Goal: Information Seeking & Learning: Compare options

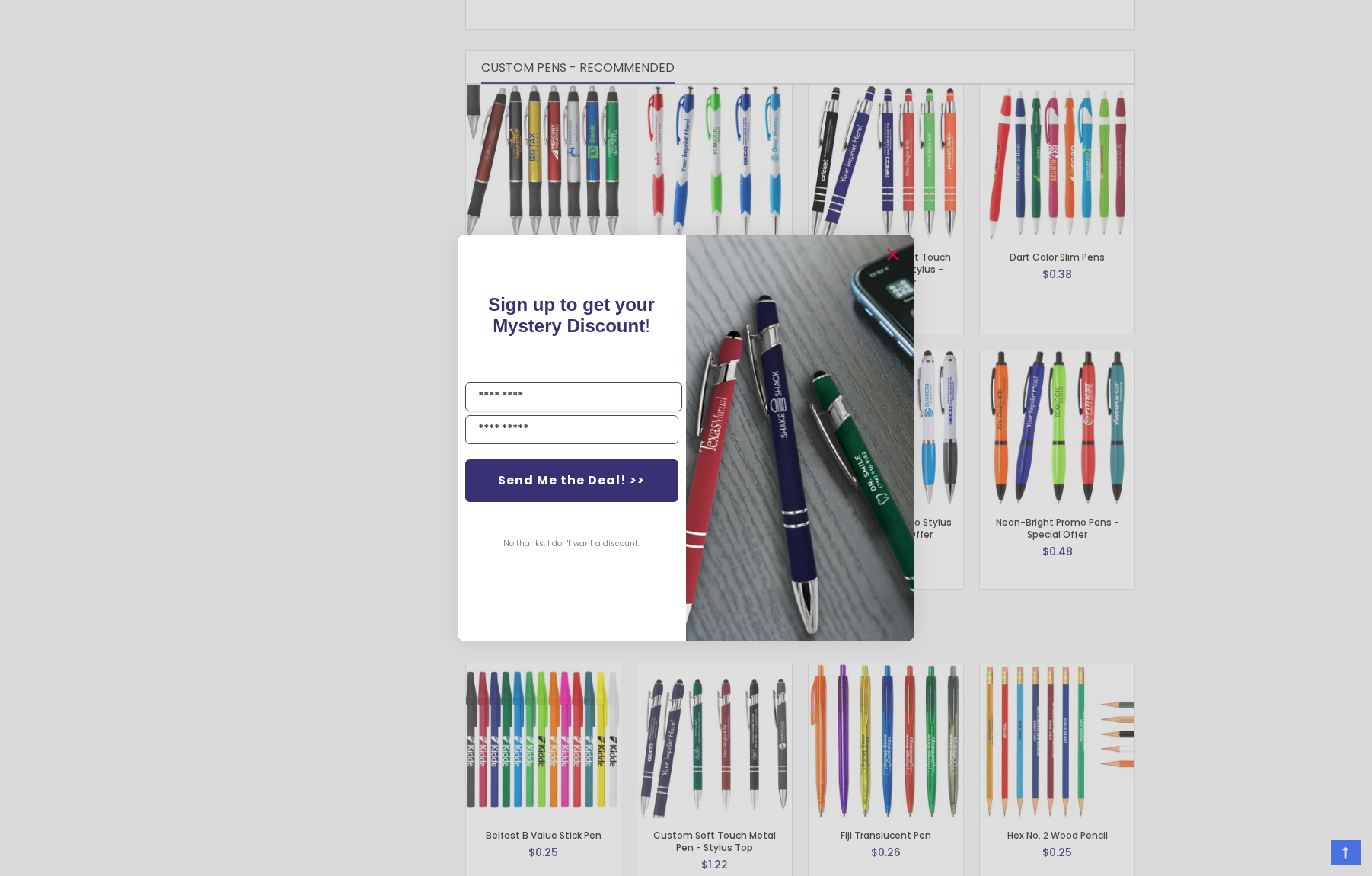
scroll to position [865, 0]
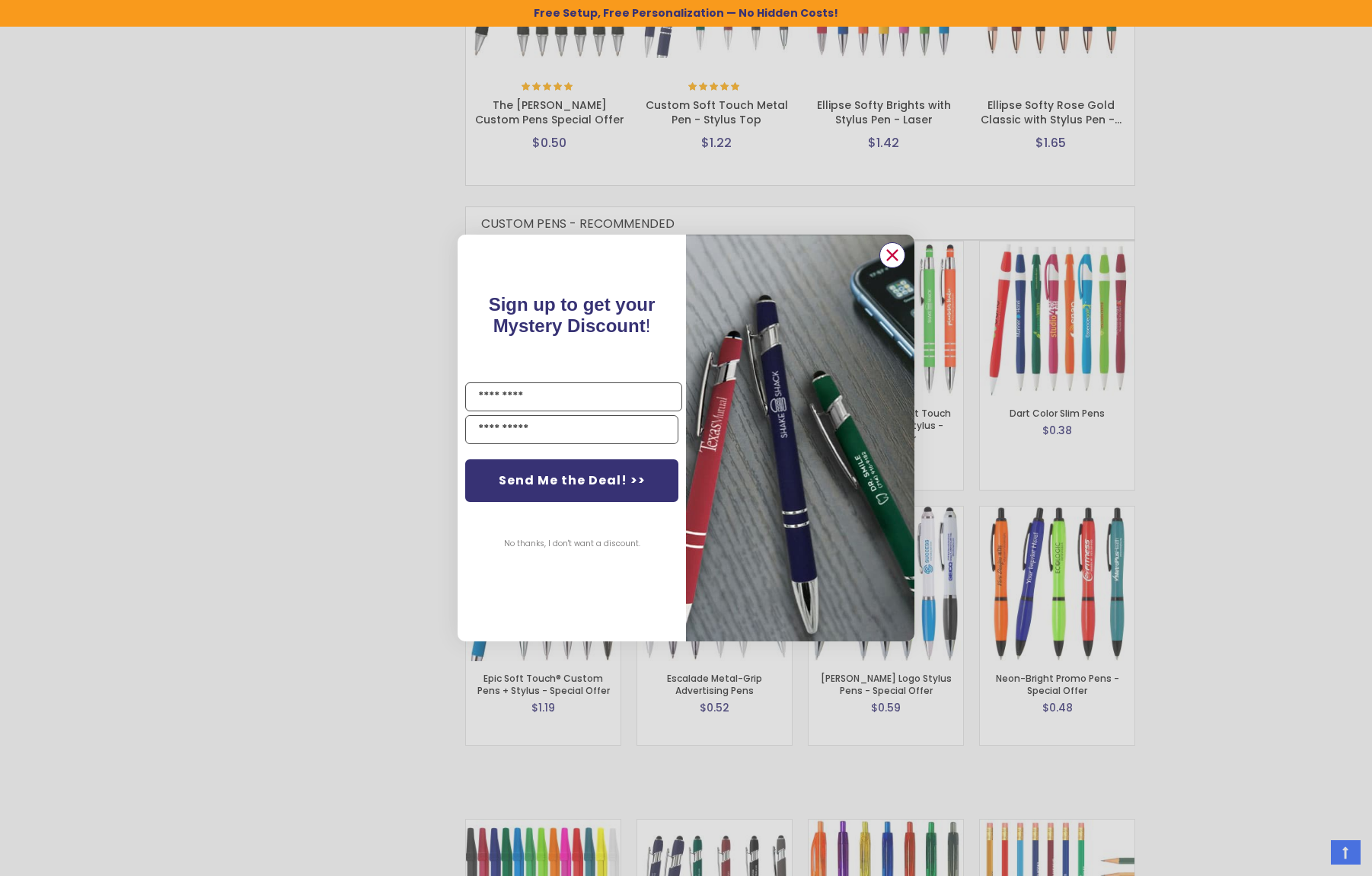
click at [901, 258] on circle "Close dialog" at bounding box center [892, 255] width 23 height 23
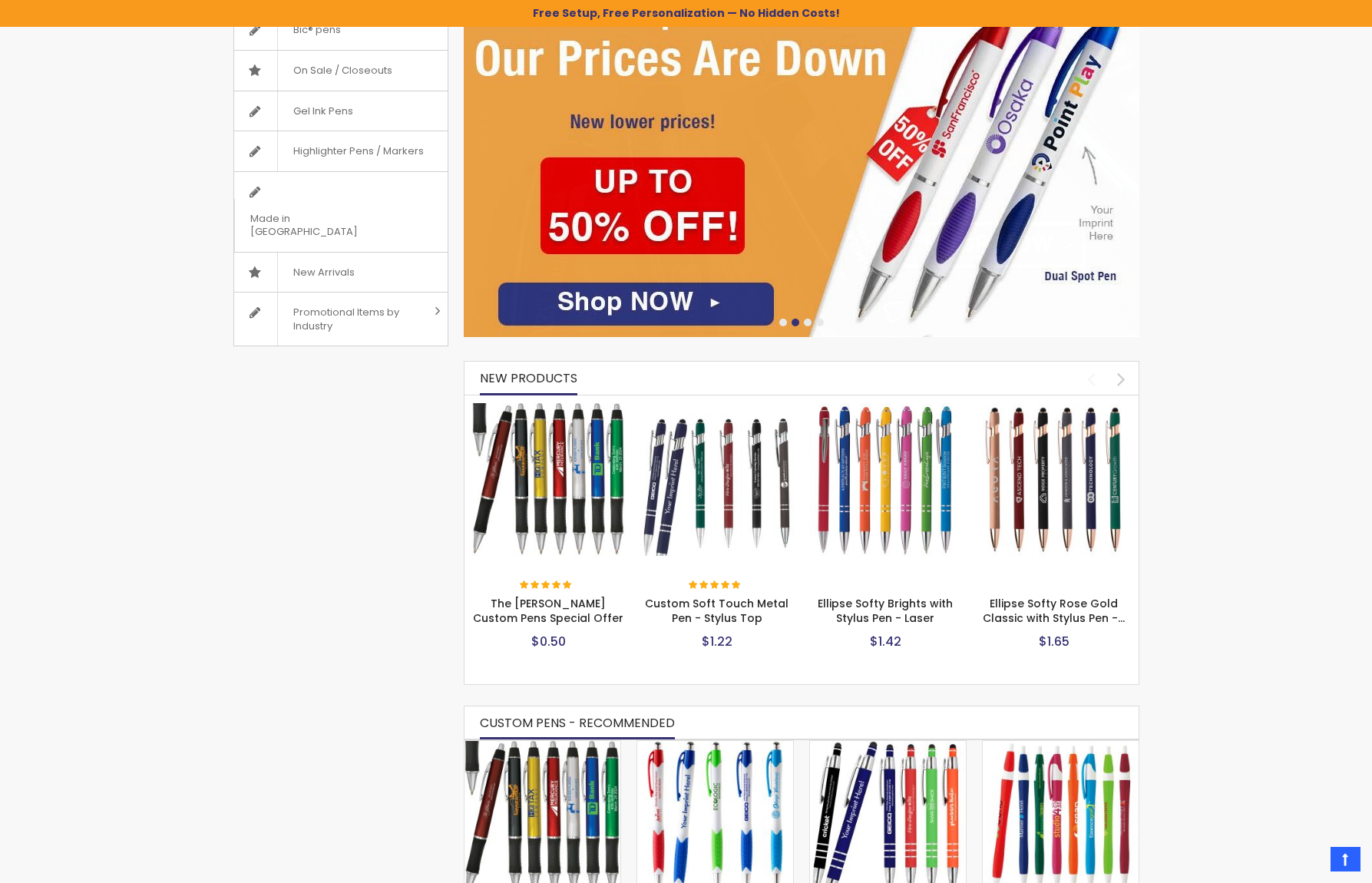
scroll to position [180, 0]
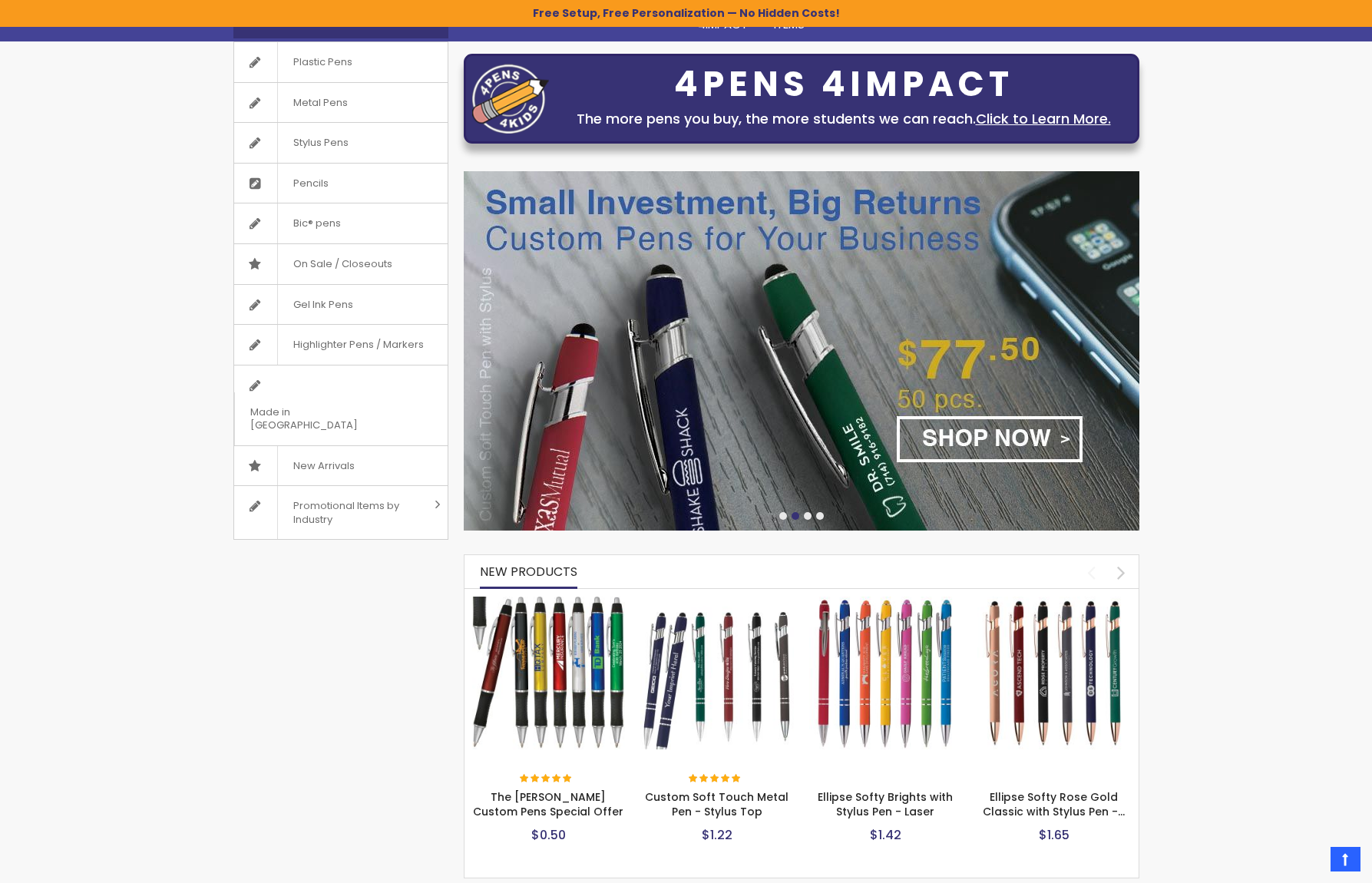
click at [603, 647] on img at bounding box center [549, 673] width 154 height 154
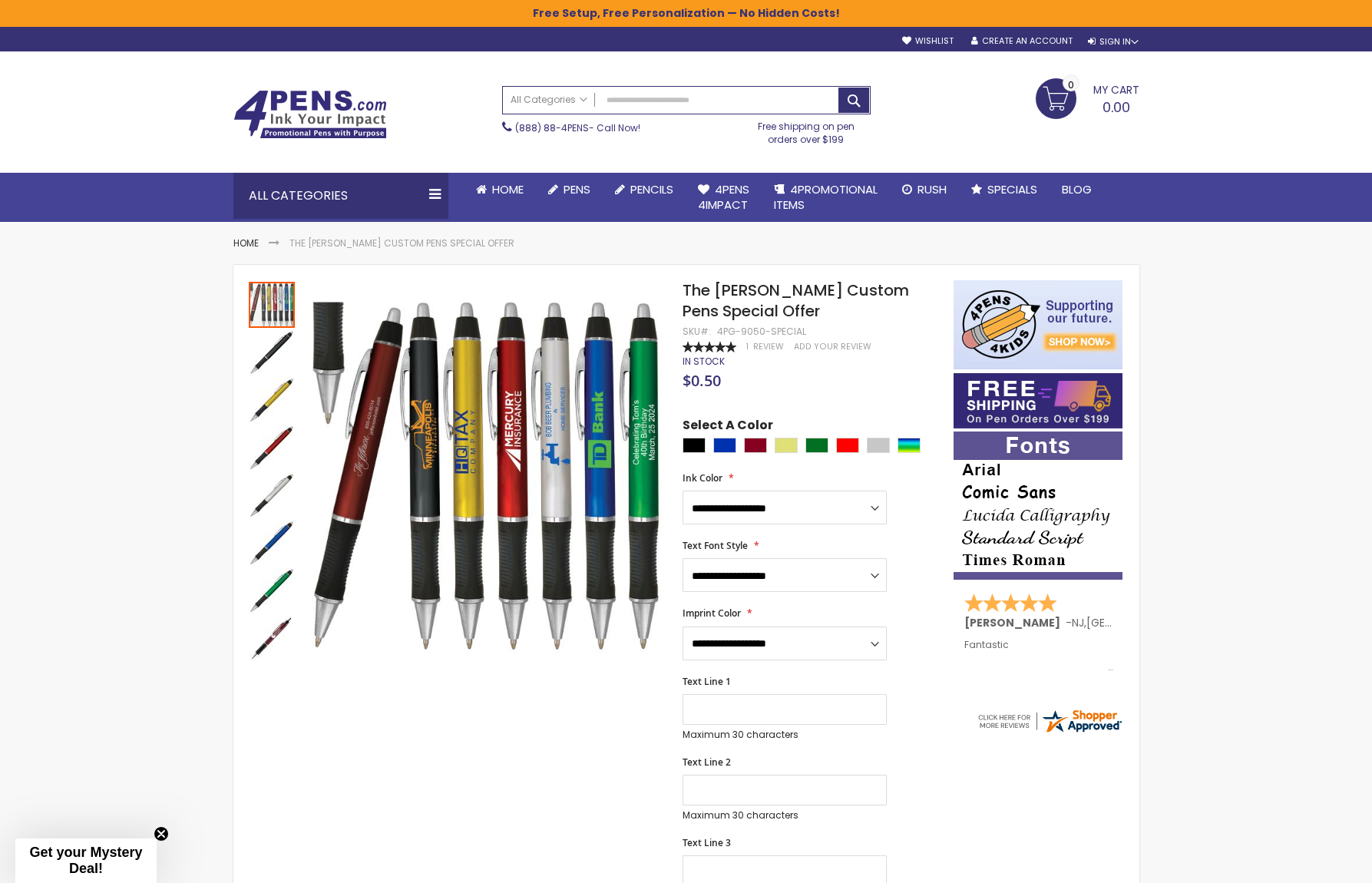
click at [306, 108] on img at bounding box center [310, 115] width 154 height 49
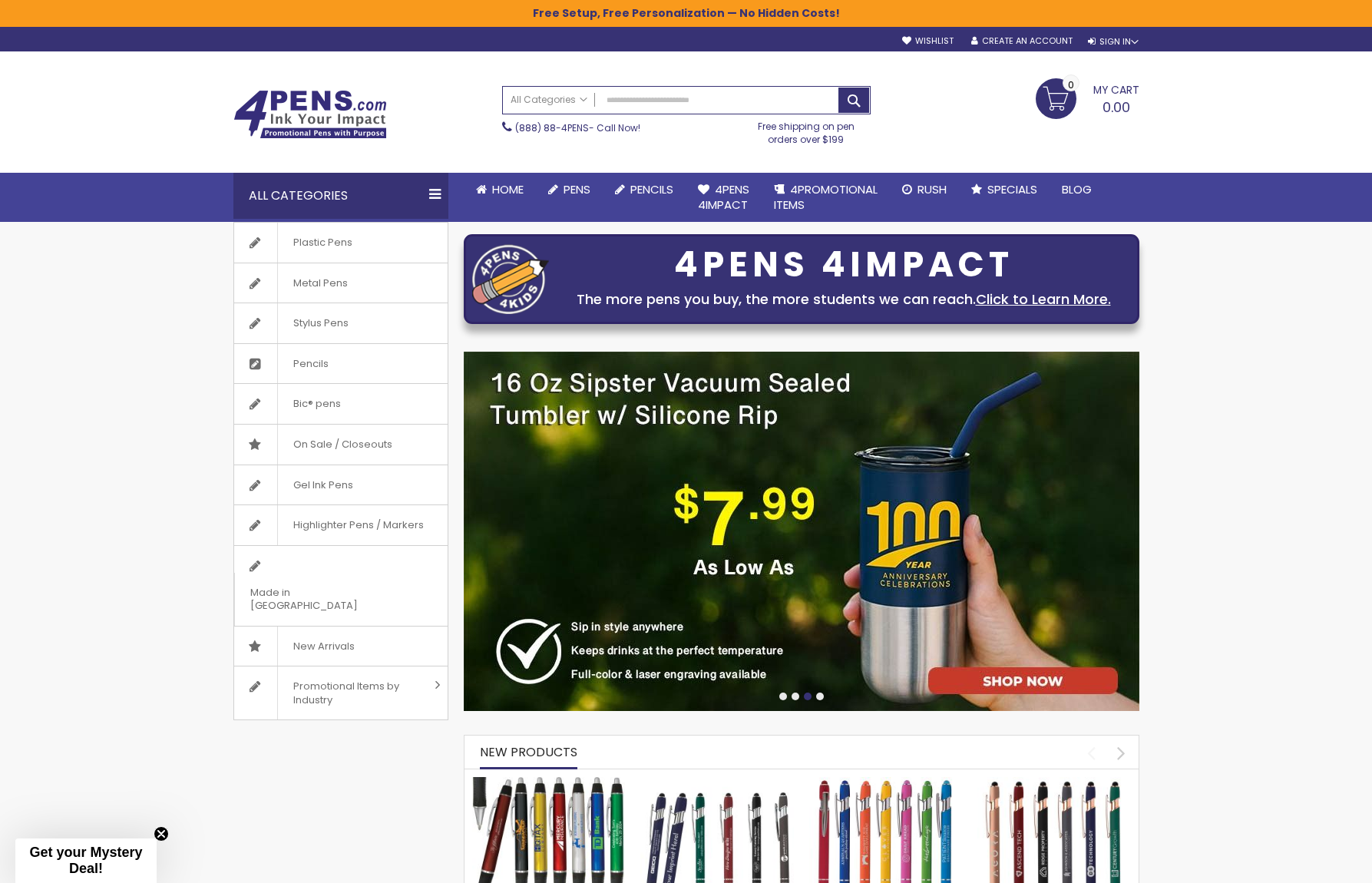
click at [300, 119] on img at bounding box center [310, 115] width 154 height 49
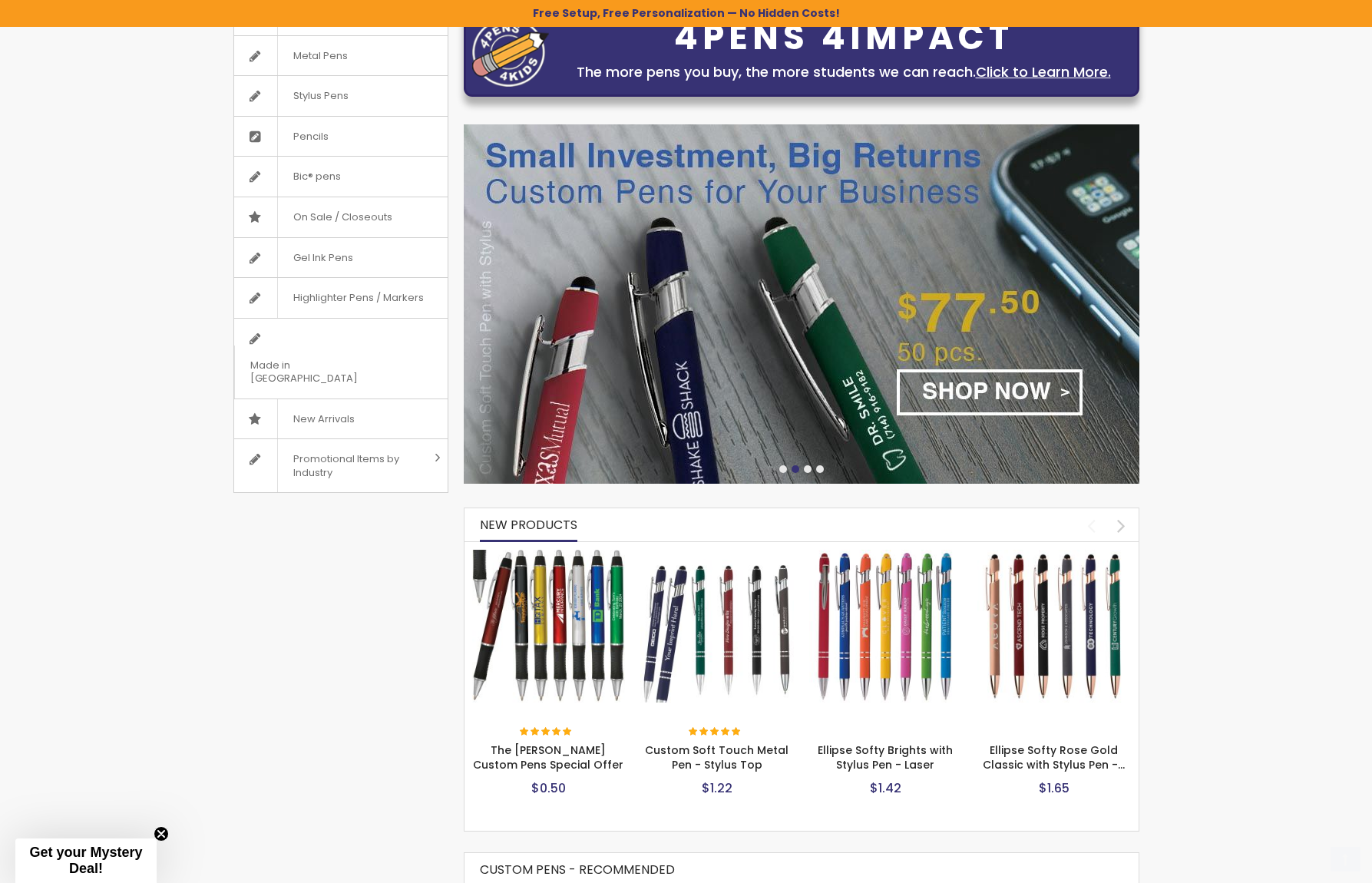
scroll to position [538, 0]
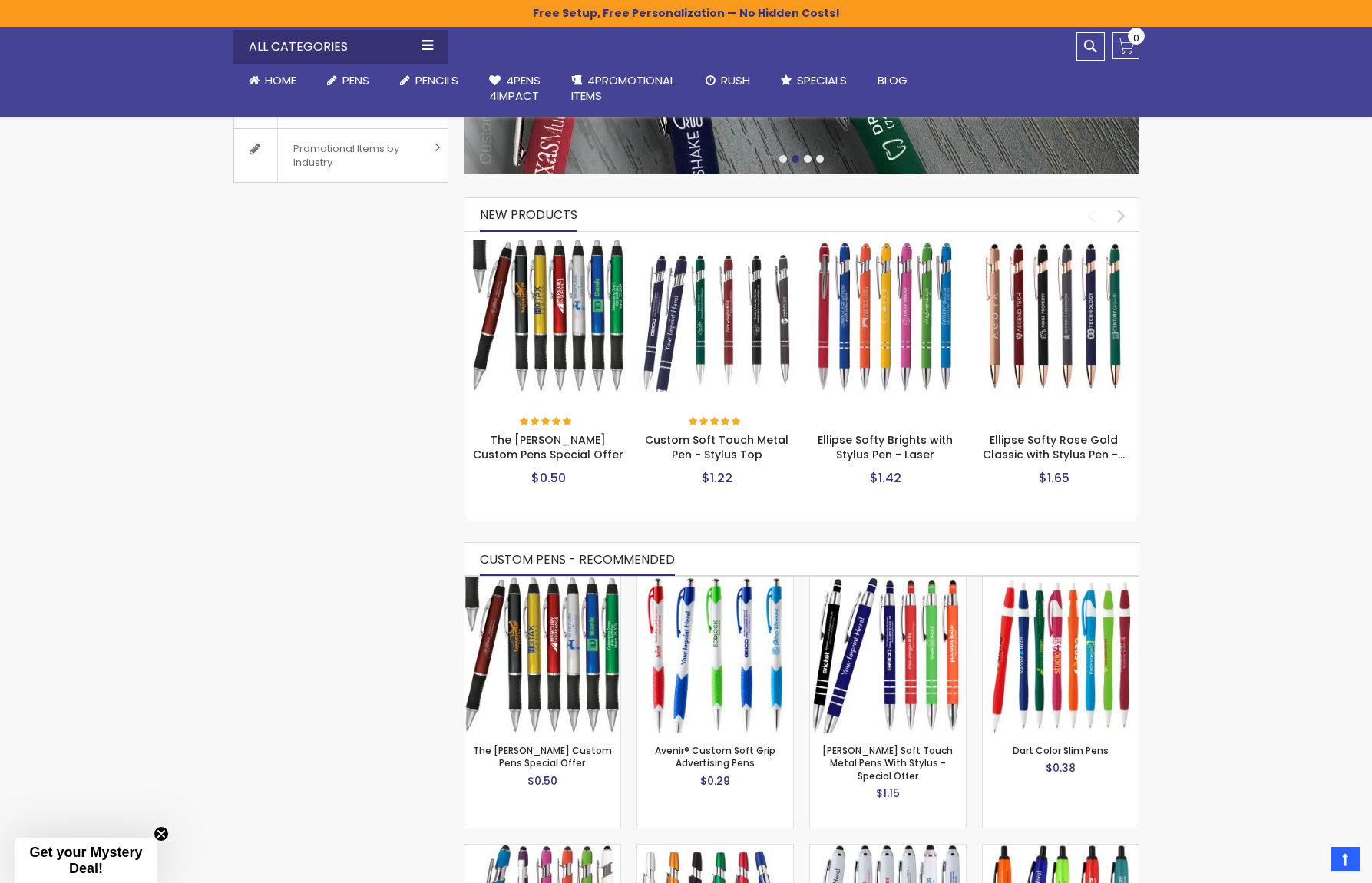
click at [857, 293] on img at bounding box center [886, 316] width 154 height 154
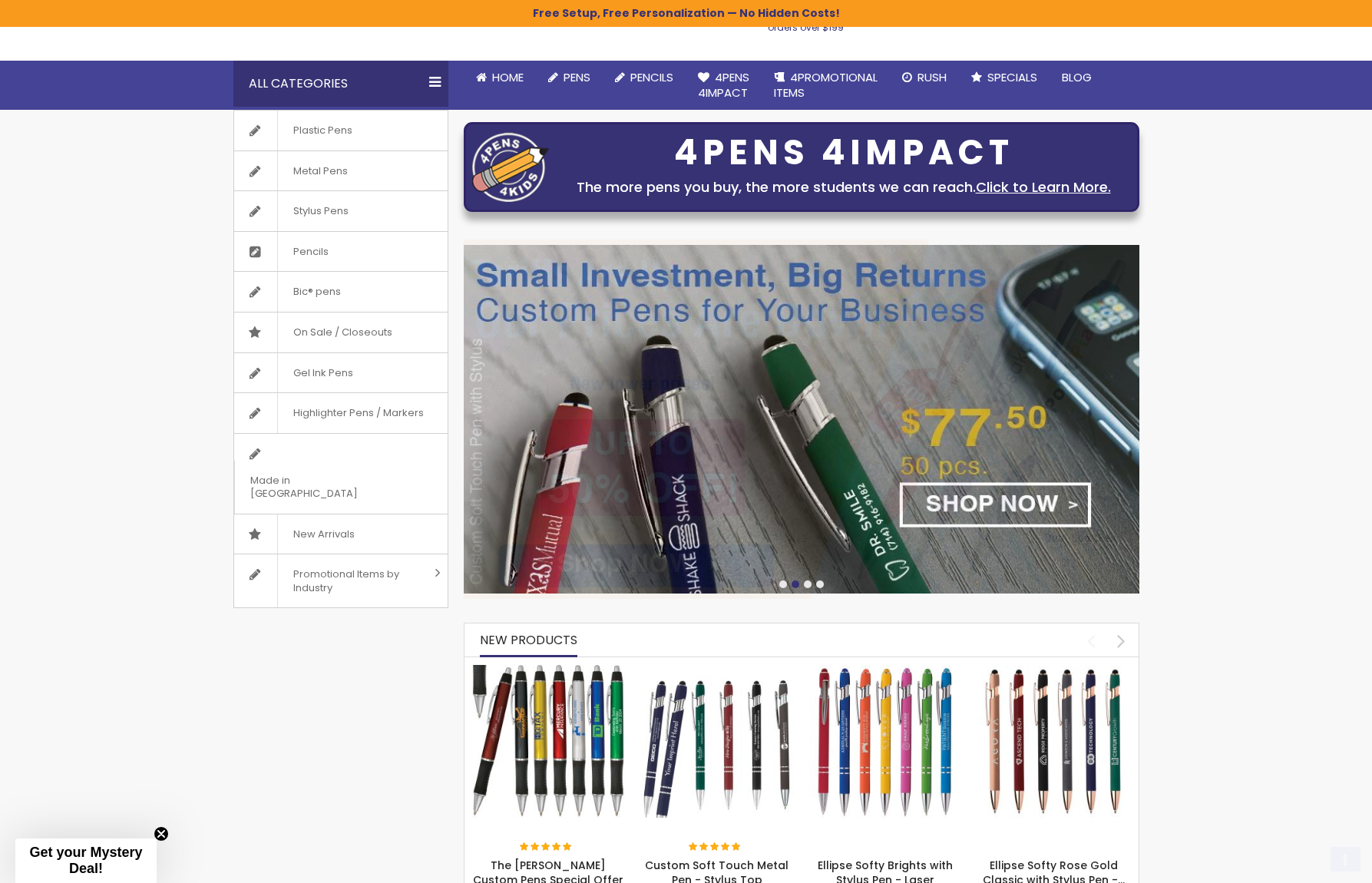
scroll to position [230, 0]
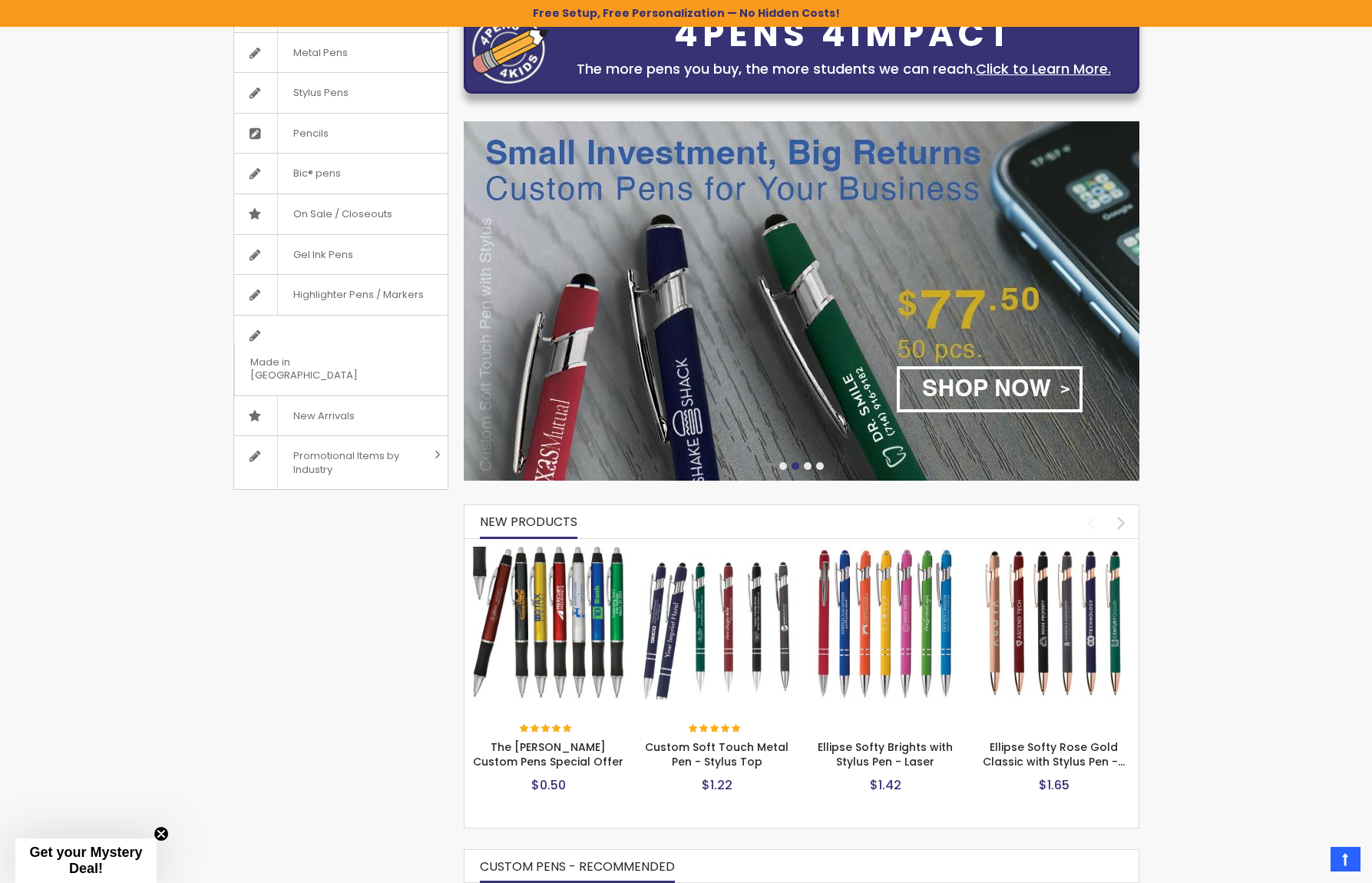
click at [885, 594] on img at bounding box center [886, 623] width 154 height 154
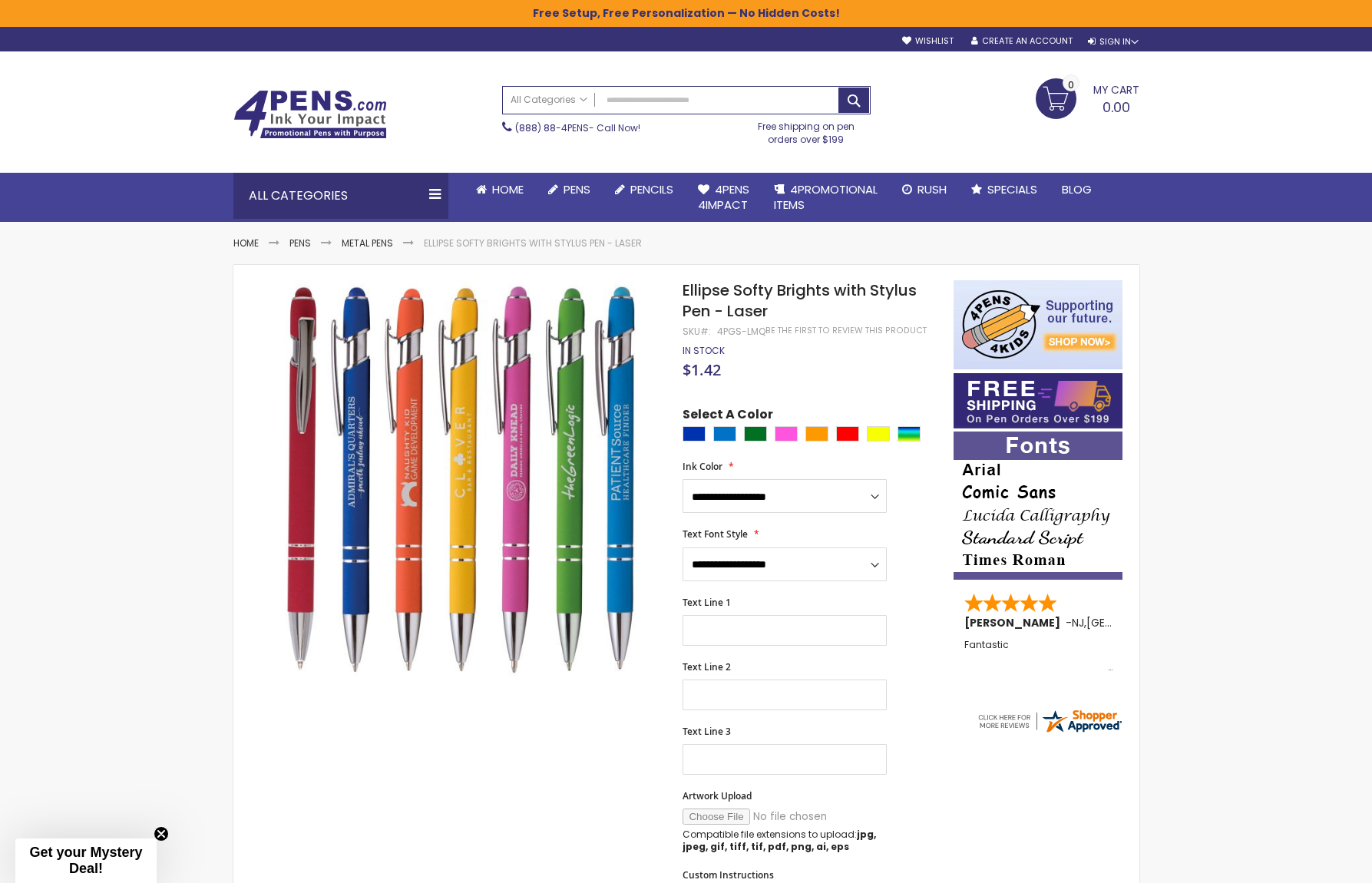
click at [264, 105] on img at bounding box center [310, 115] width 154 height 49
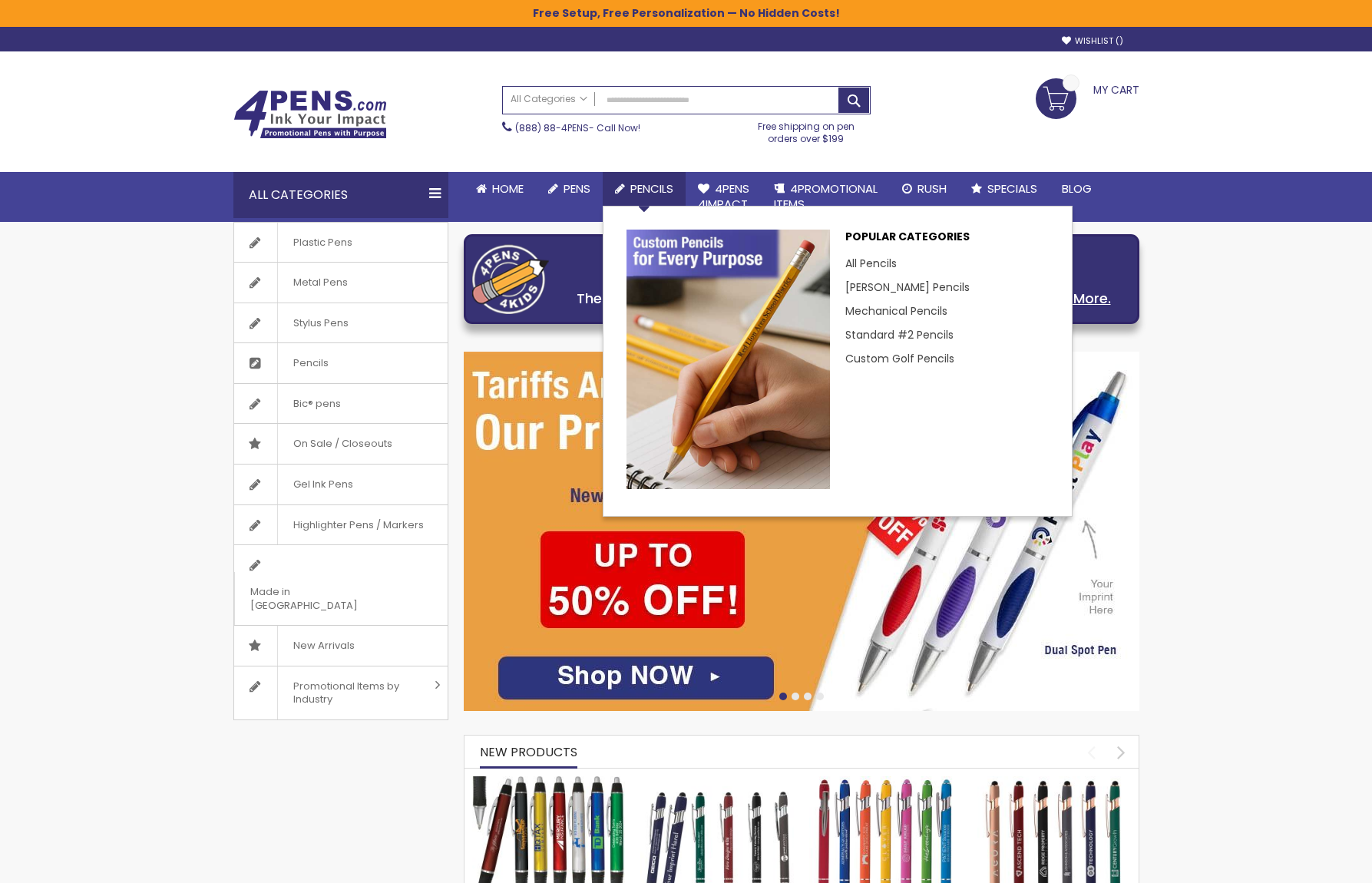
click at [634, 187] on span "Pencils" at bounding box center [651, 188] width 43 height 16
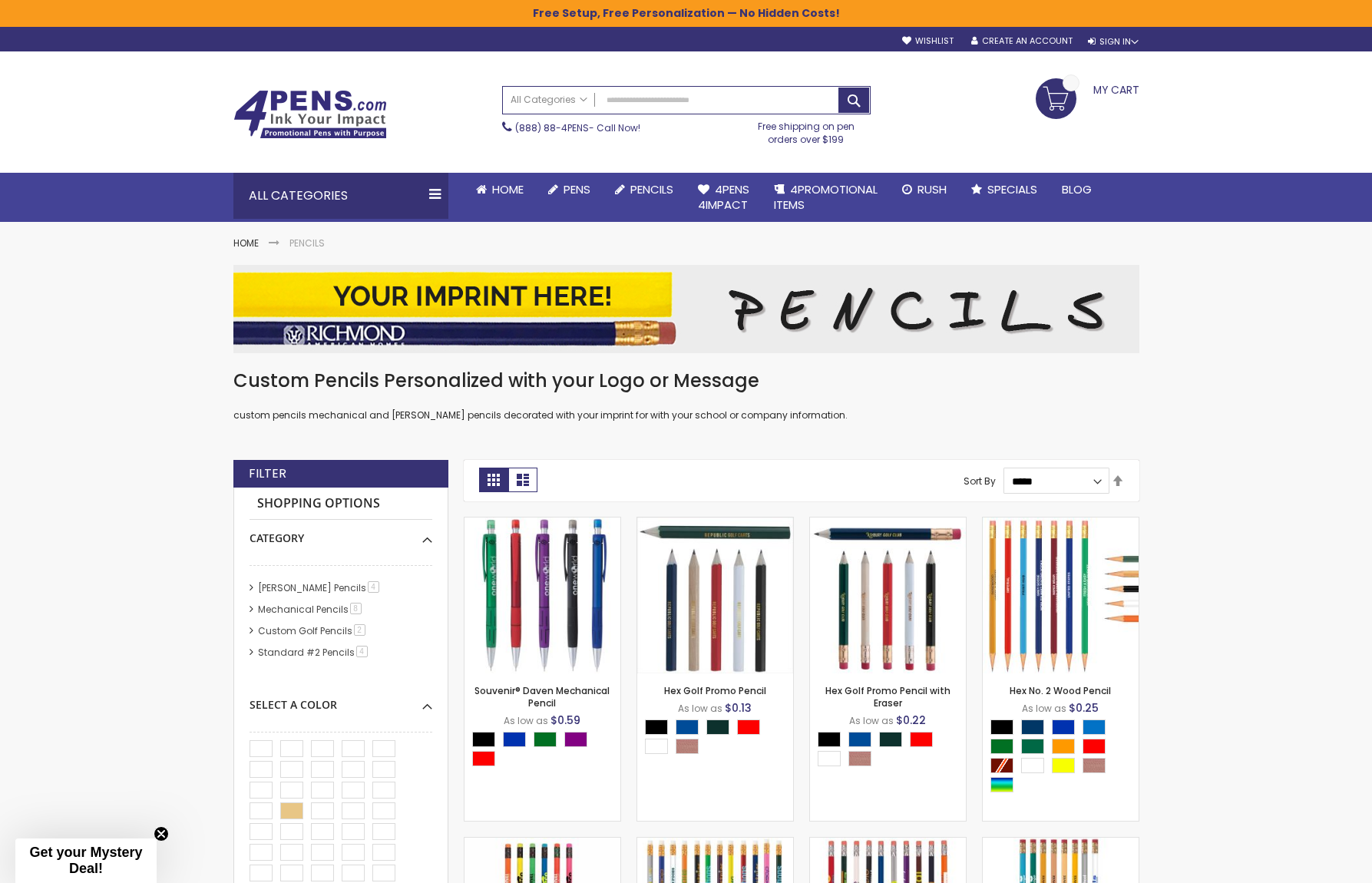
click at [339, 111] on img at bounding box center [310, 115] width 154 height 49
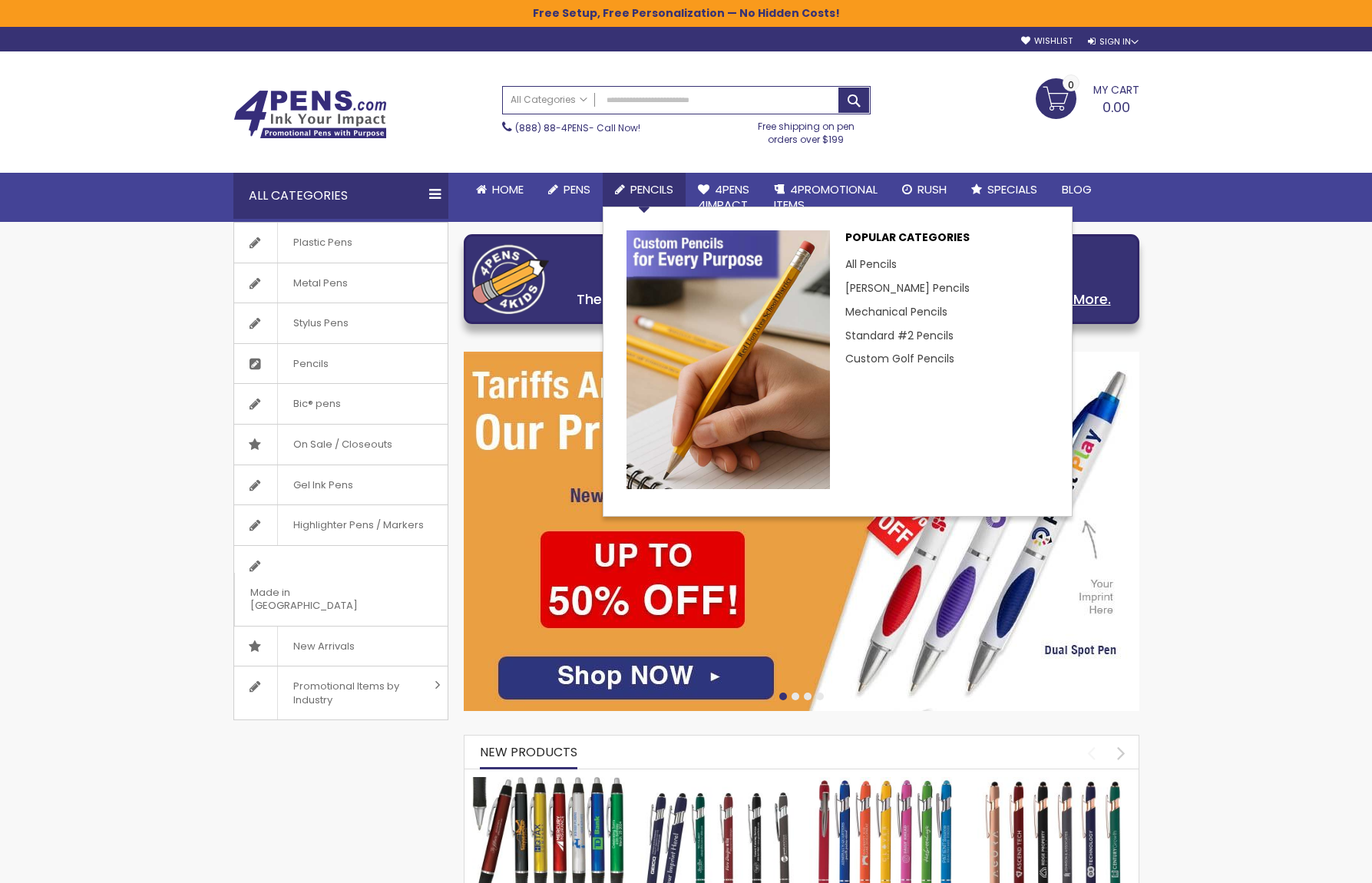
click at [663, 188] on span "Pencils" at bounding box center [651, 189] width 43 height 16
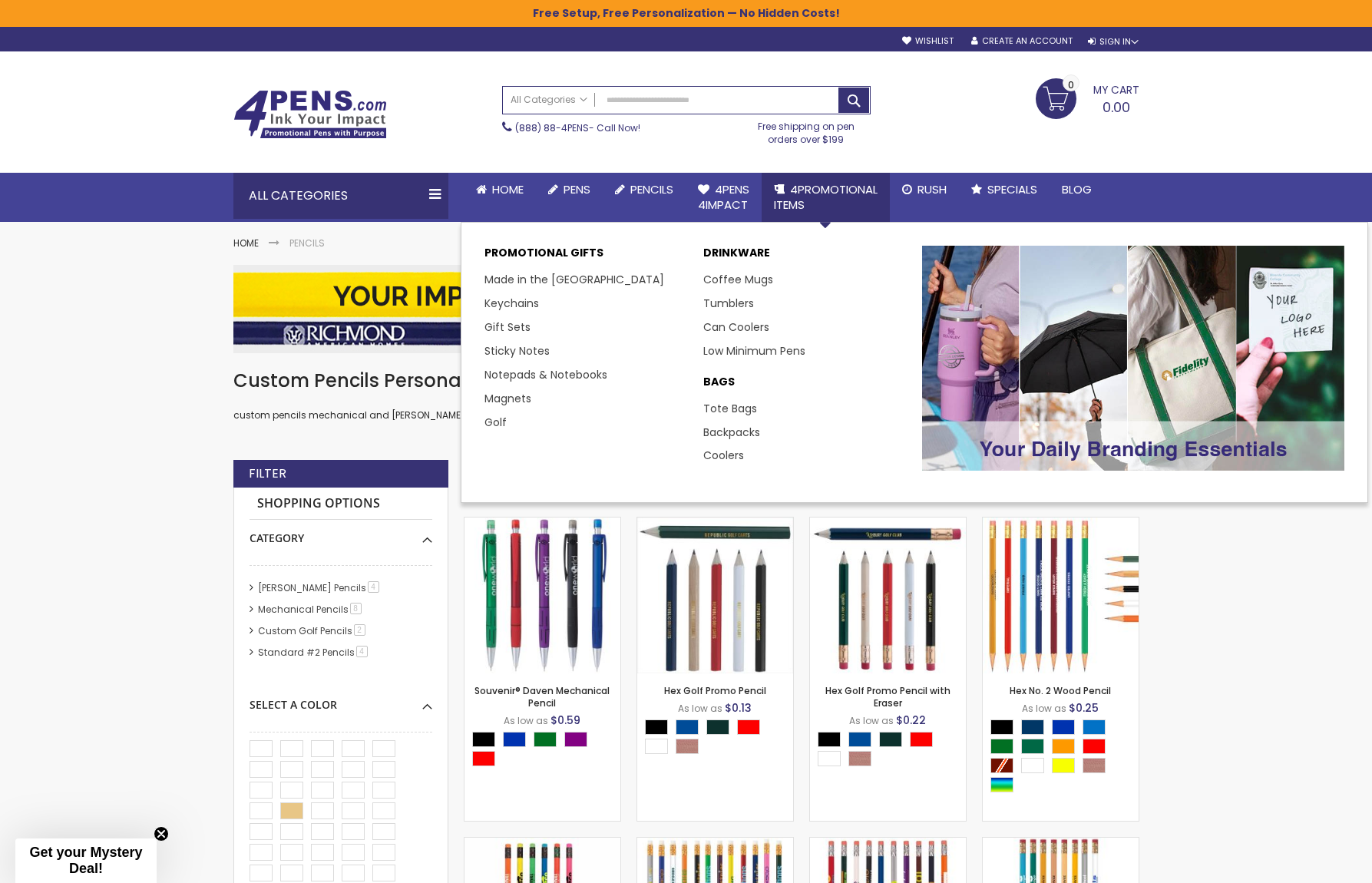
click at [824, 176] on link "4PROMOTIONAL ITEMS" at bounding box center [825, 197] width 128 height 50
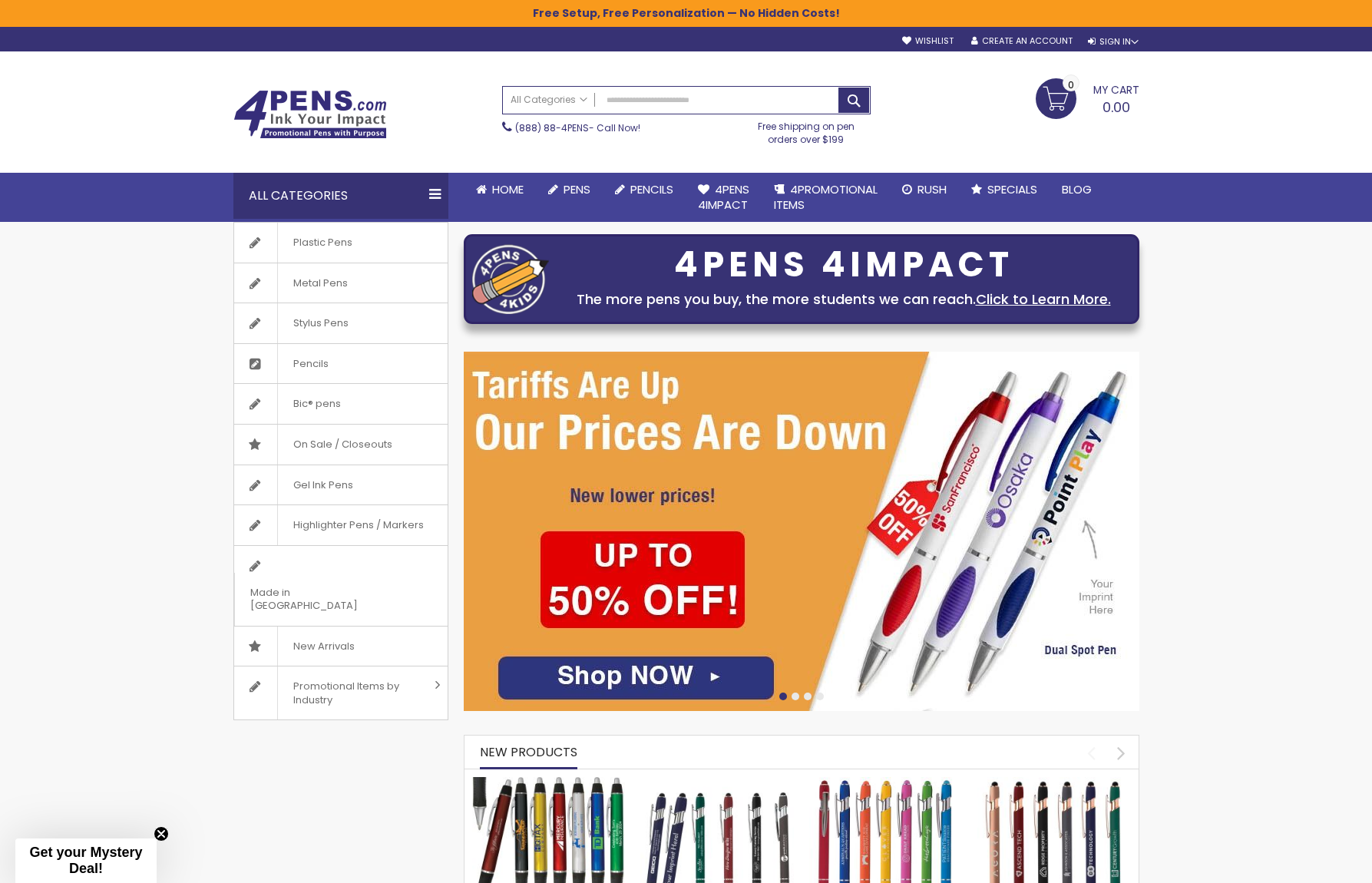
click at [640, 186] on span "Pencils" at bounding box center [651, 189] width 43 height 16
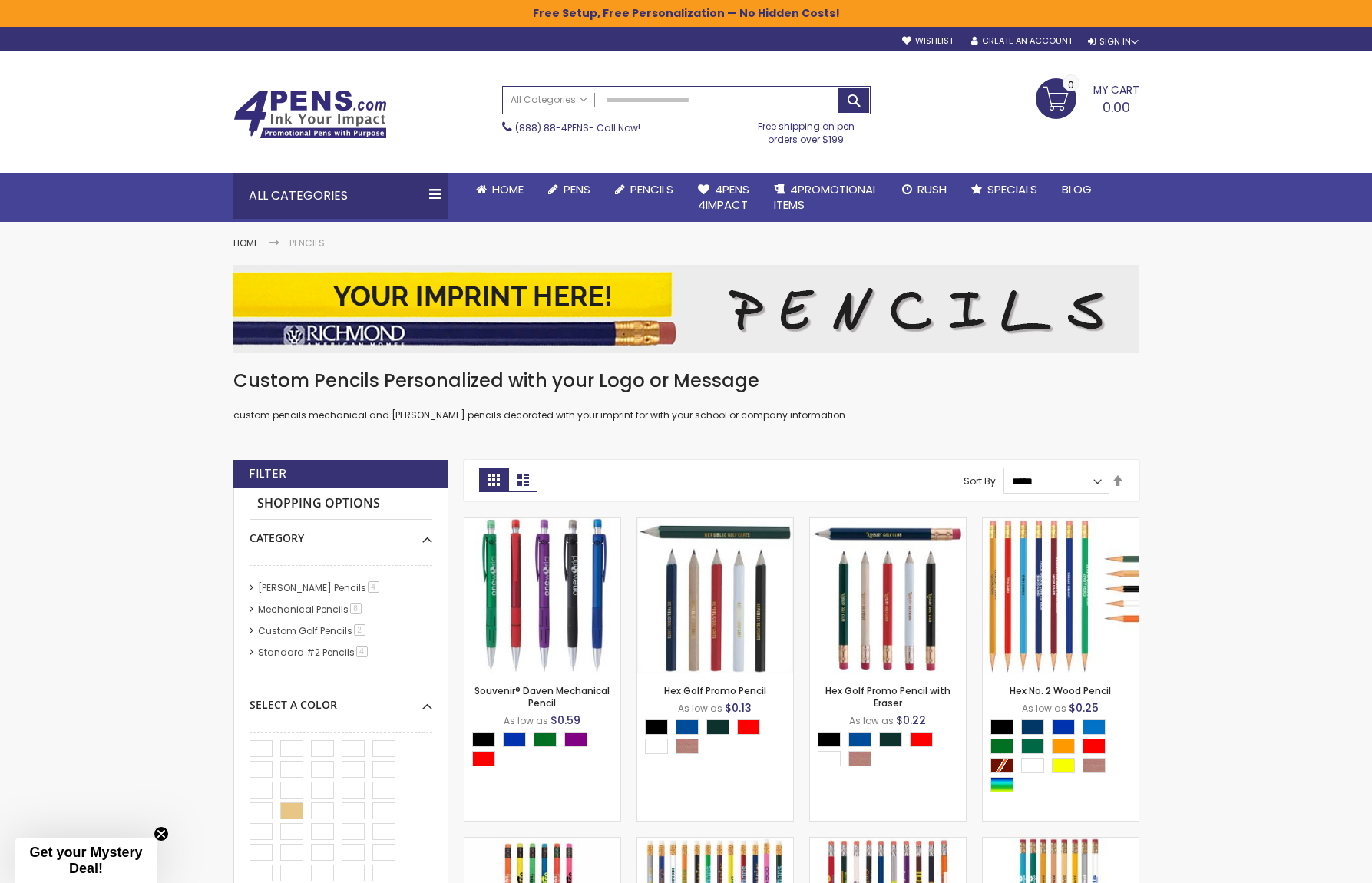
click at [328, 103] on img at bounding box center [310, 115] width 154 height 49
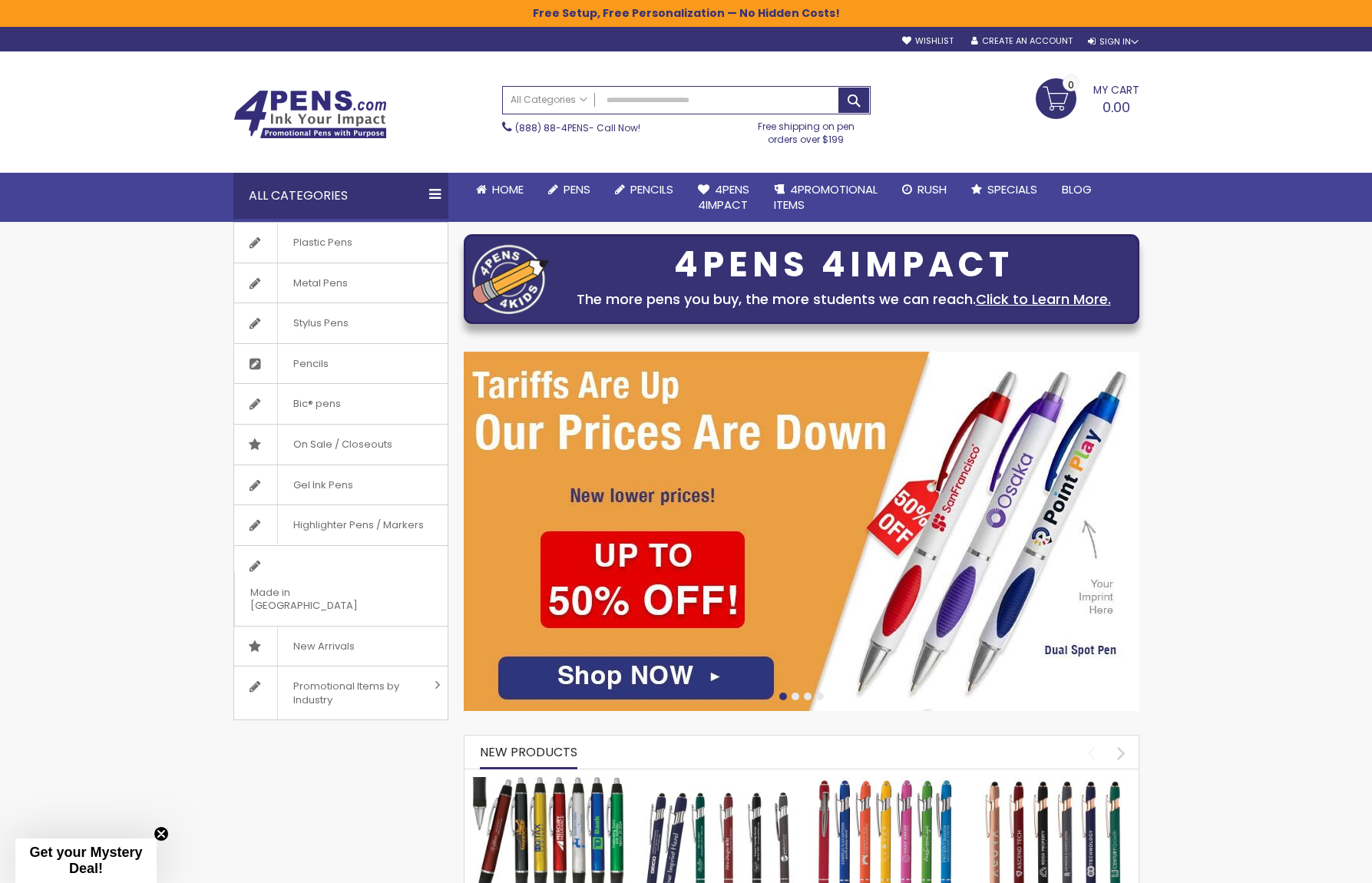
click at [313, 102] on img at bounding box center [310, 115] width 154 height 49
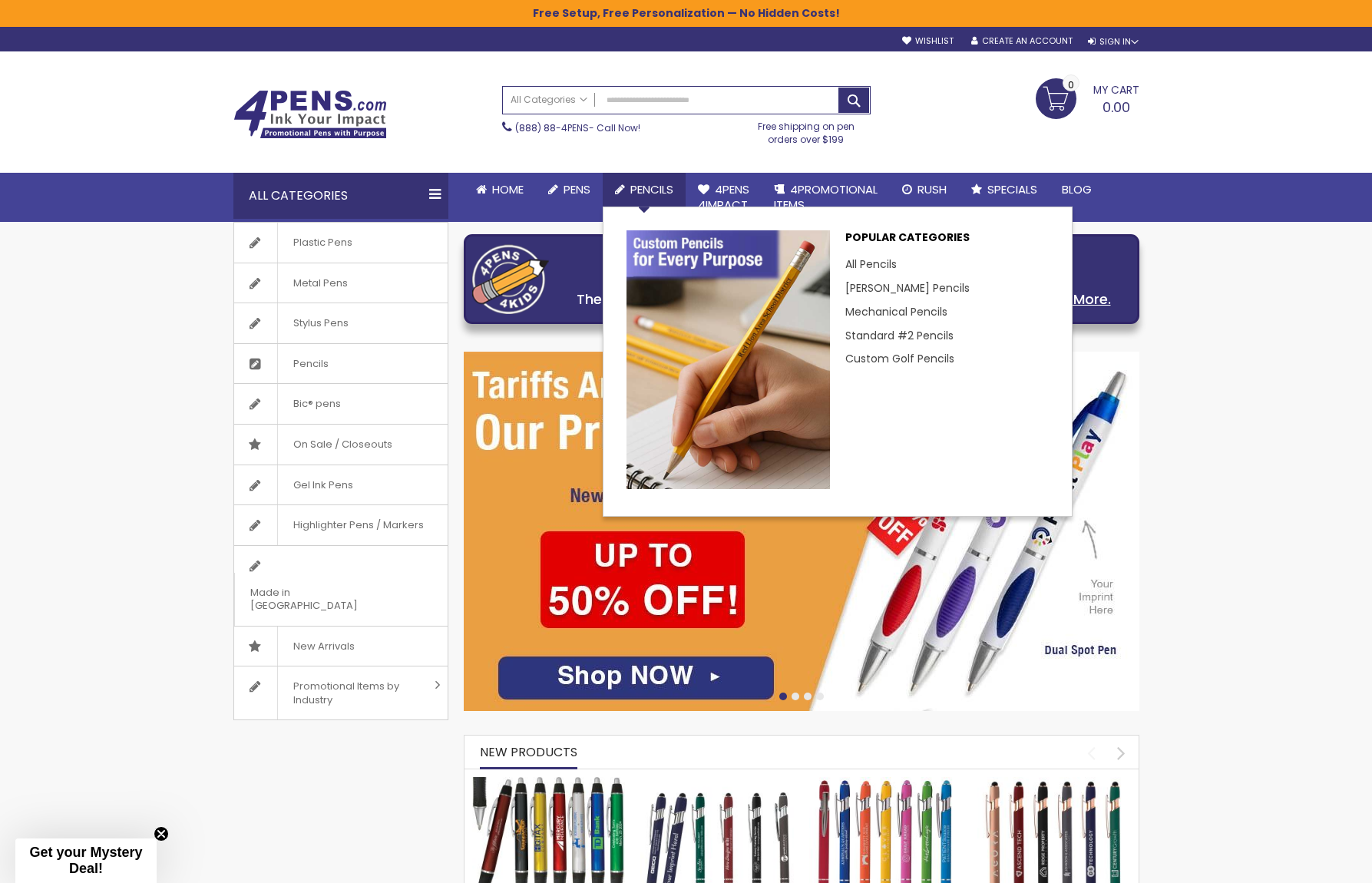
click at [640, 188] on span "Pencils" at bounding box center [651, 189] width 43 height 16
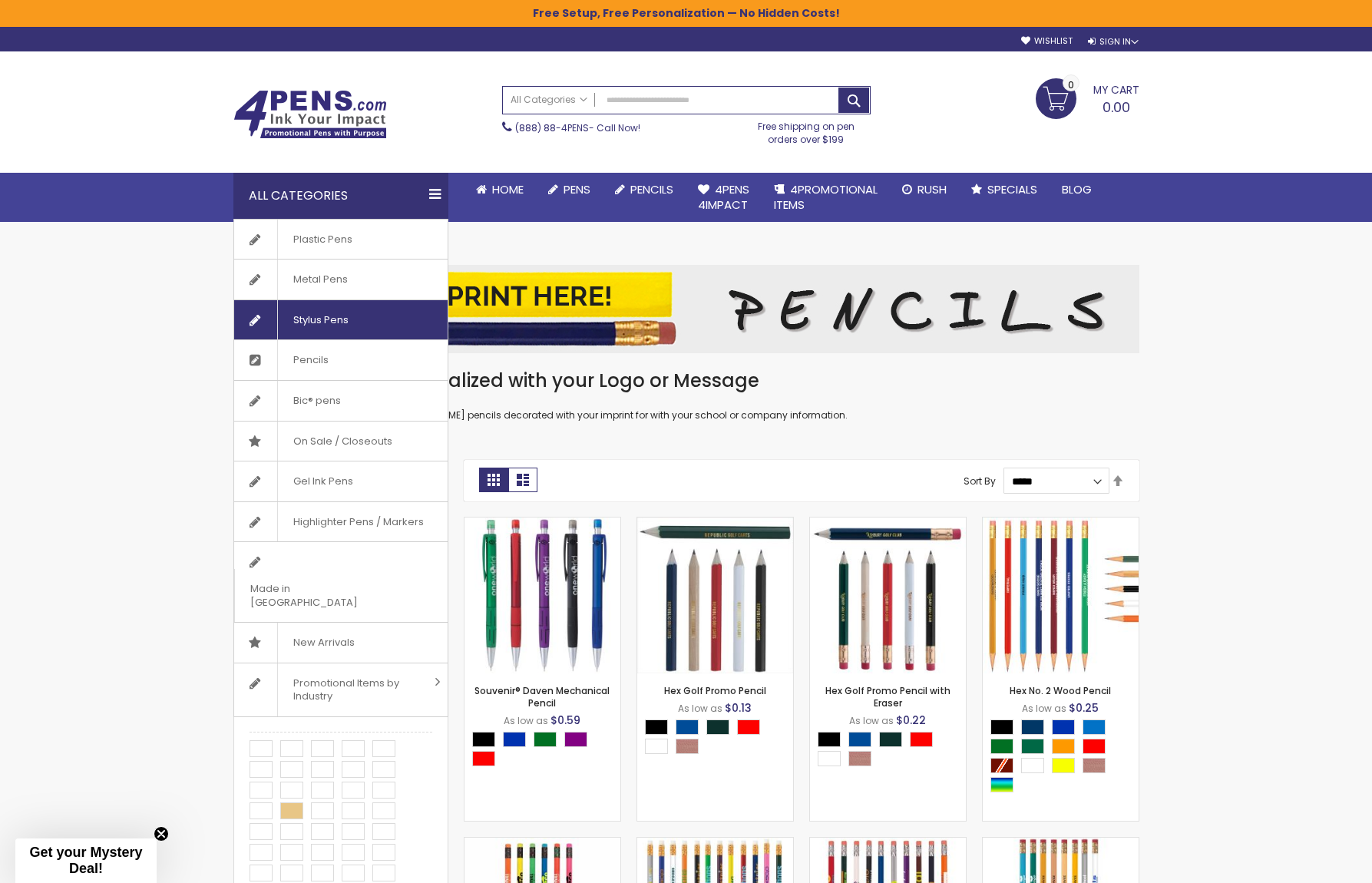
click at [313, 324] on span "Stylus Pens" at bounding box center [320, 320] width 86 height 40
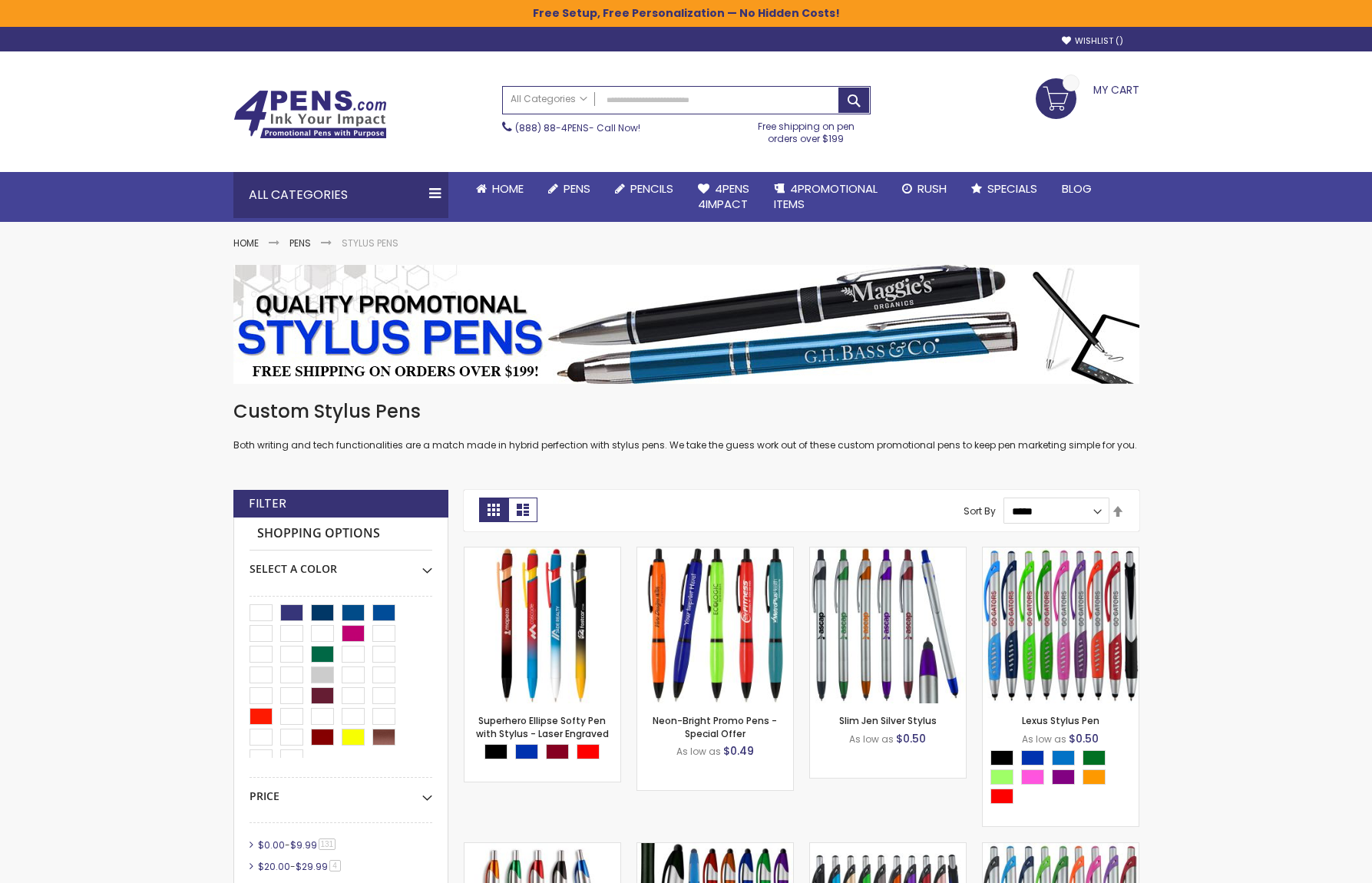
click at [316, 111] on img at bounding box center [310, 115] width 154 height 49
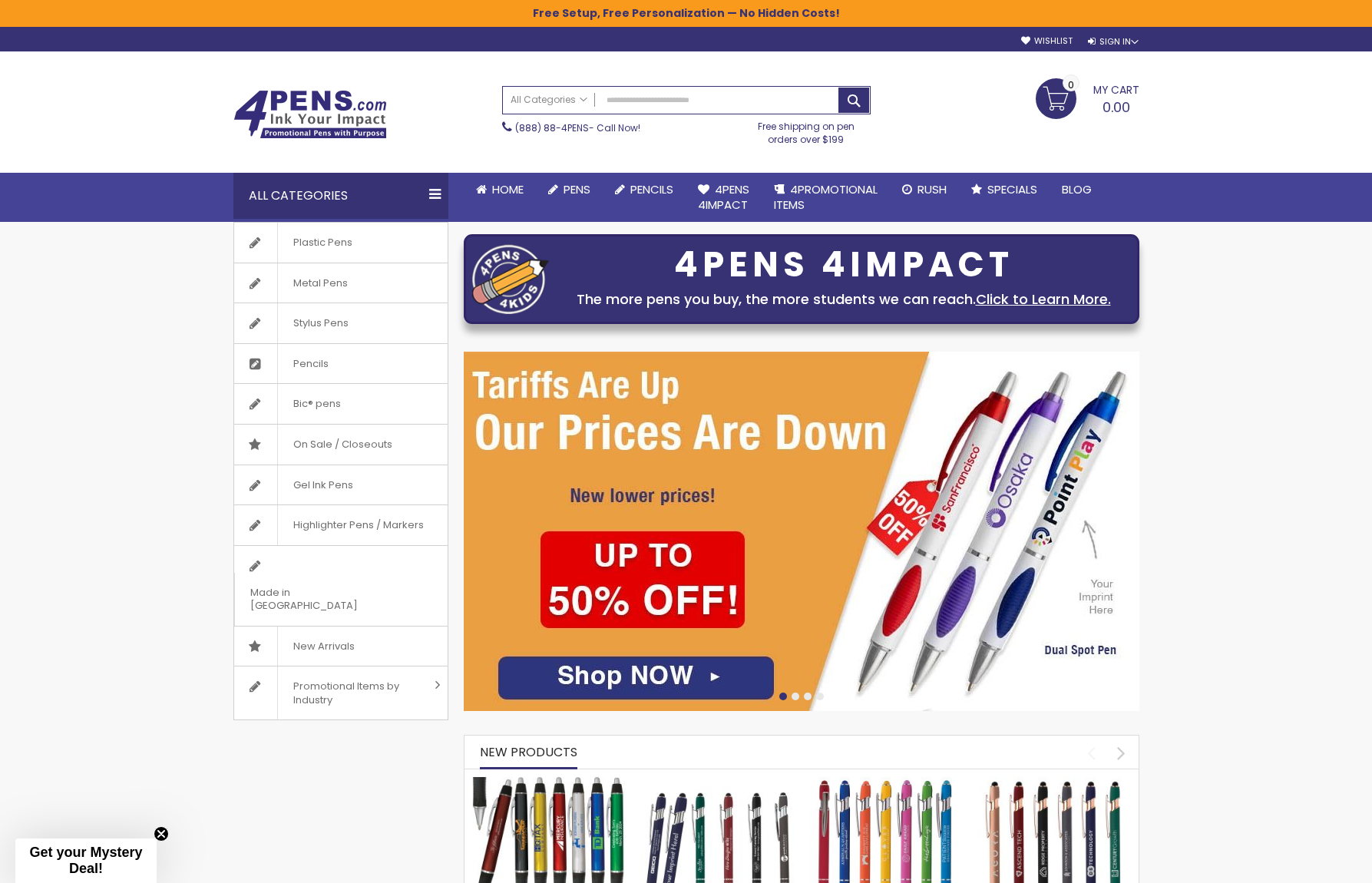
click at [348, 91] on img at bounding box center [310, 115] width 154 height 49
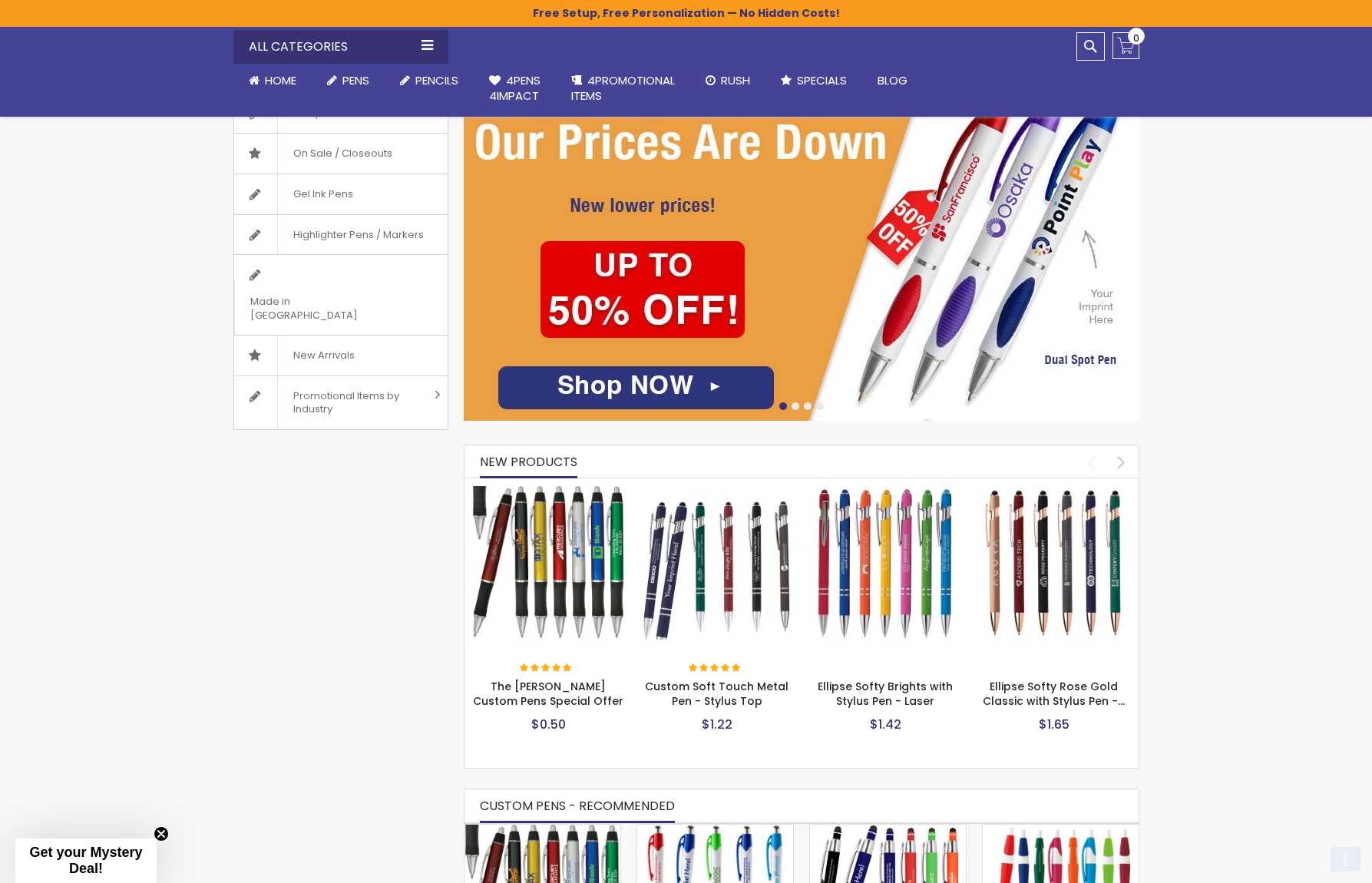
scroll to position [461, 0]
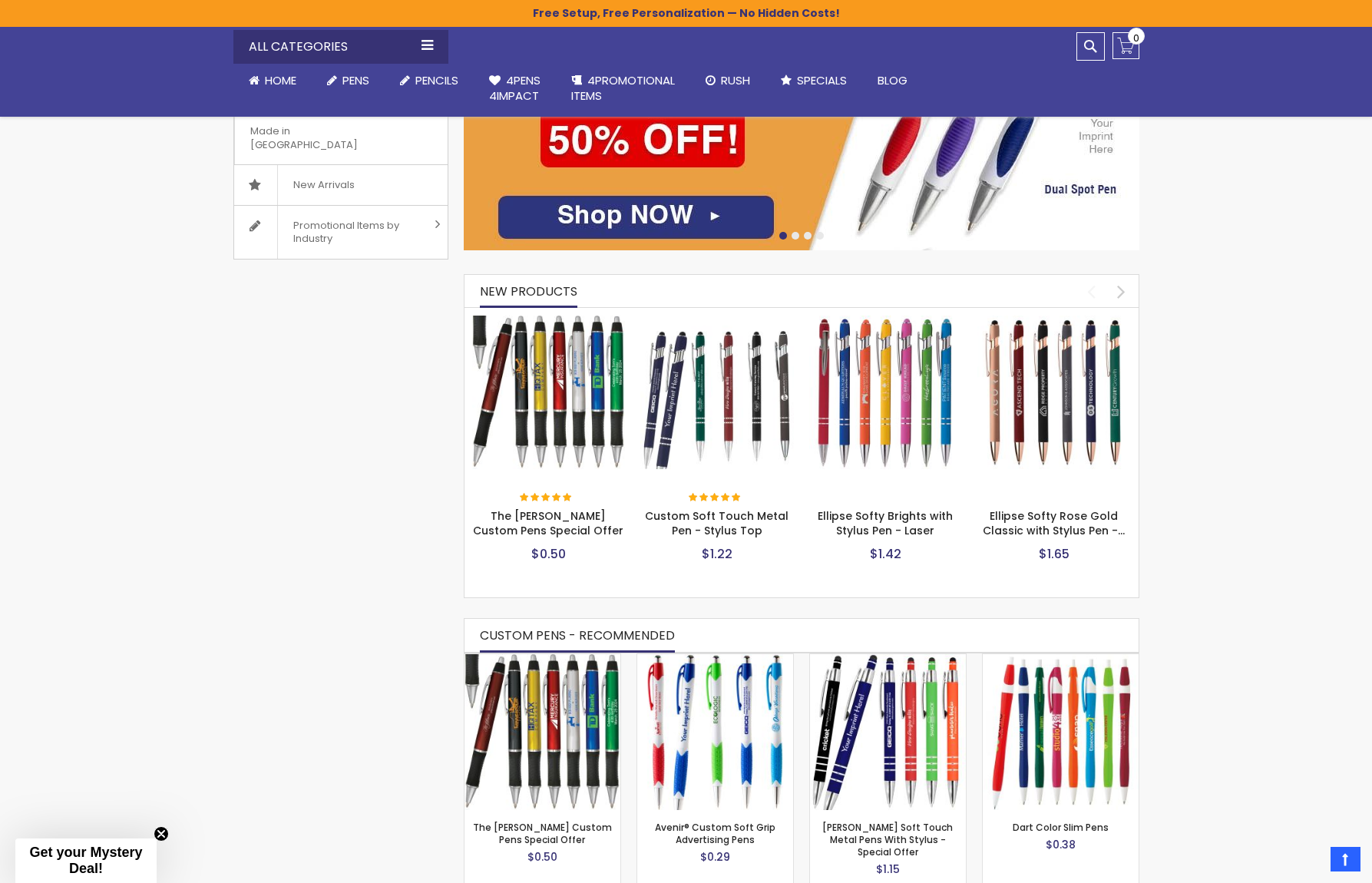
click at [1051, 409] on img at bounding box center [1054, 393] width 154 height 154
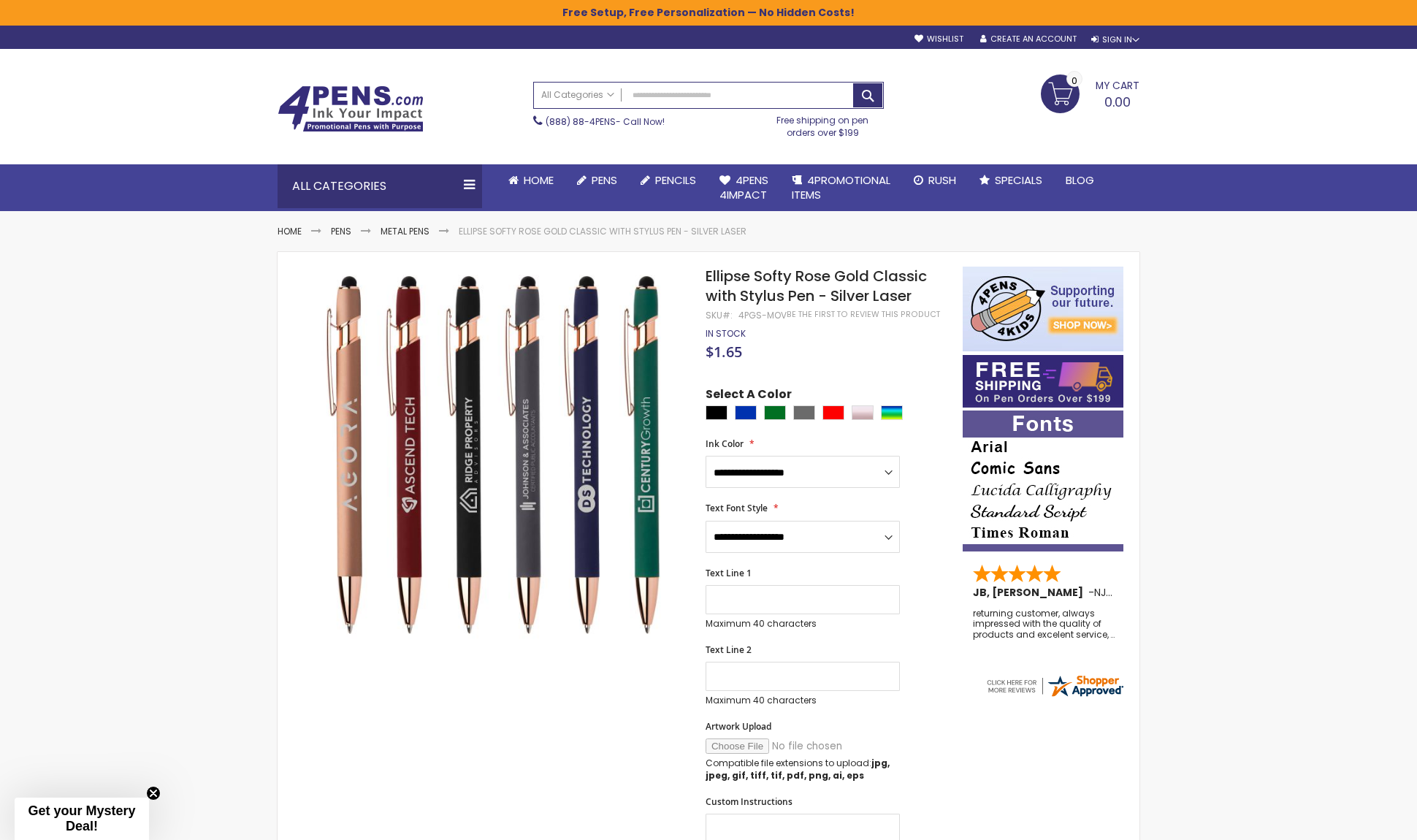
click at [357, 118] on img at bounding box center [351, 109] width 146 height 47
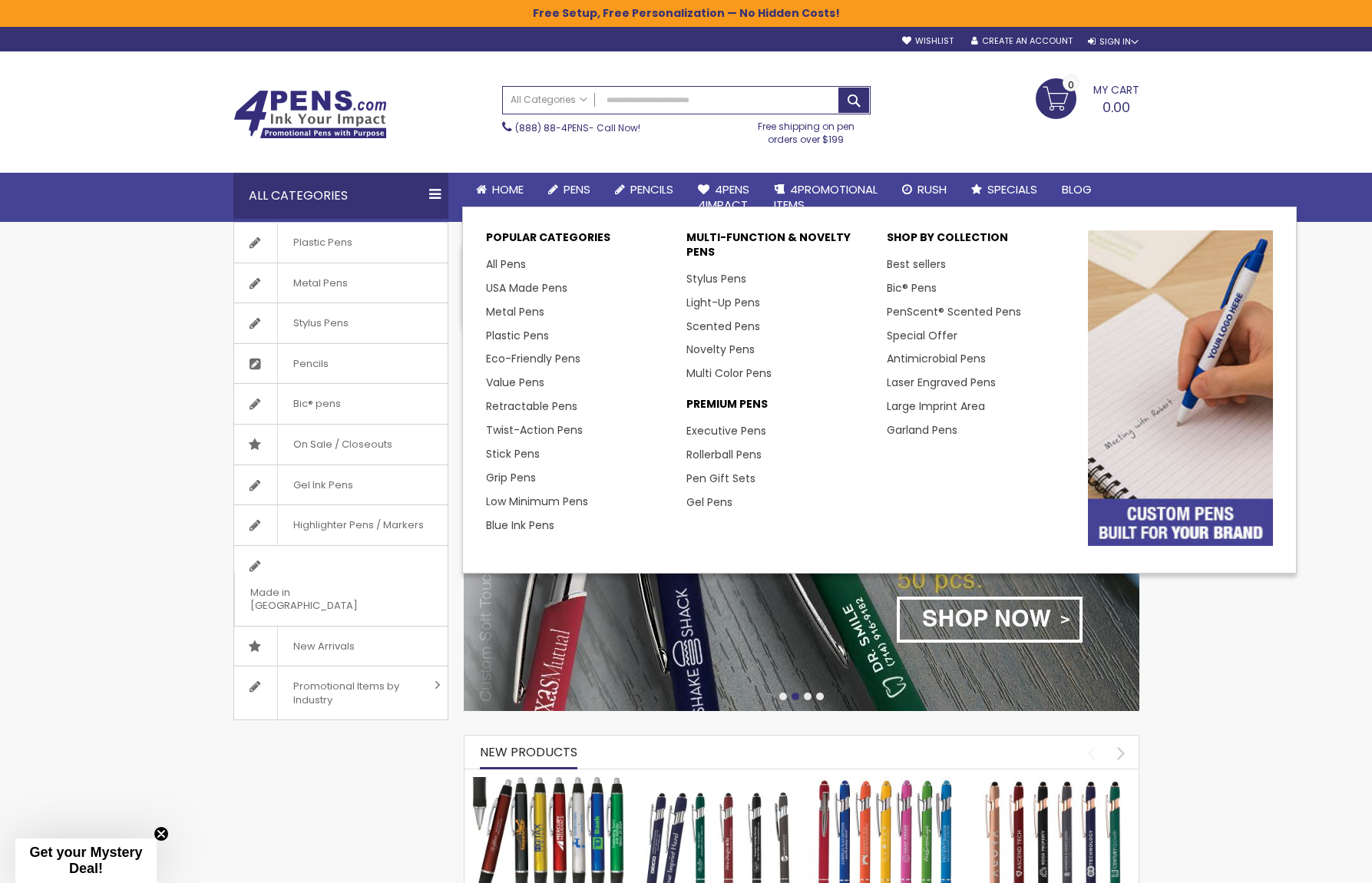
click at [568, 189] on span "Pens" at bounding box center [577, 189] width 27 height 16
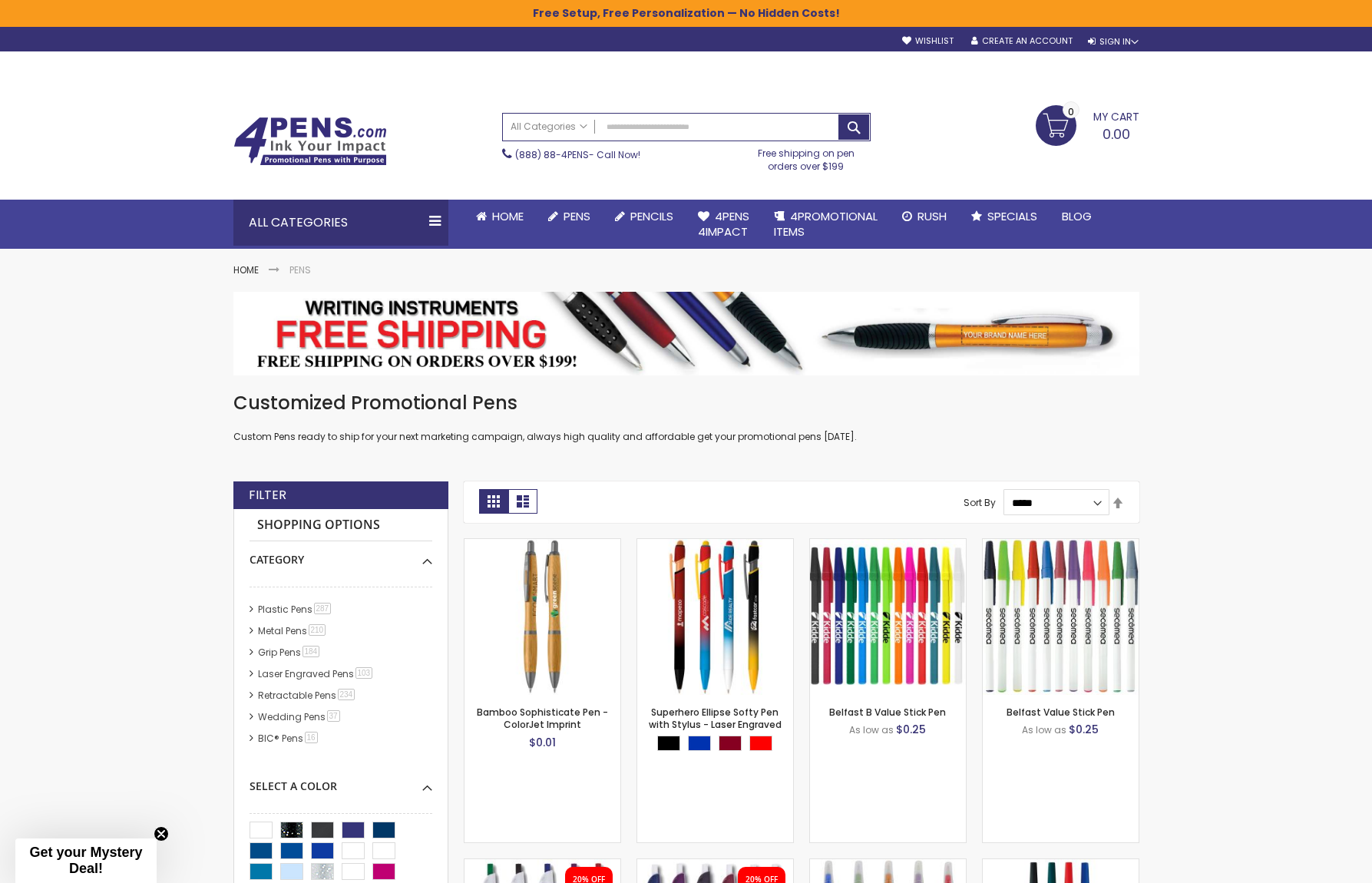
click at [296, 129] on img at bounding box center [310, 141] width 154 height 49
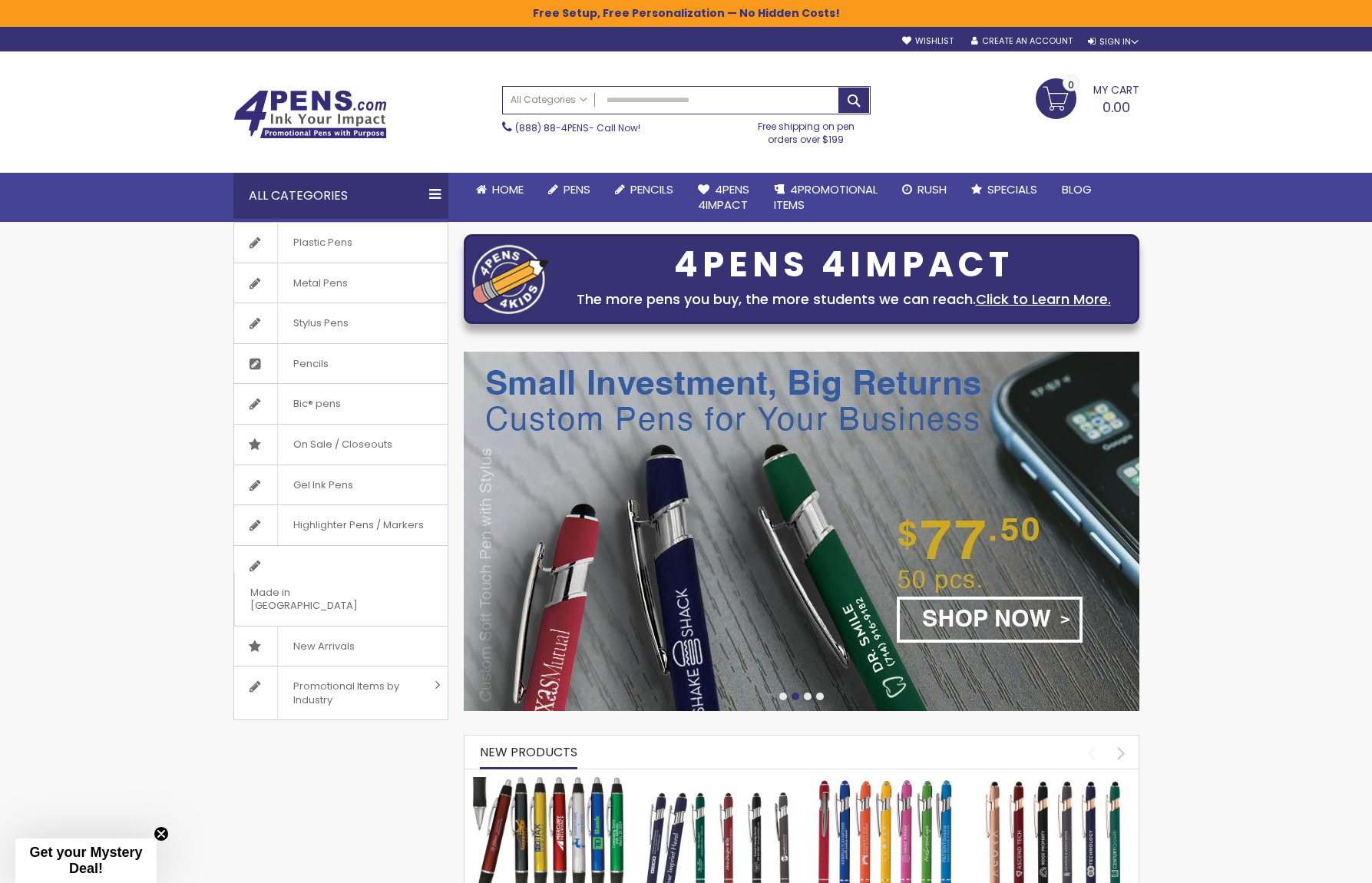
drag, startPoint x: 341, startPoint y: 105, endPoint x: 236, endPoint y: 183, distance: 130.8
click at [340, 105] on img at bounding box center [310, 115] width 154 height 49
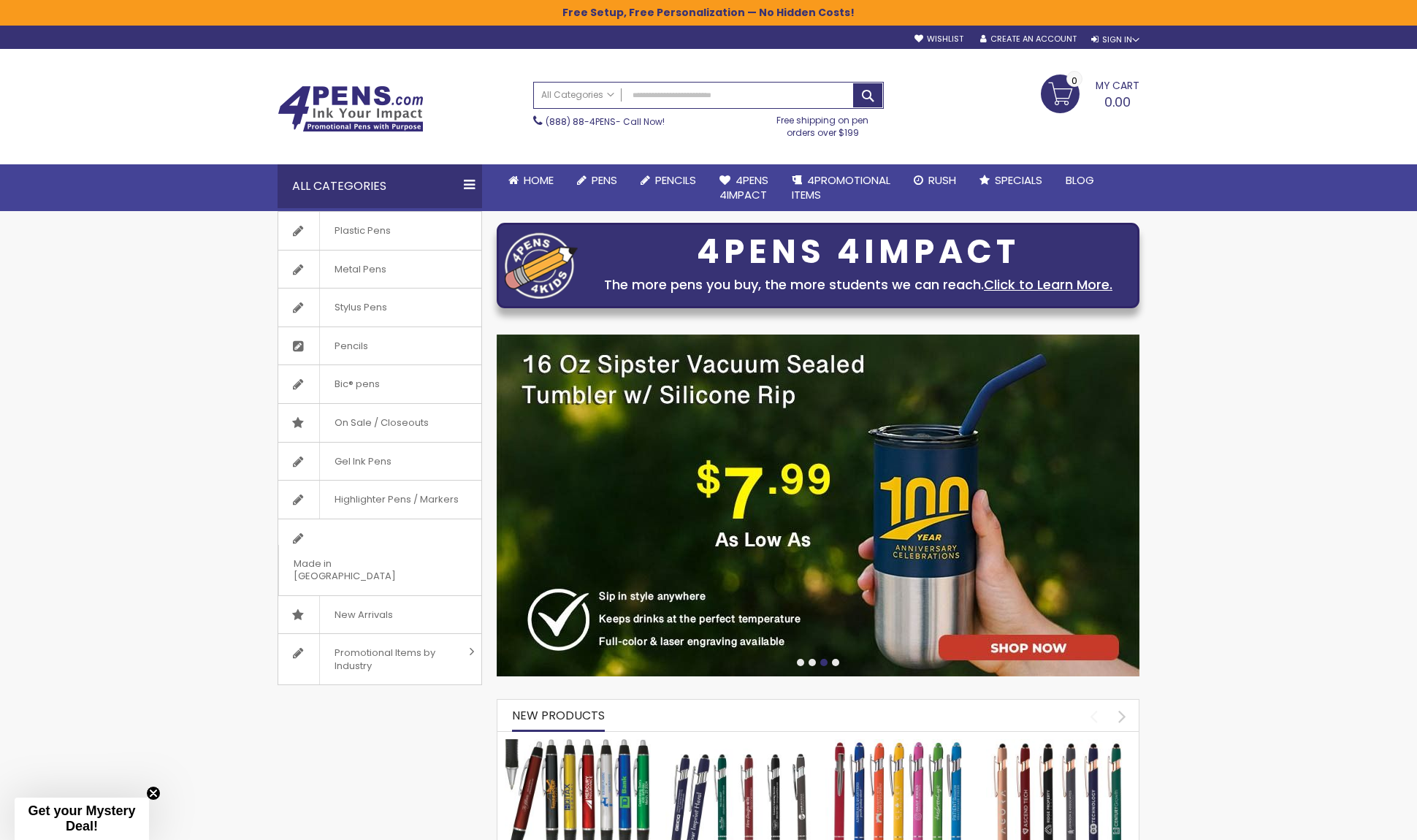
click at [320, 111] on img at bounding box center [351, 109] width 146 height 47
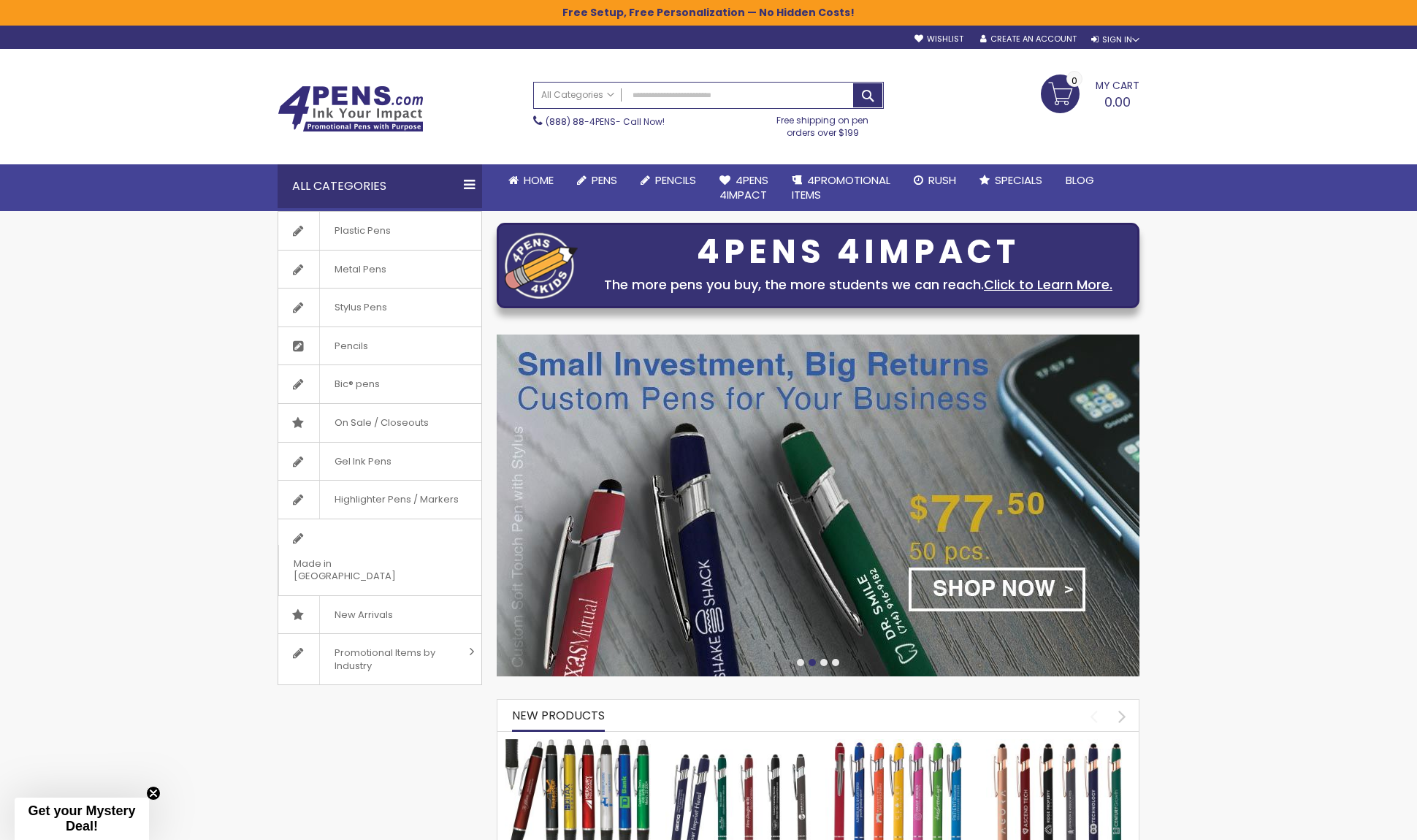
click at [359, 103] on img at bounding box center [351, 109] width 146 height 47
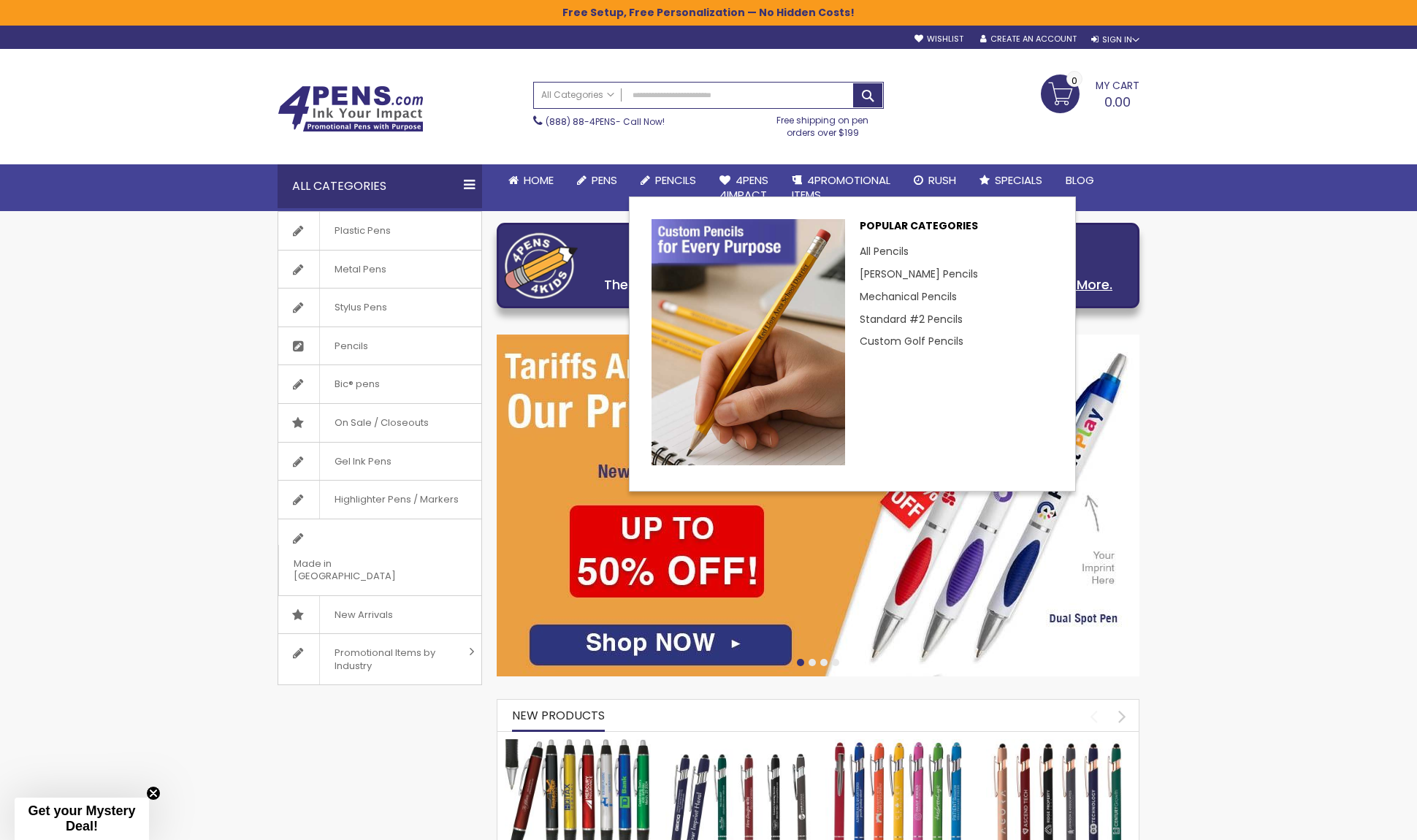
click at [672, 176] on span "Pencils" at bounding box center [675, 180] width 41 height 15
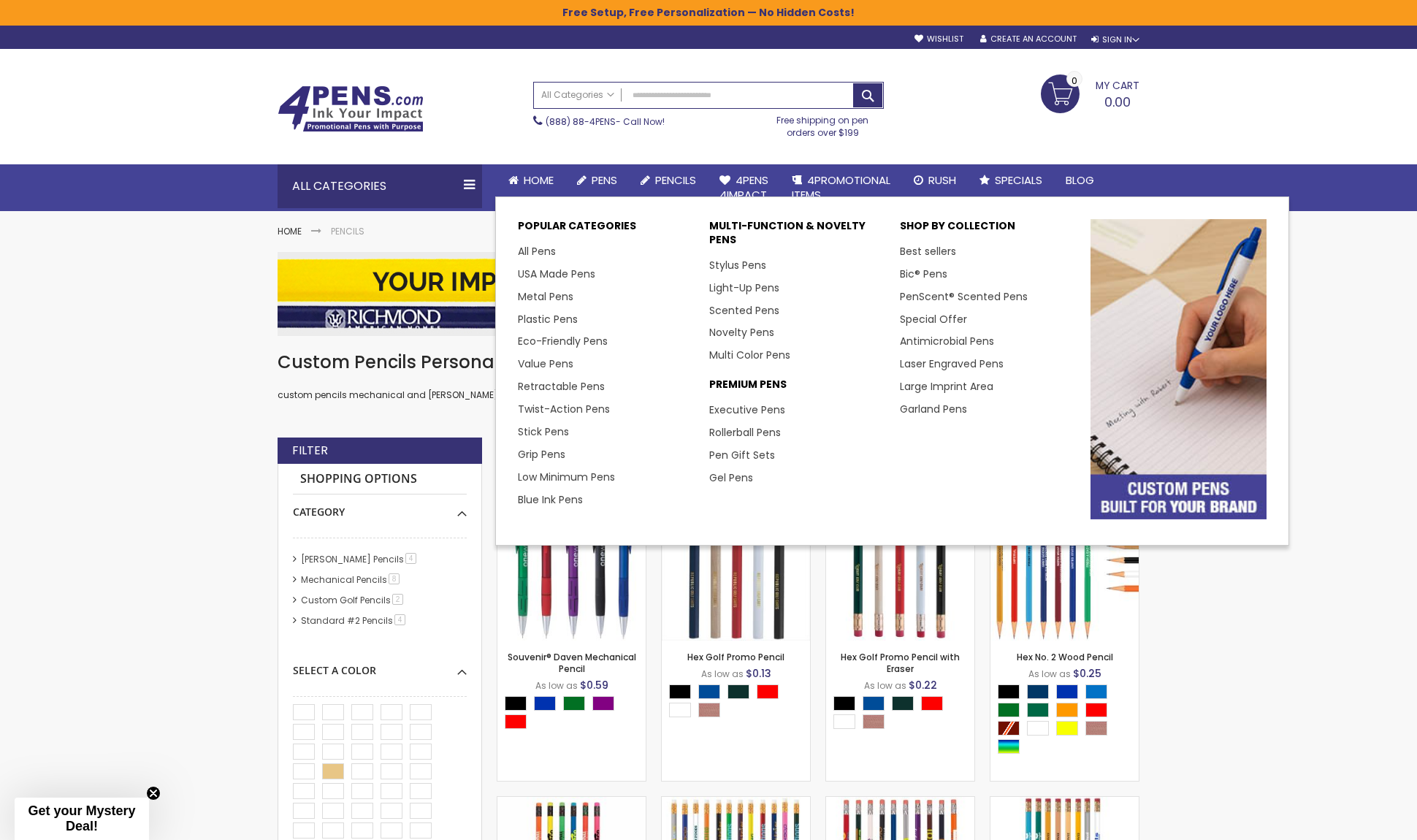
drag, startPoint x: 609, startPoint y: 176, endPoint x: 266, endPoint y: 292, distance: 362.1
click at [610, 176] on span "Pens" at bounding box center [605, 180] width 25 height 15
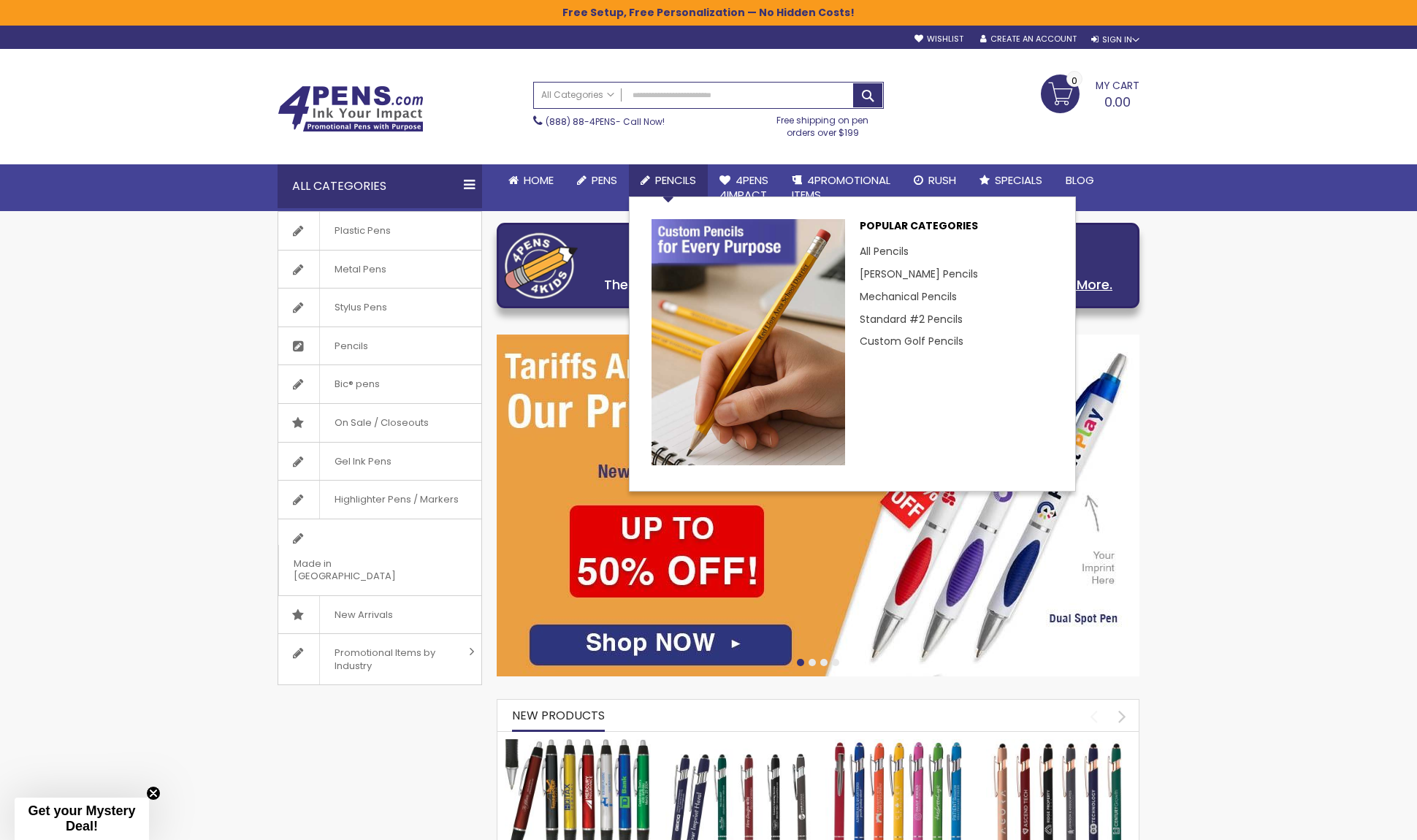
click at [682, 179] on span "Pencils" at bounding box center [675, 180] width 41 height 15
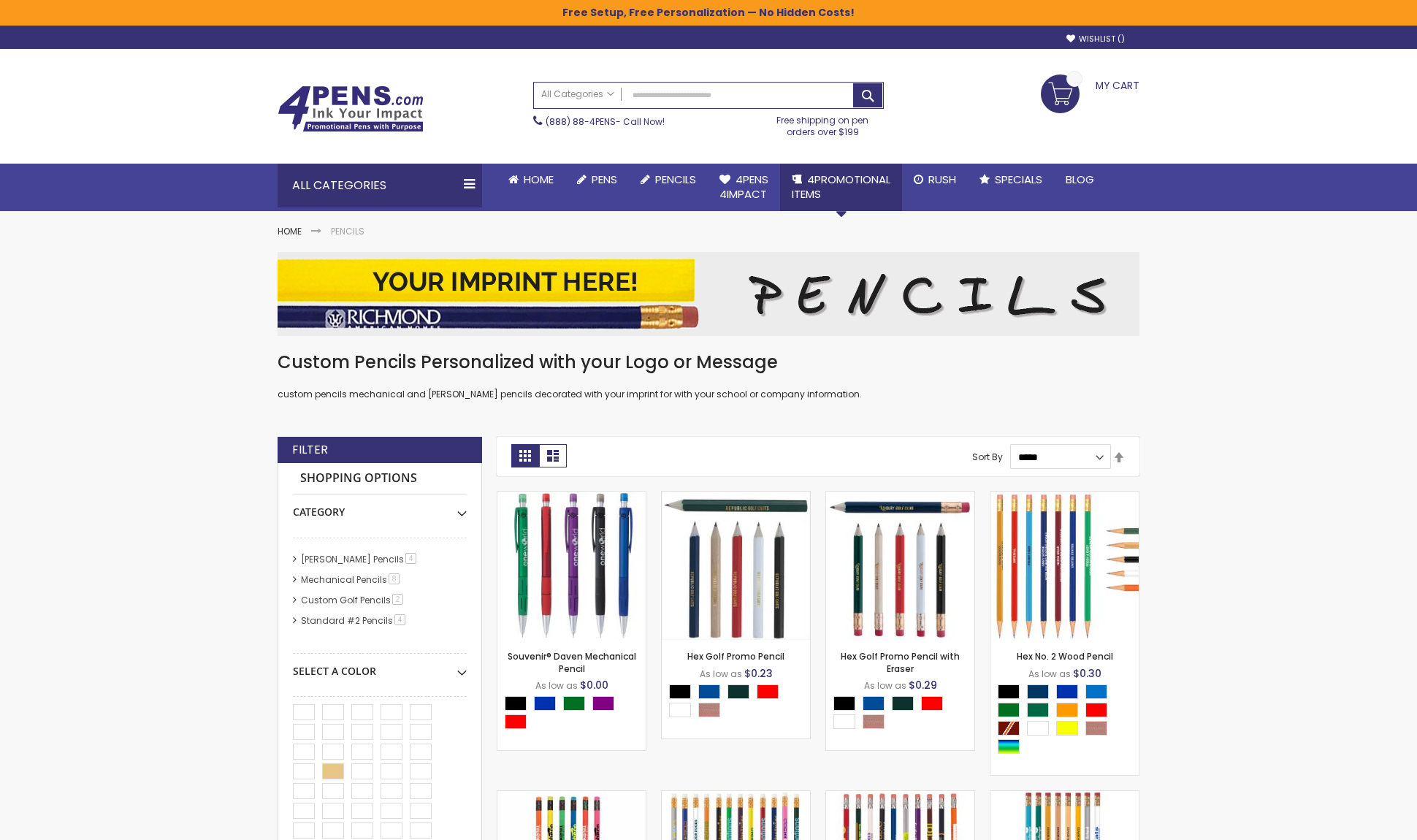
click at [859, 185] on span "4PROMOTIONAL ITEMS" at bounding box center [840, 186] width 98 height 30
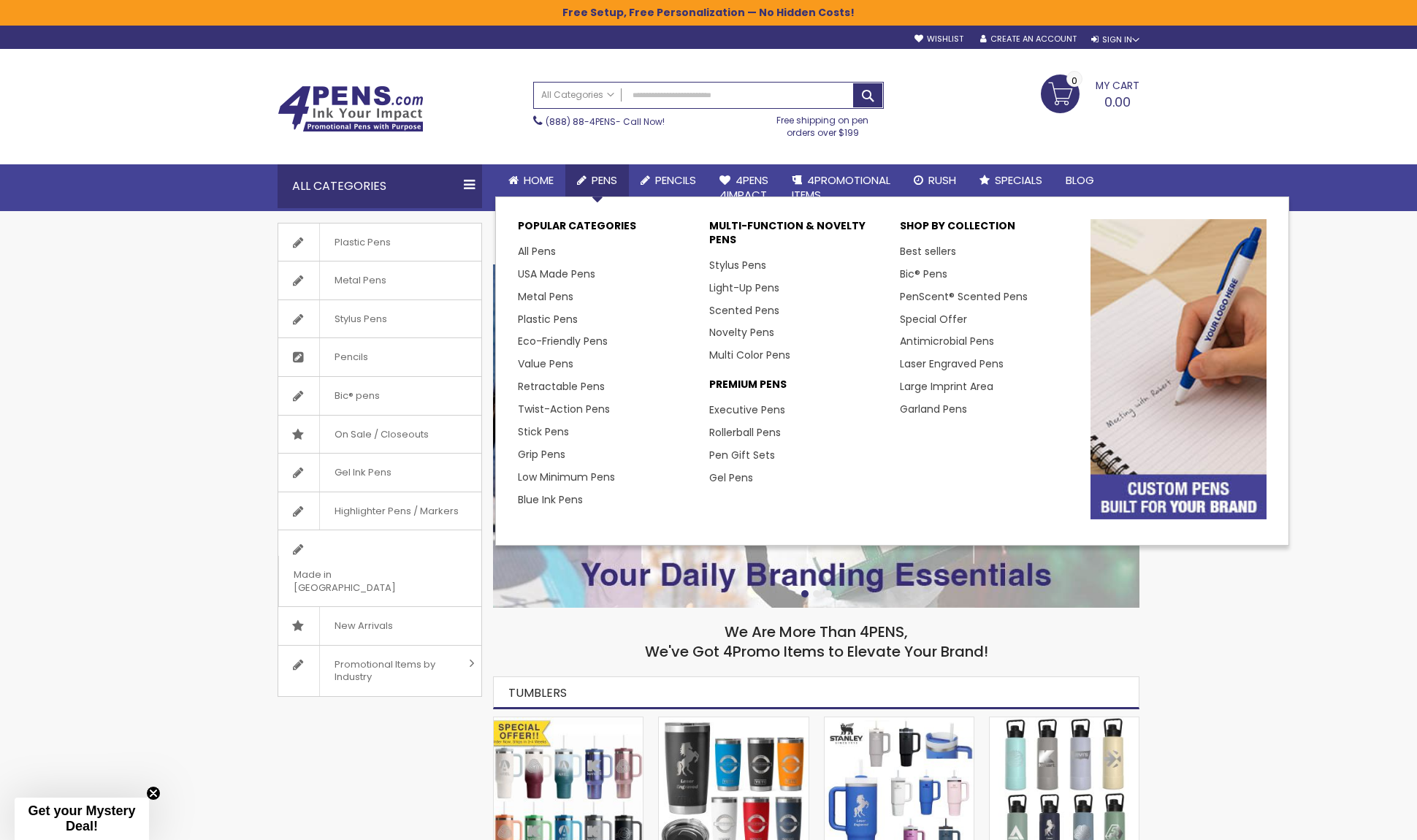
click at [595, 173] on span "Pens" at bounding box center [605, 180] width 25 height 15
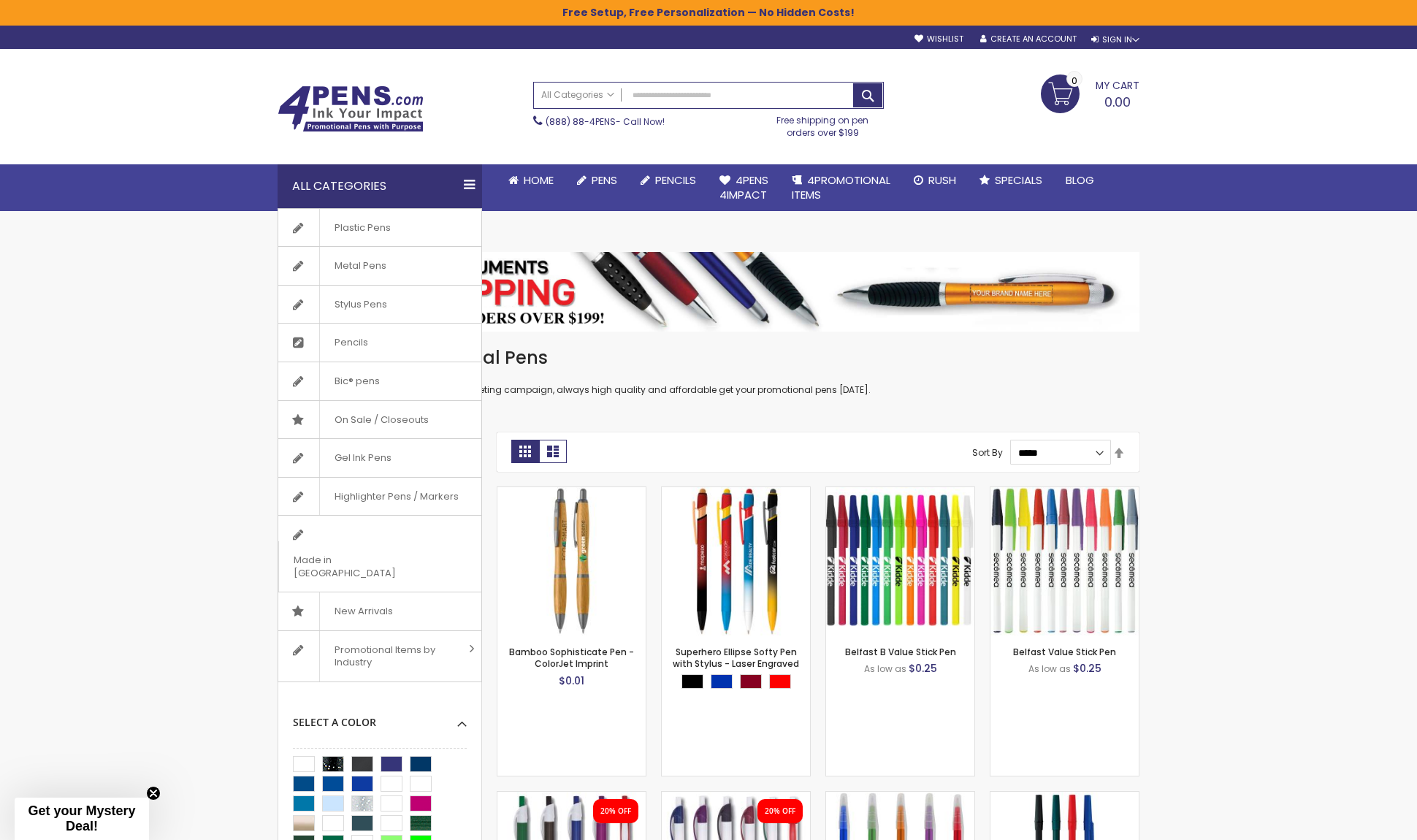
click at [625, 174] on link "Pens" at bounding box center [597, 180] width 63 height 32
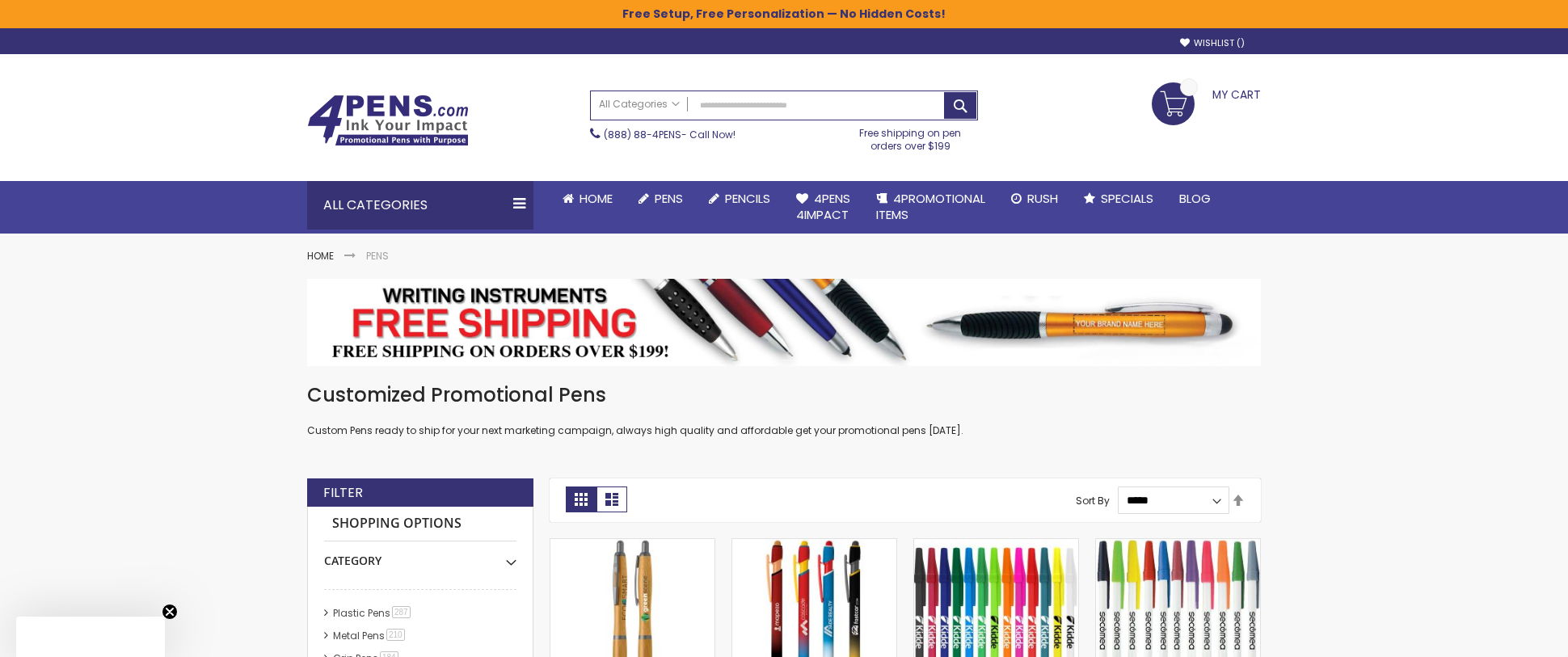
click at [401, 115] on img at bounding box center [389, 121] width 162 height 52
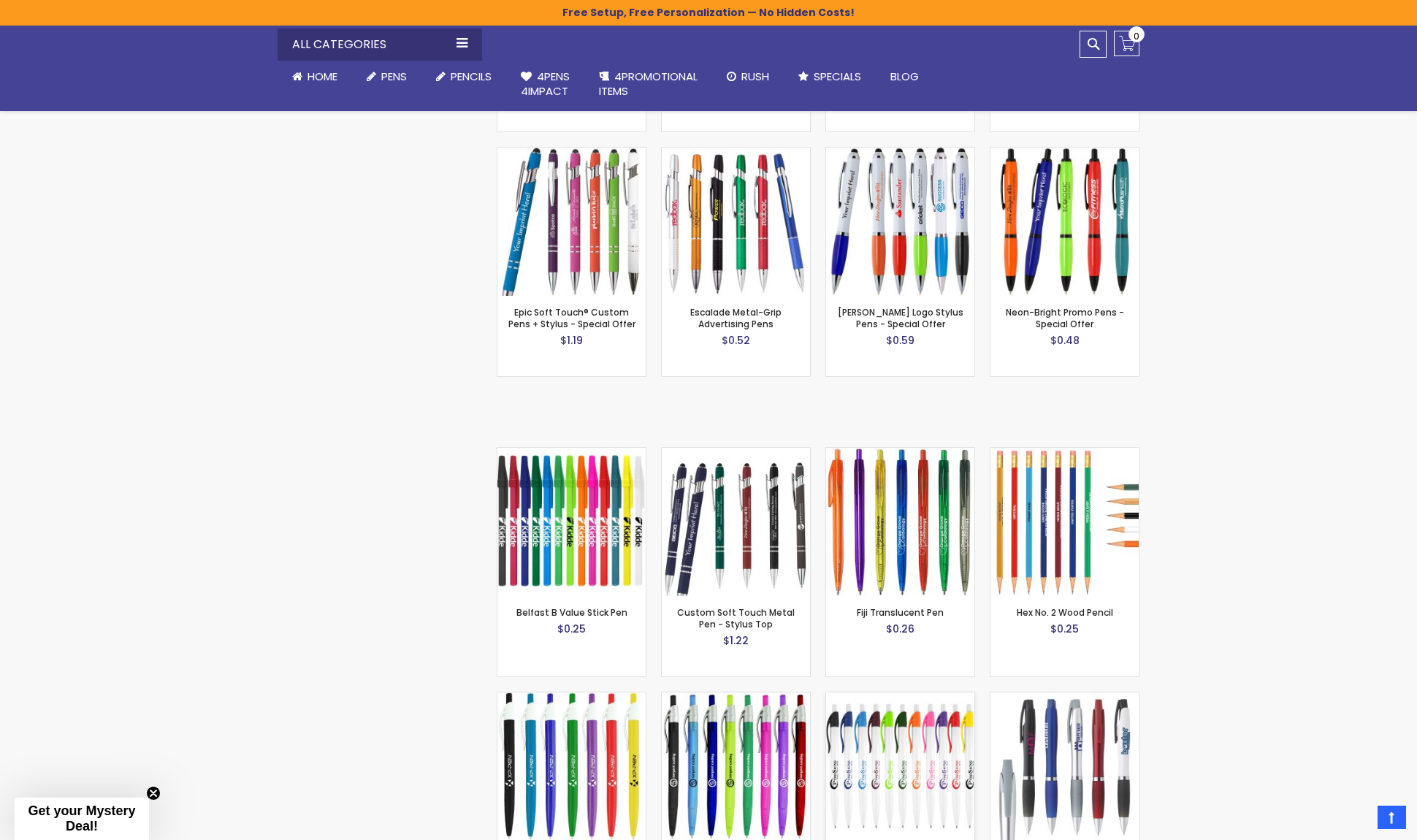
scroll to position [1388, 0]
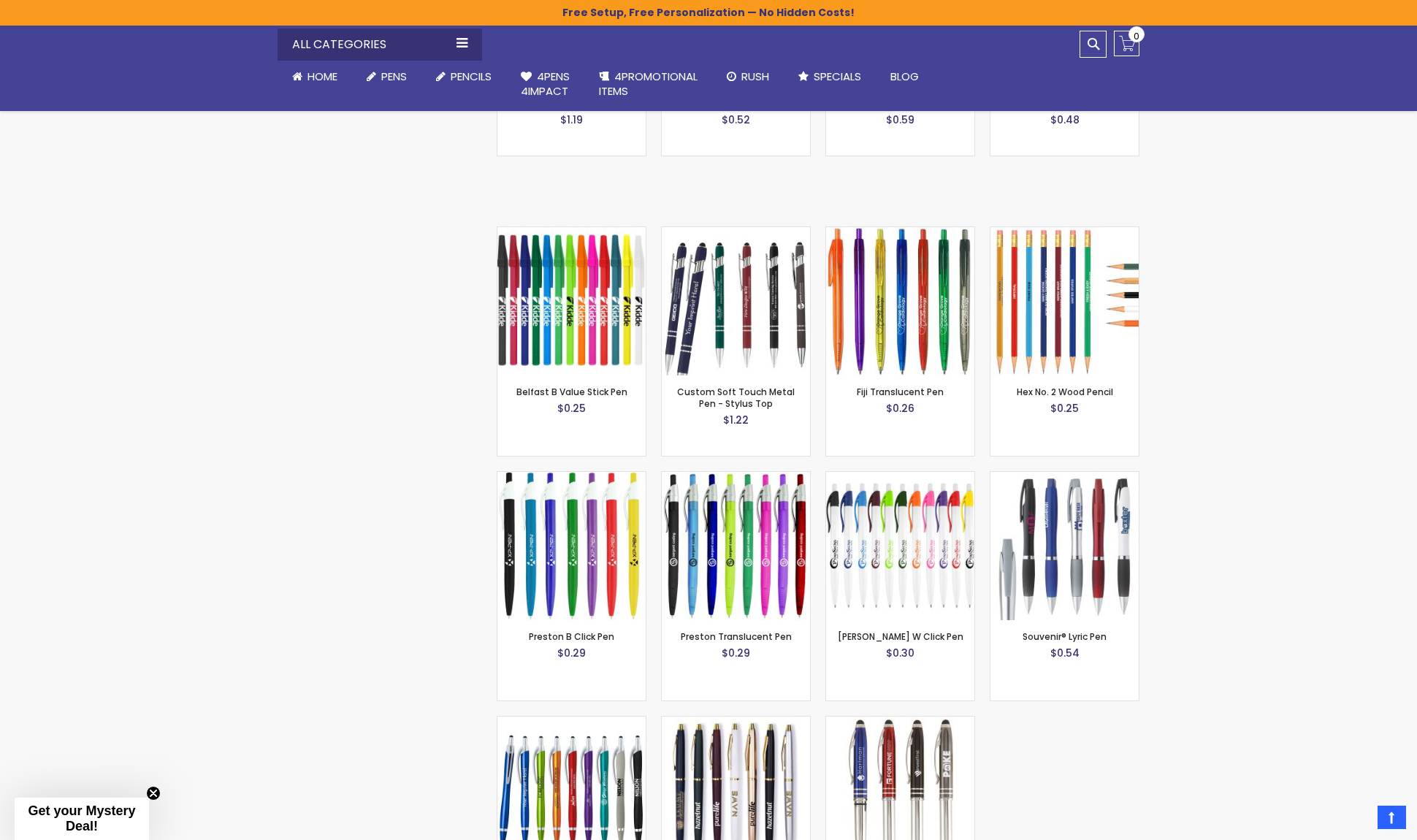
click at [696, 478] on img at bounding box center [736, 546] width 148 height 148
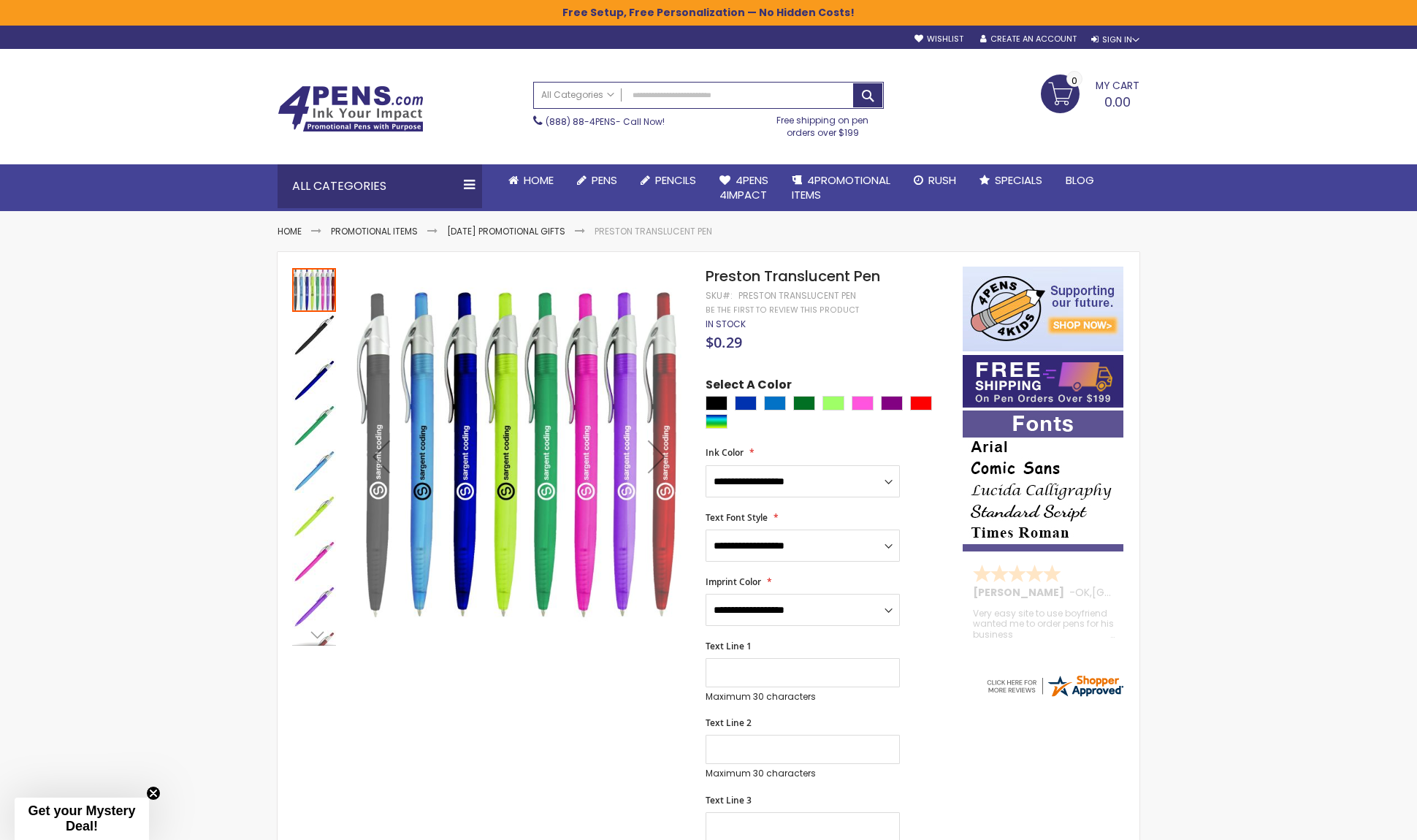
drag, startPoint x: 336, startPoint y: 106, endPoint x: 137, endPoint y: 451, distance: 398.3
click at [336, 105] on img at bounding box center [351, 109] width 146 height 47
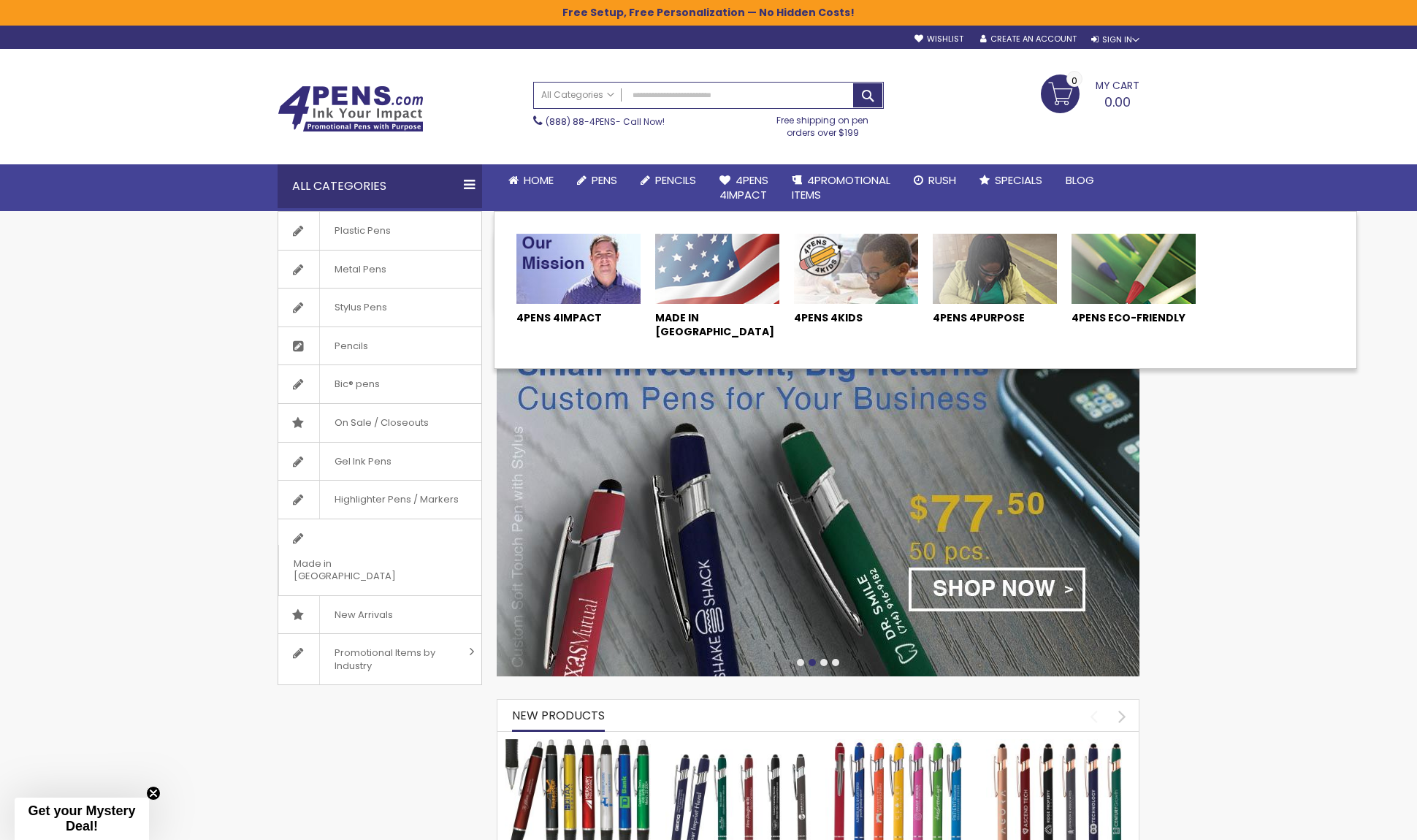
drag, startPoint x: 758, startPoint y: 179, endPoint x: 214, endPoint y: 309, distance: 559.3
click at [760, 179] on span "4Pens 4impact" at bounding box center [744, 187] width 49 height 30
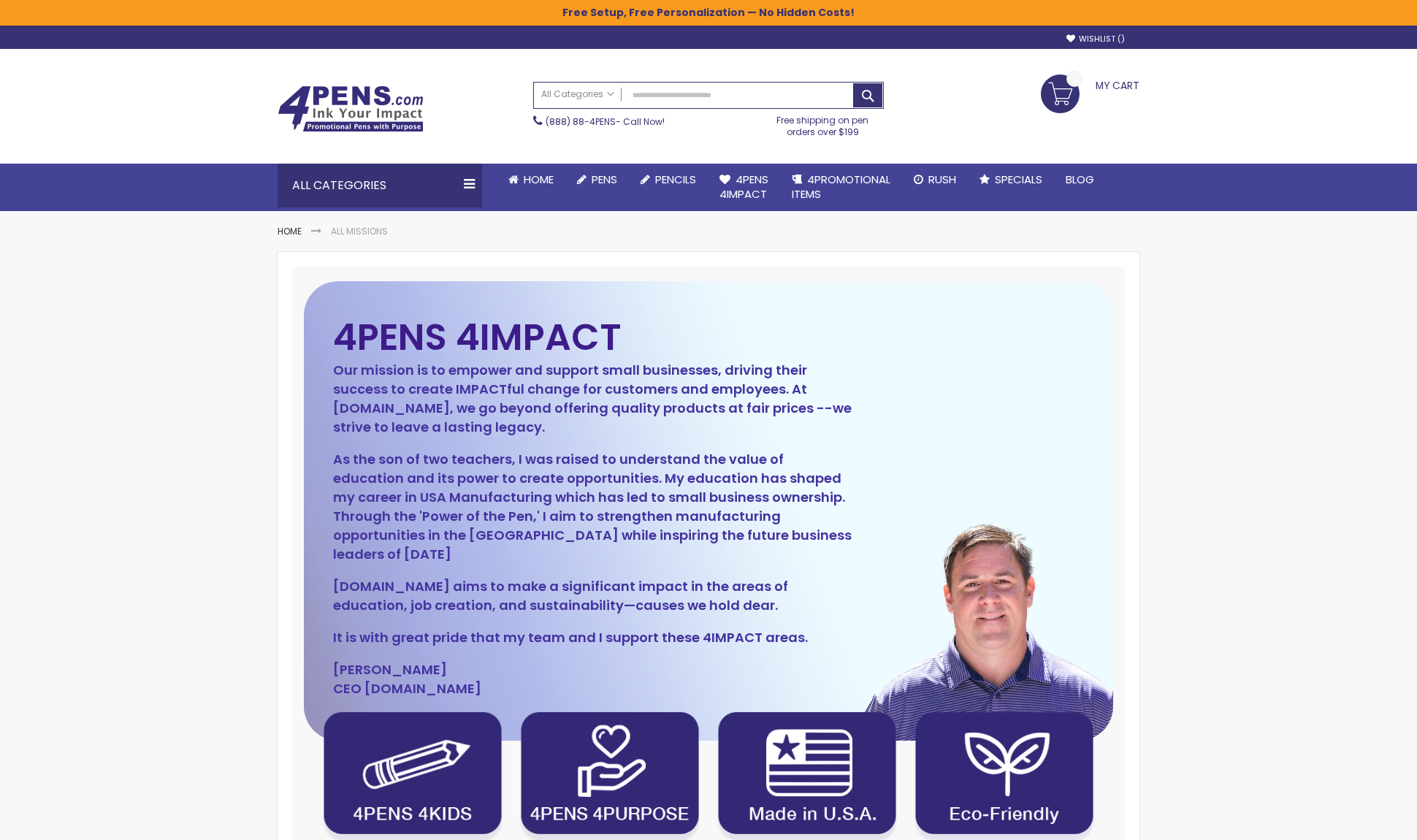
drag, startPoint x: 946, startPoint y: 182, endPoint x: 488, endPoint y: 376, distance: 497.4
click at [946, 181] on span "Rush" at bounding box center [942, 179] width 28 height 15
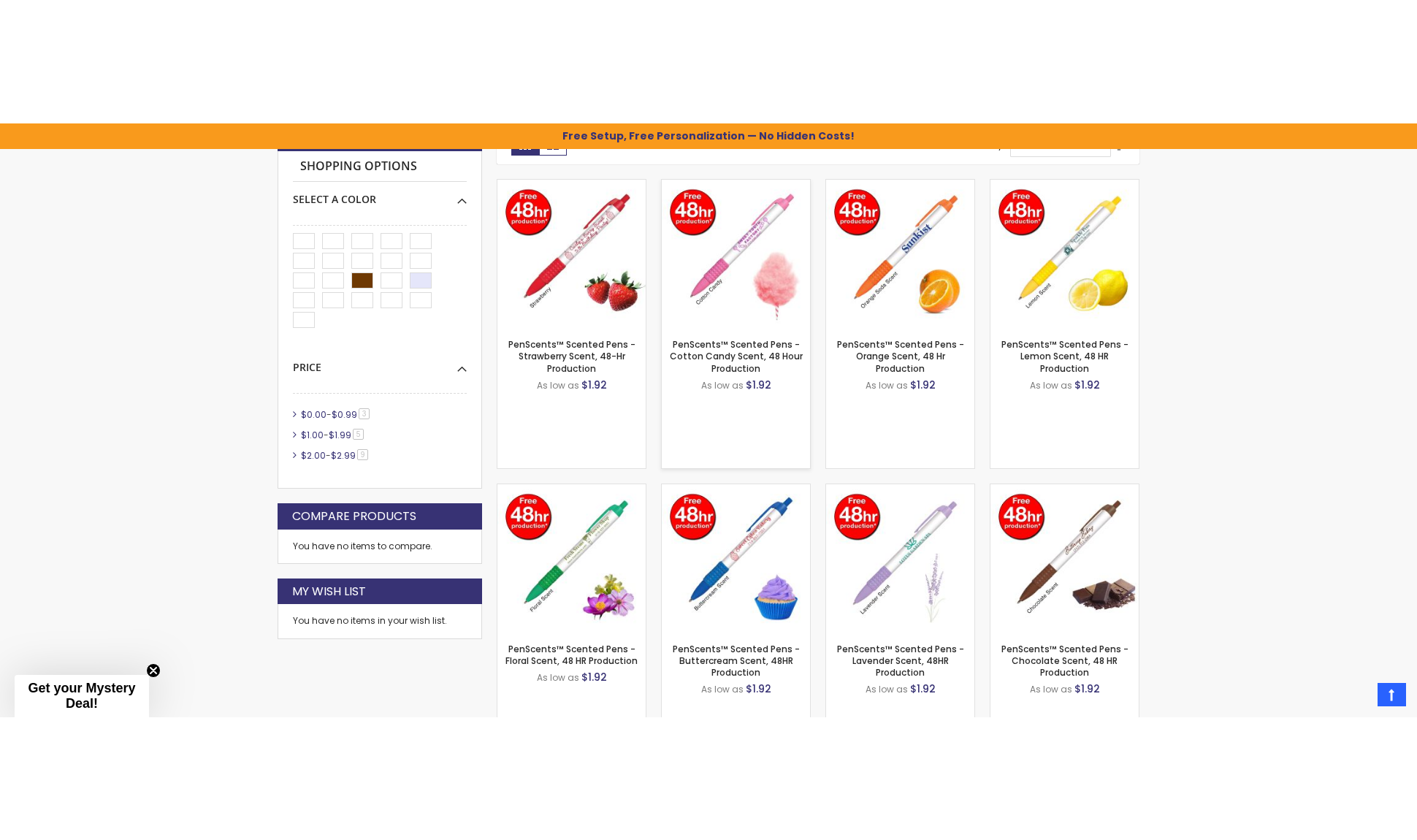
scroll to position [73, 0]
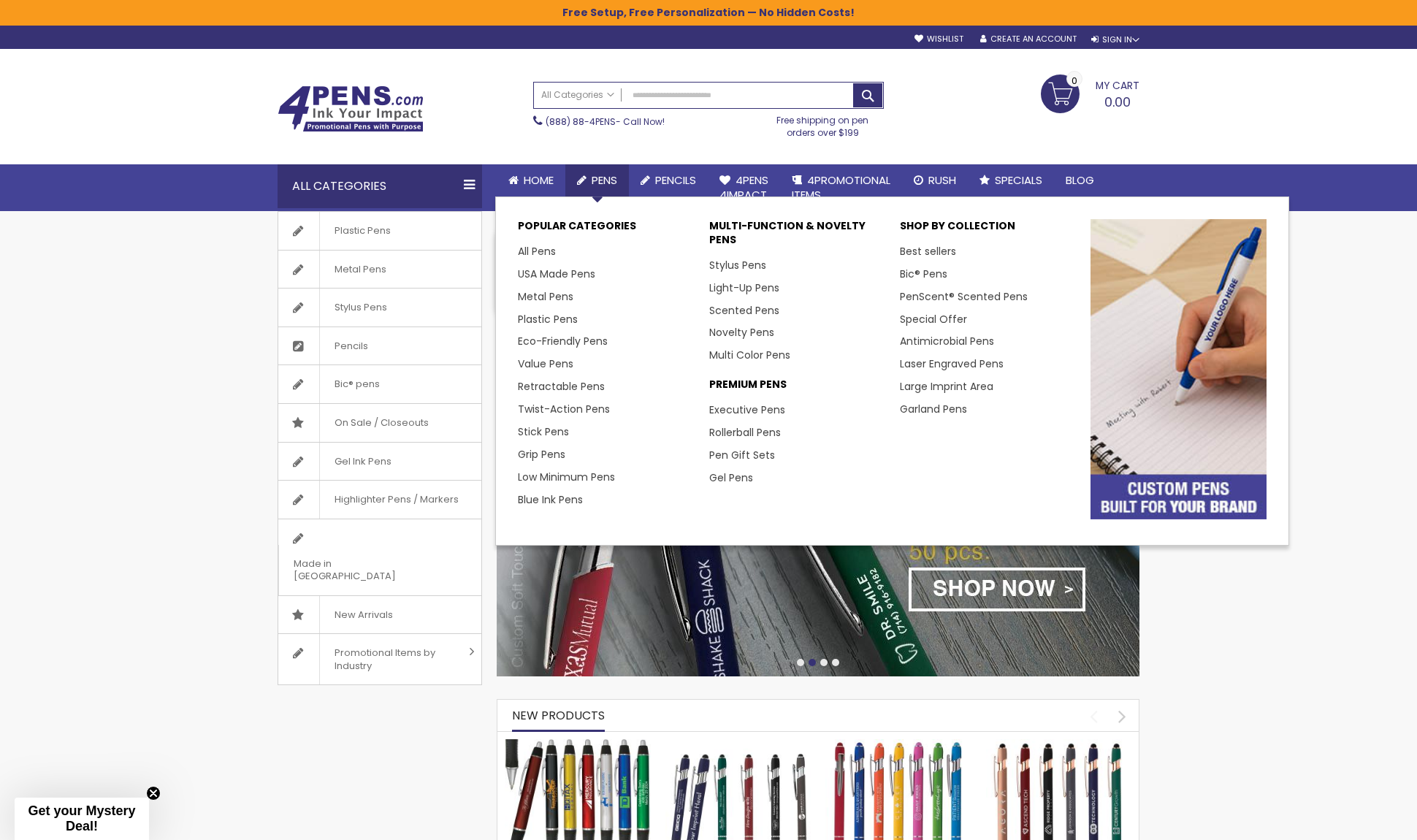
click at [610, 171] on link "Pens" at bounding box center [597, 180] width 63 height 32
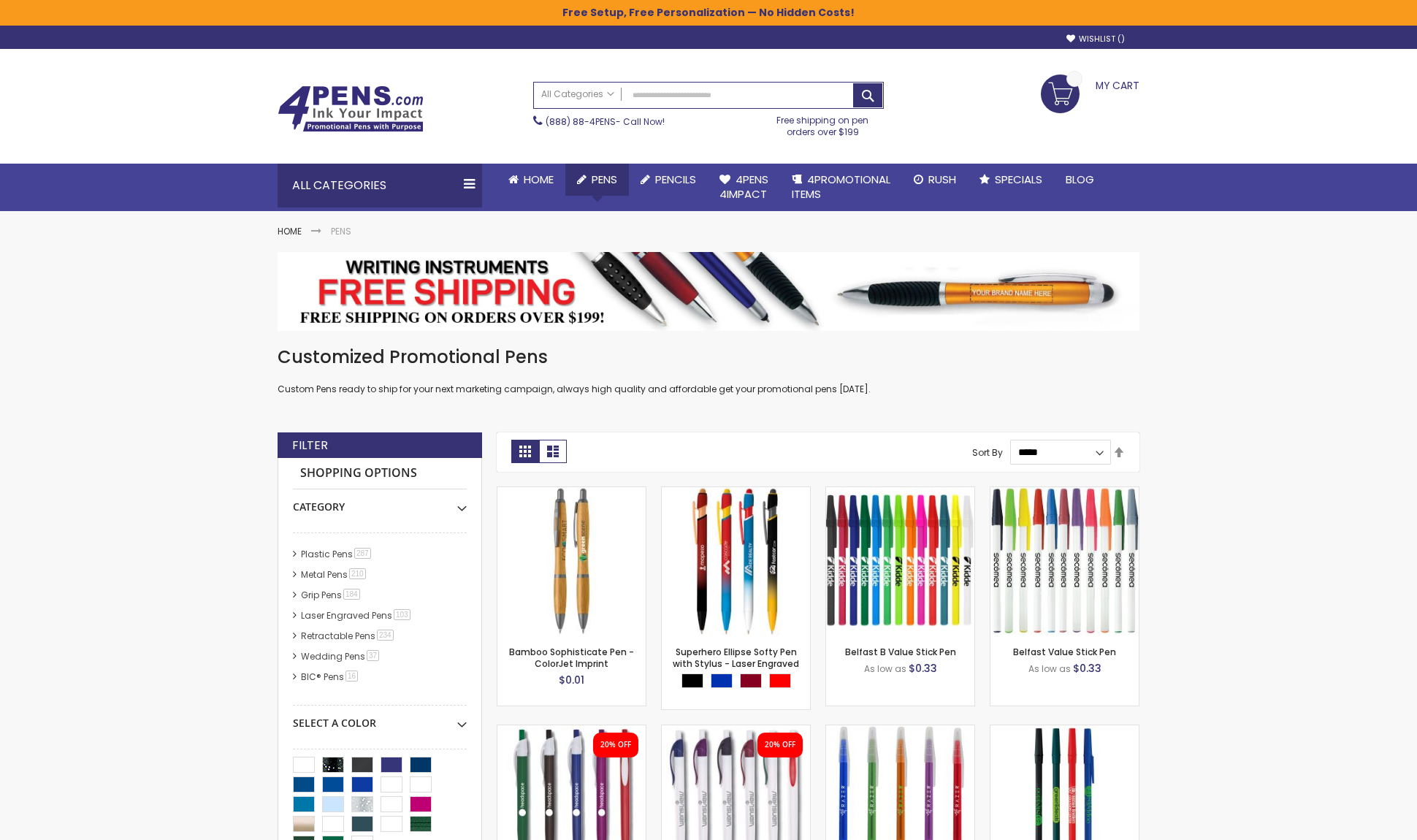
click at [616, 178] on span "Pens" at bounding box center [605, 179] width 25 height 15
click at [693, 172] on span "Pencils" at bounding box center [675, 179] width 41 height 15
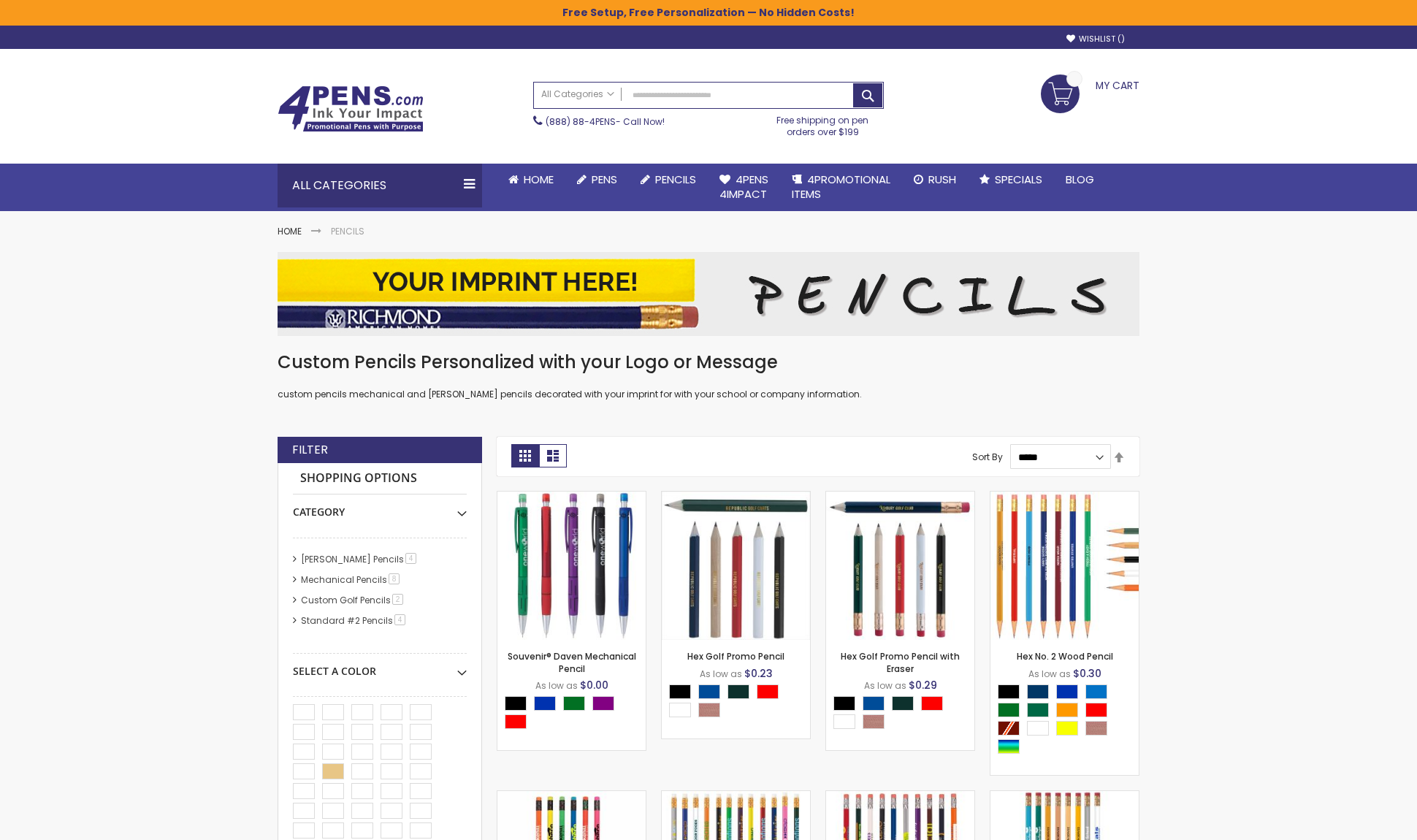
click at [331, 106] on img at bounding box center [351, 109] width 146 height 47
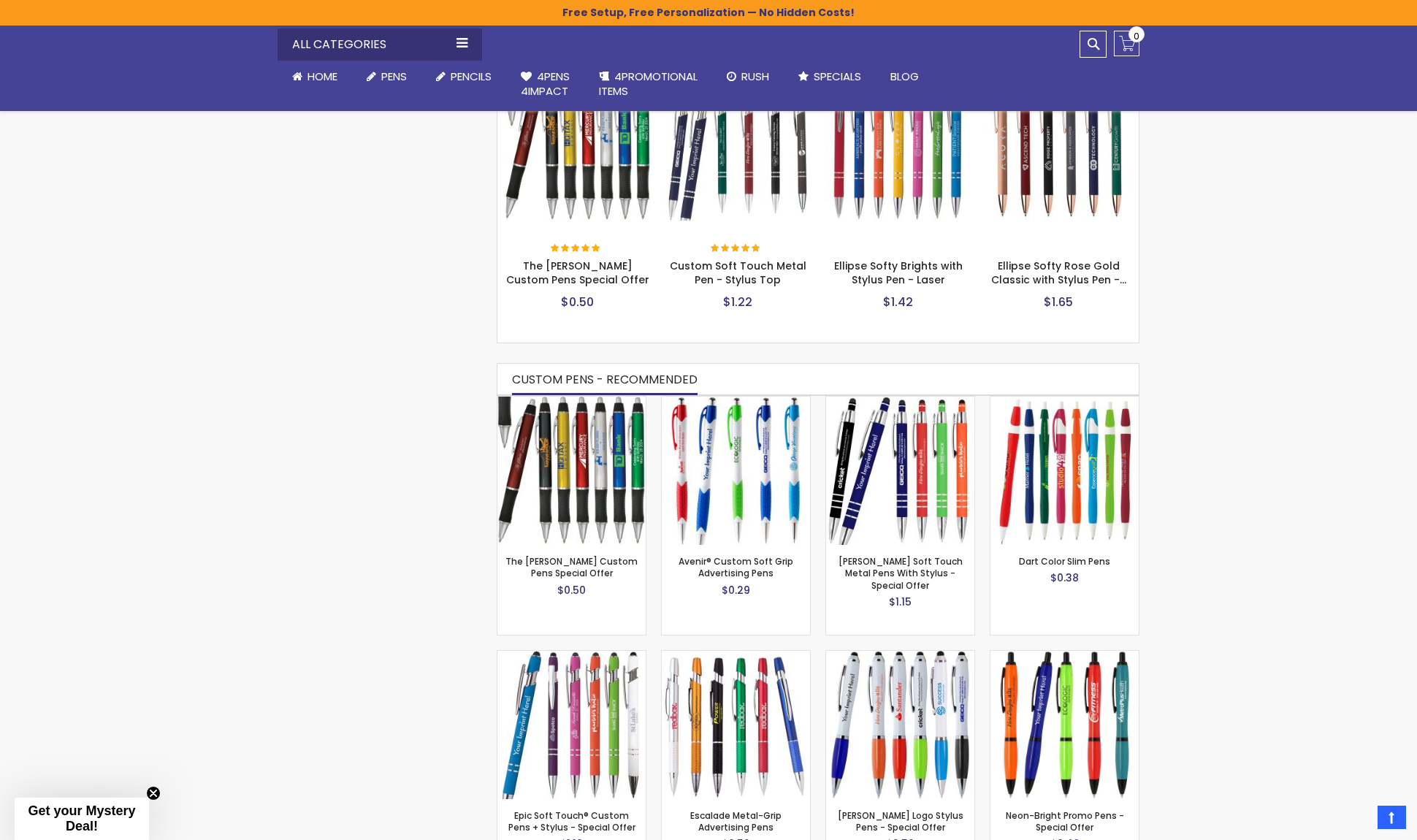
scroll to position [438, 0]
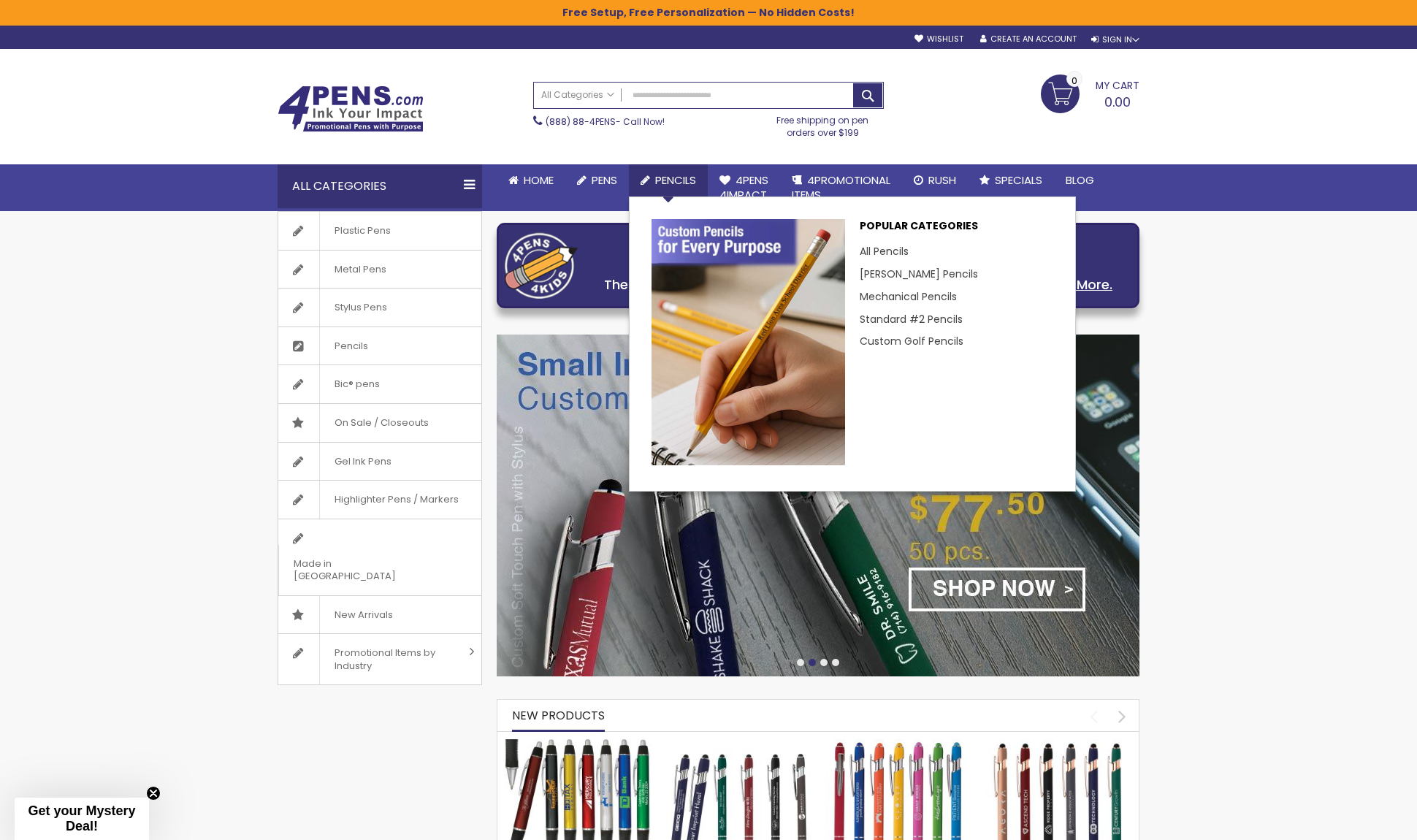
click at [680, 182] on span "Pencils" at bounding box center [675, 180] width 41 height 15
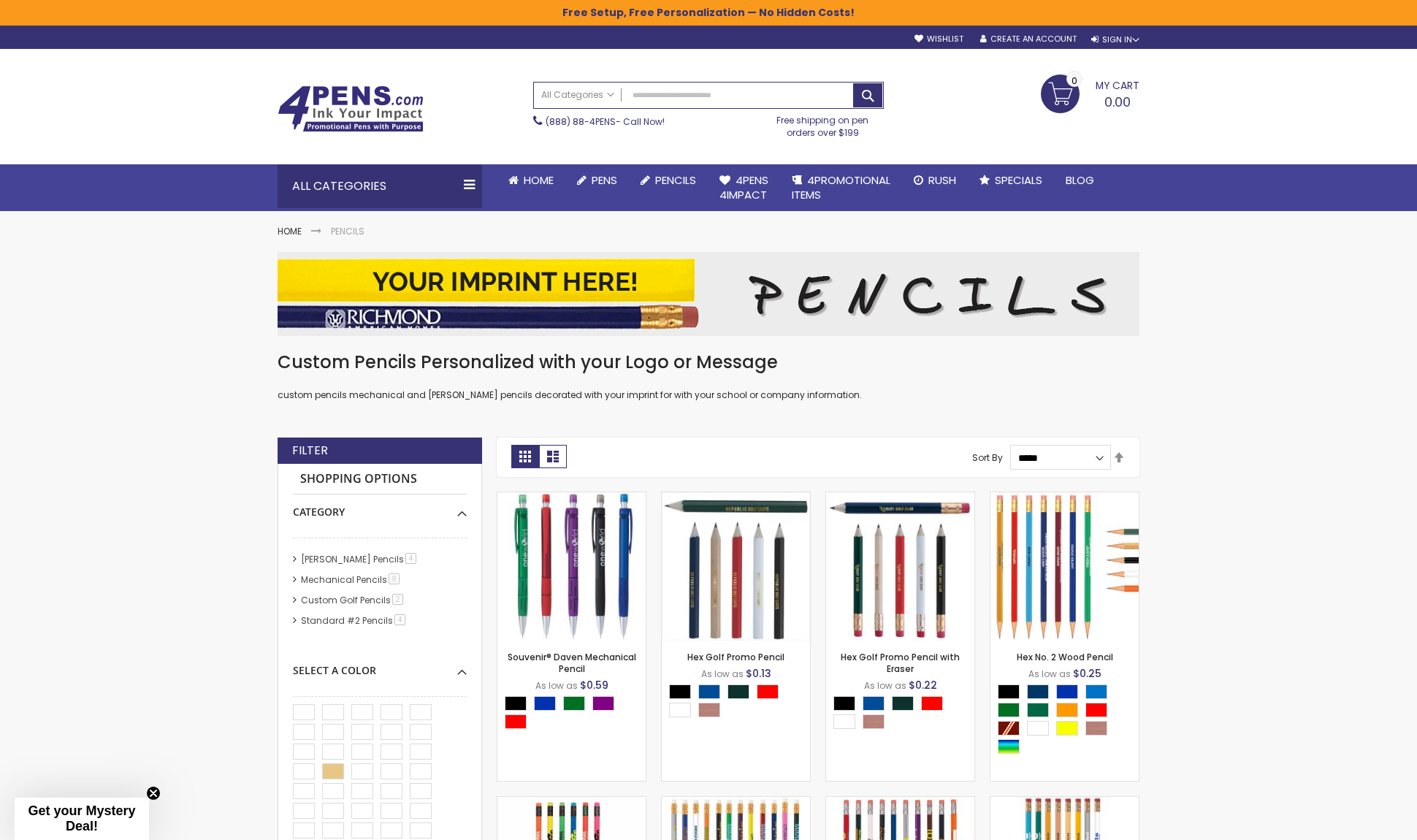
click at [615, 175] on span "Pens" at bounding box center [605, 180] width 25 height 15
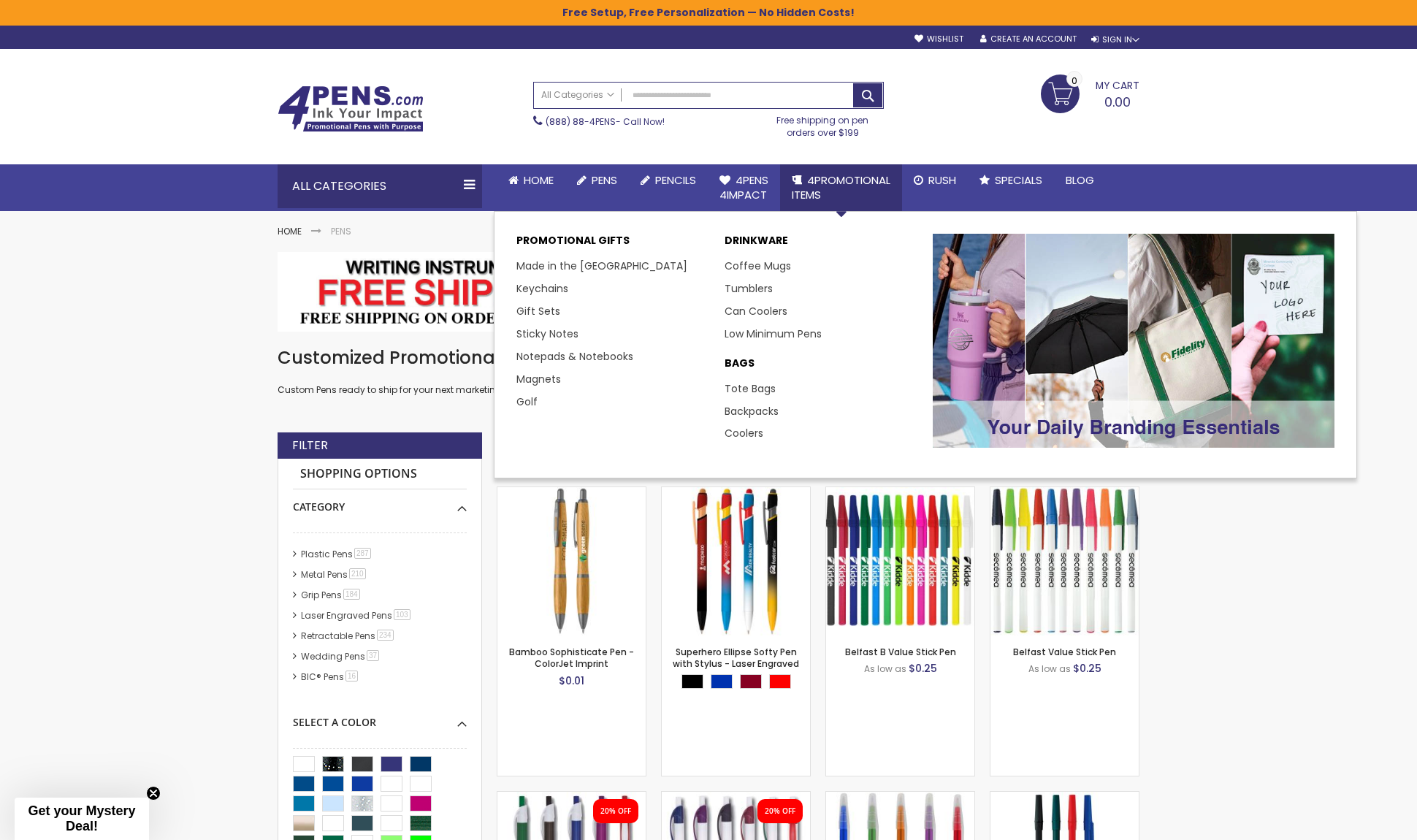
click at [859, 178] on span "4PROMOTIONAL ITEMS" at bounding box center [840, 187] width 98 height 30
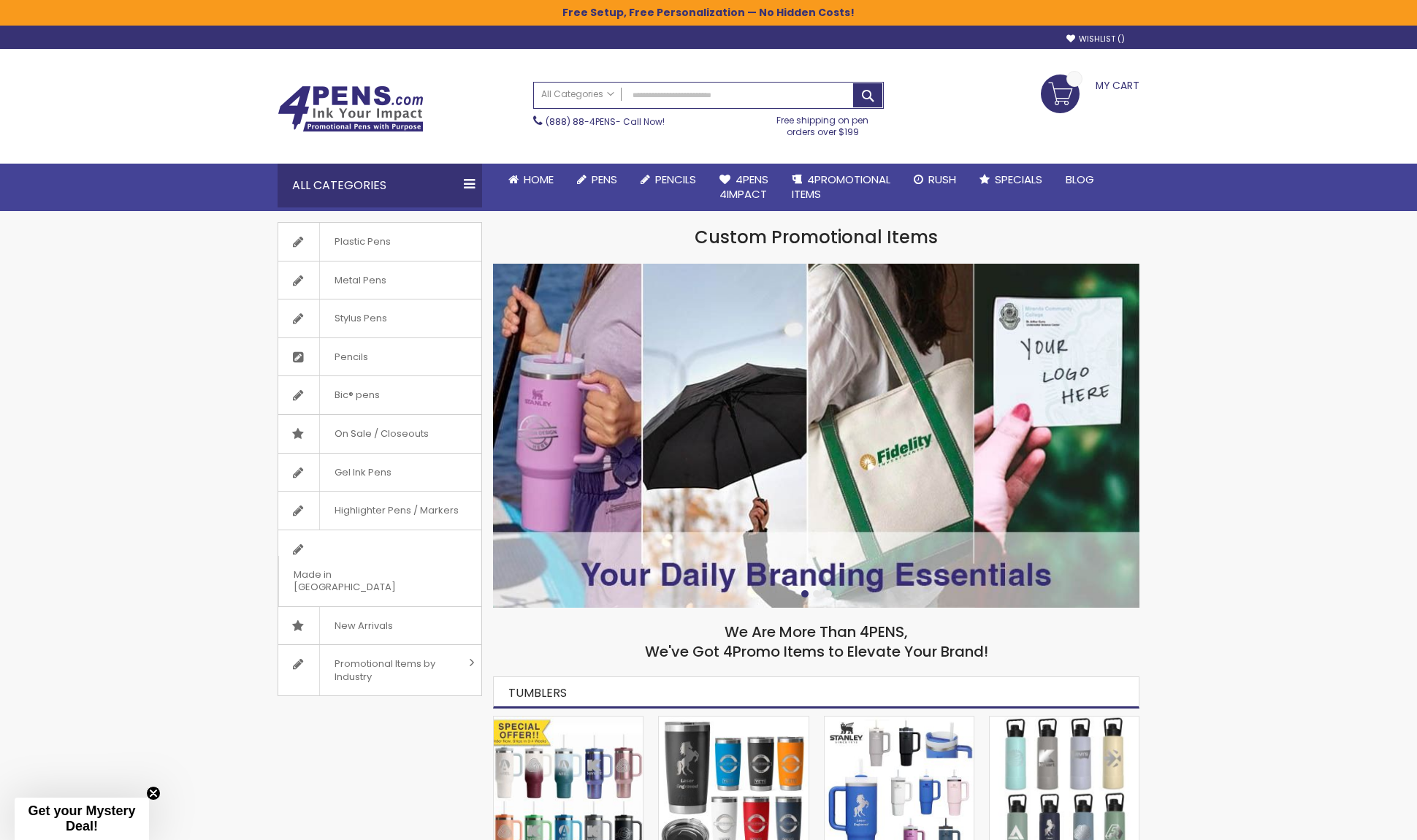
click at [352, 90] on img at bounding box center [351, 109] width 146 height 47
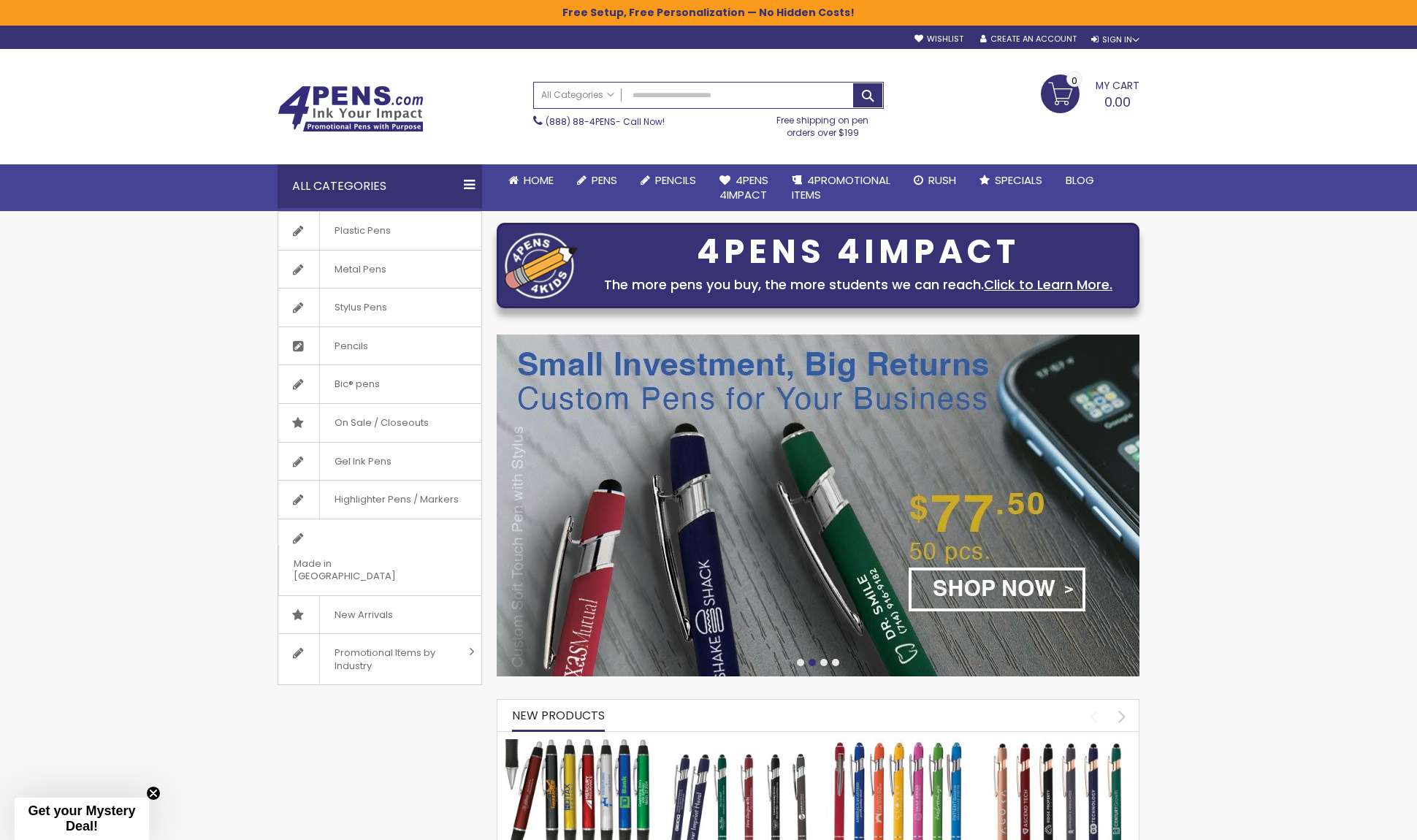
click at [358, 93] on img at bounding box center [351, 109] width 146 height 47
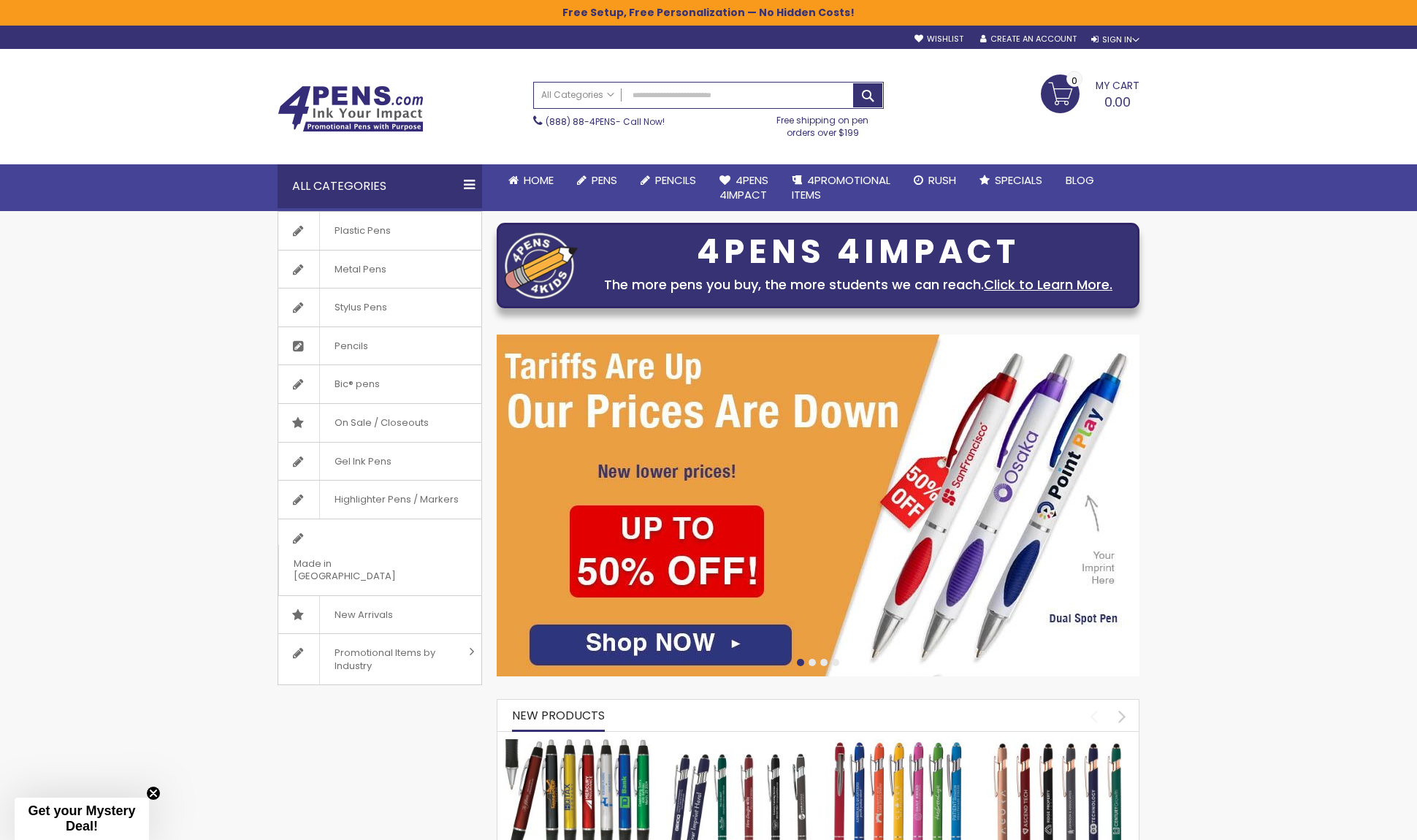
click at [612, 180] on span "Pens" at bounding box center [605, 180] width 25 height 15
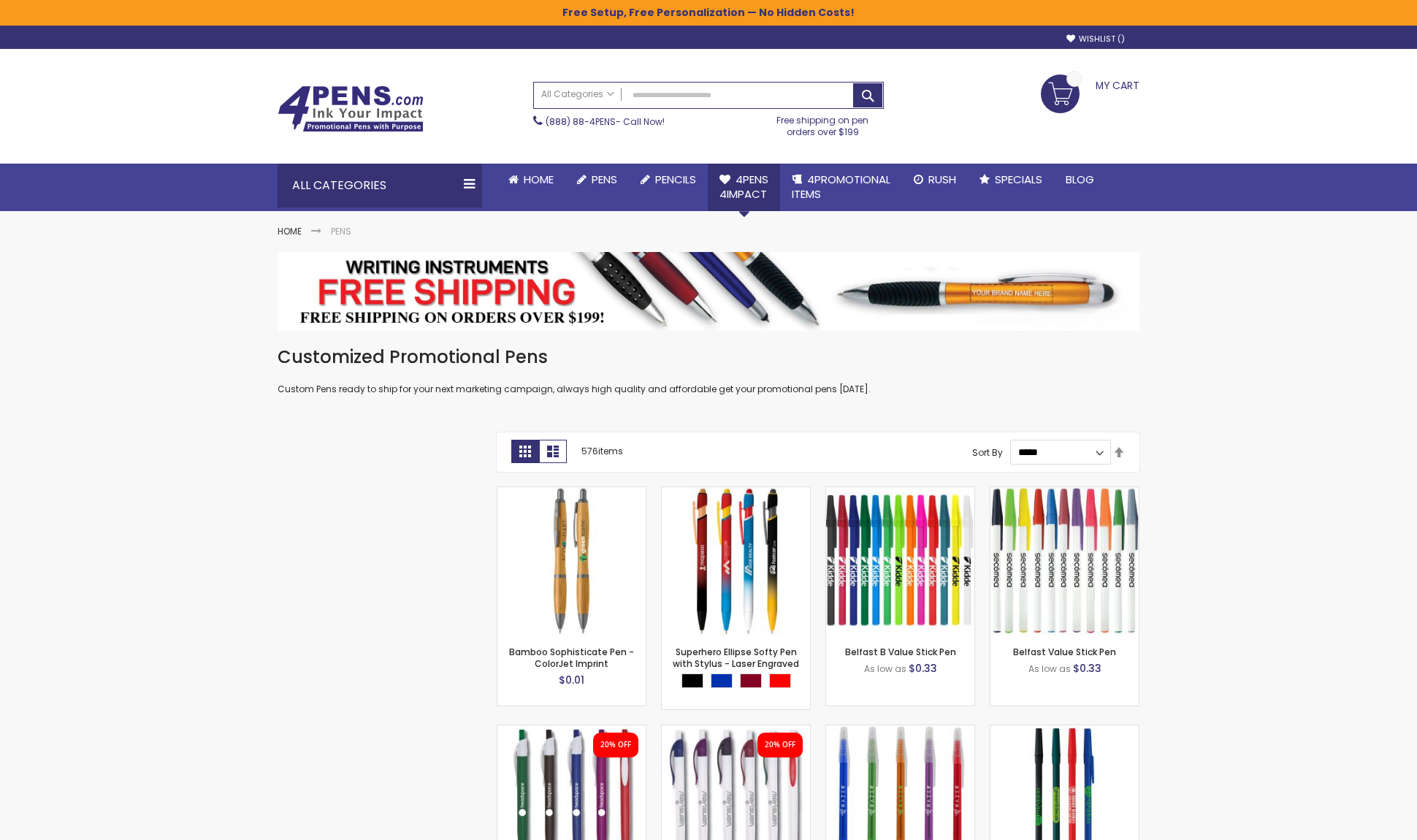
click at [753, 181] on span "4Pens 4impact" at bounding box center [744, 186] width 49 height 30
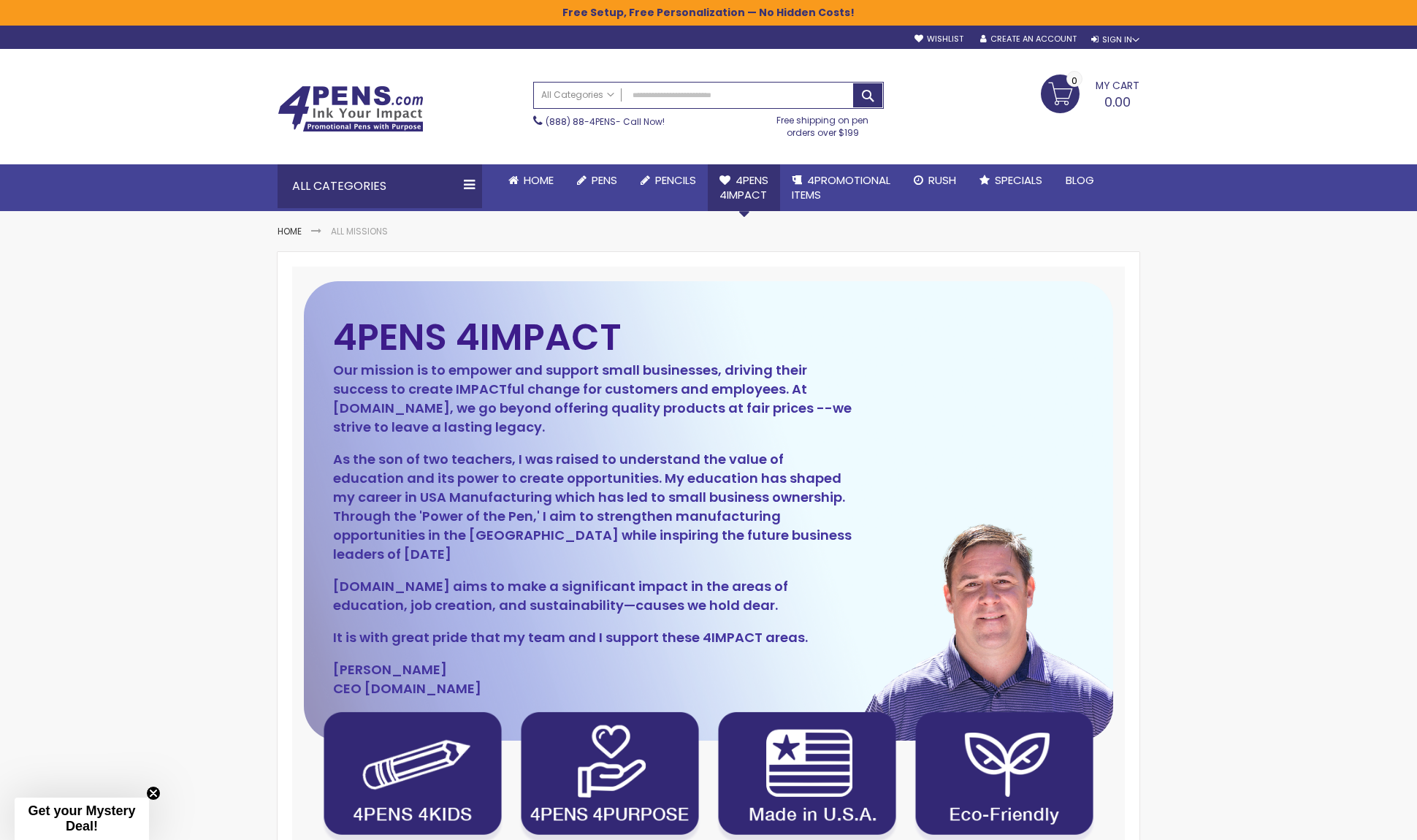
drag, startPoint x: 830, startPoint y: 169, endPoint x: 768, endPoint y: 189, distance: 65.1
click at [829, 171] on link "4PROMOTIONAL ITEMS" at bounding box center [840, 188] width 122 height 48
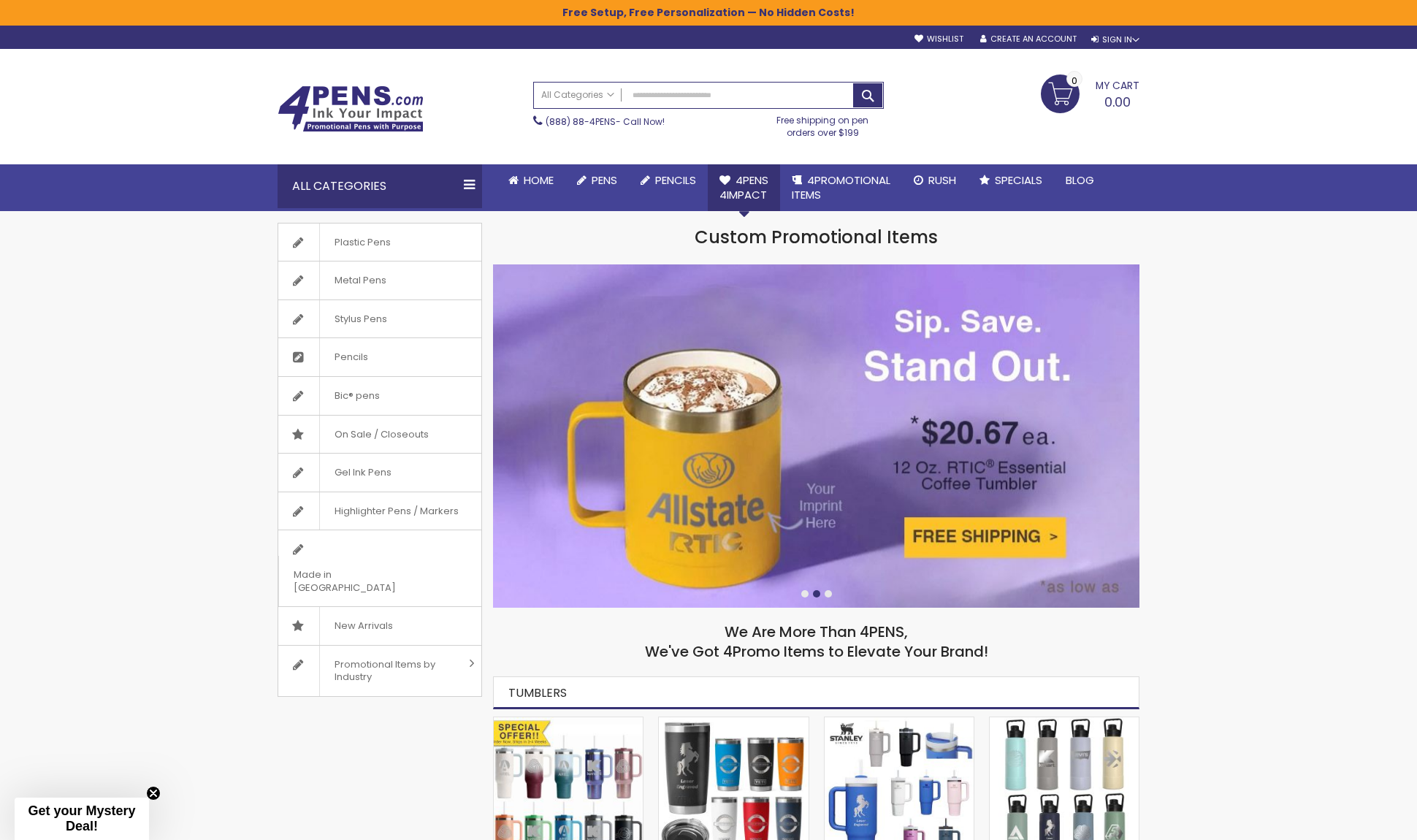
click at [756, 182] on span "4Pens 4impact" at bounding box center [744, 187] width 49 height 30
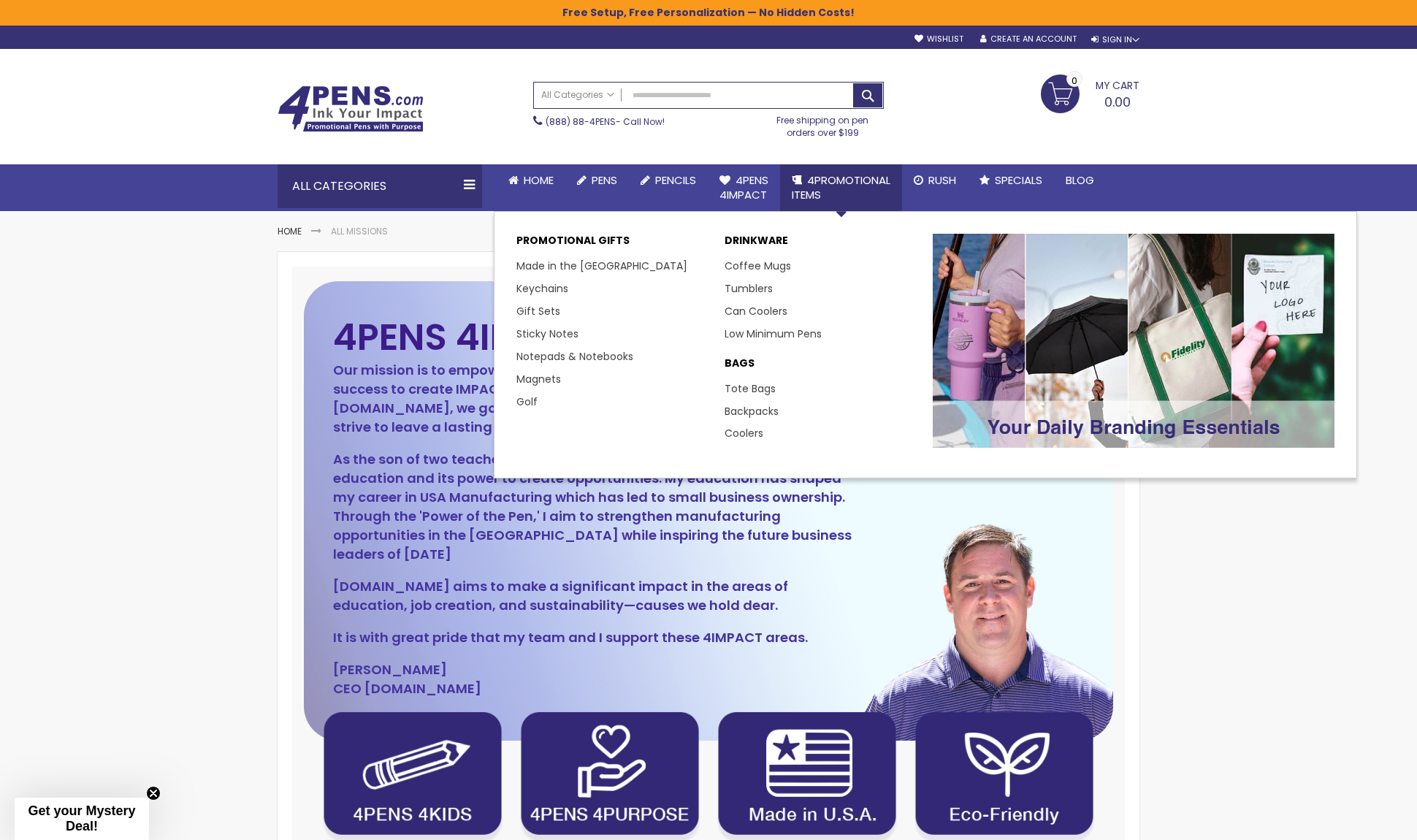
click at [824, 180] on span "4PROMOTIONAL ITEMS" at bounding box center [840, 187] width 98 height 30
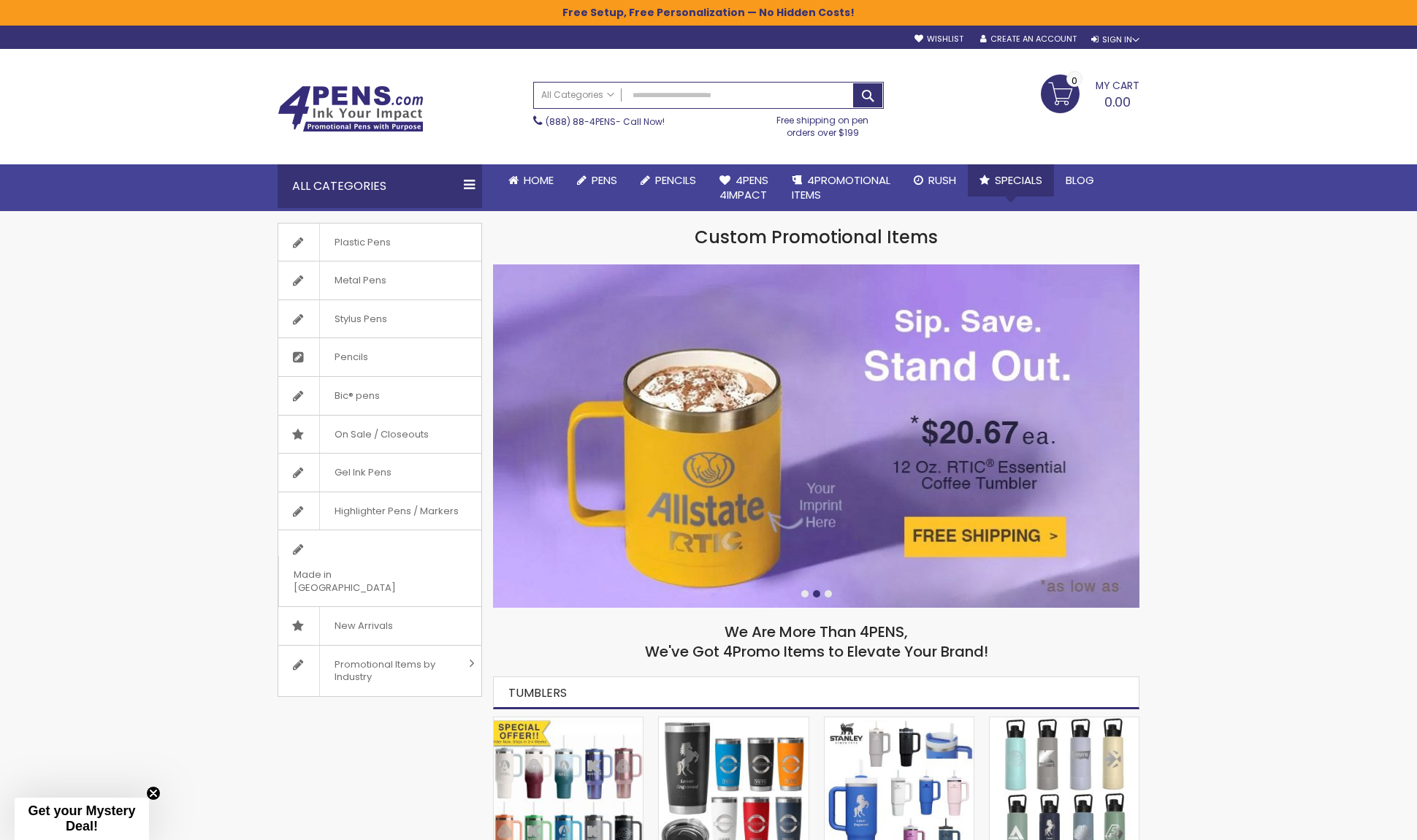
click at [742, 177] on span "4Pens 4impact" at bounding box center [744, 187] width 49 height 30
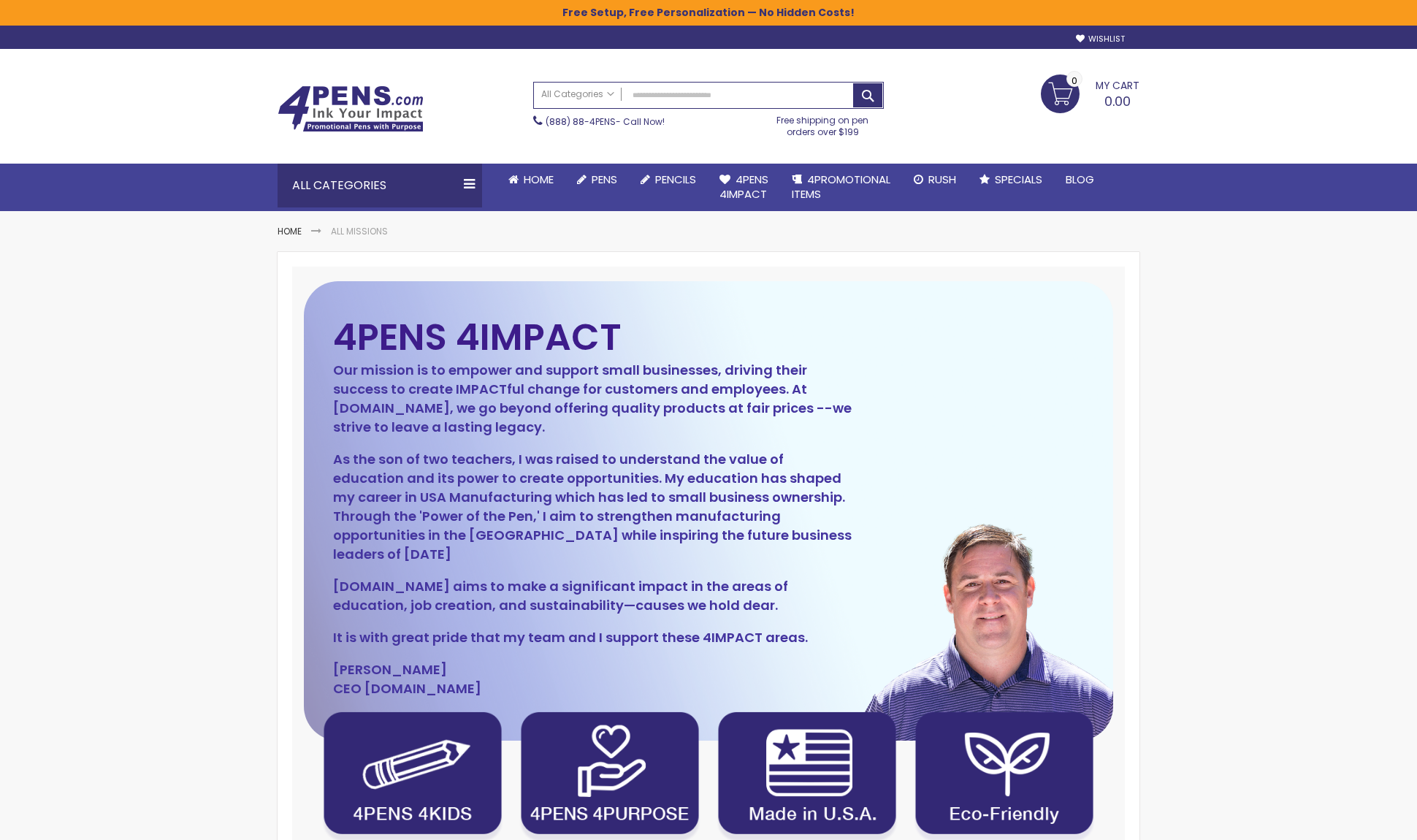
click at [335, 113] on img at bounding box center [351, 109] width 146 height 47
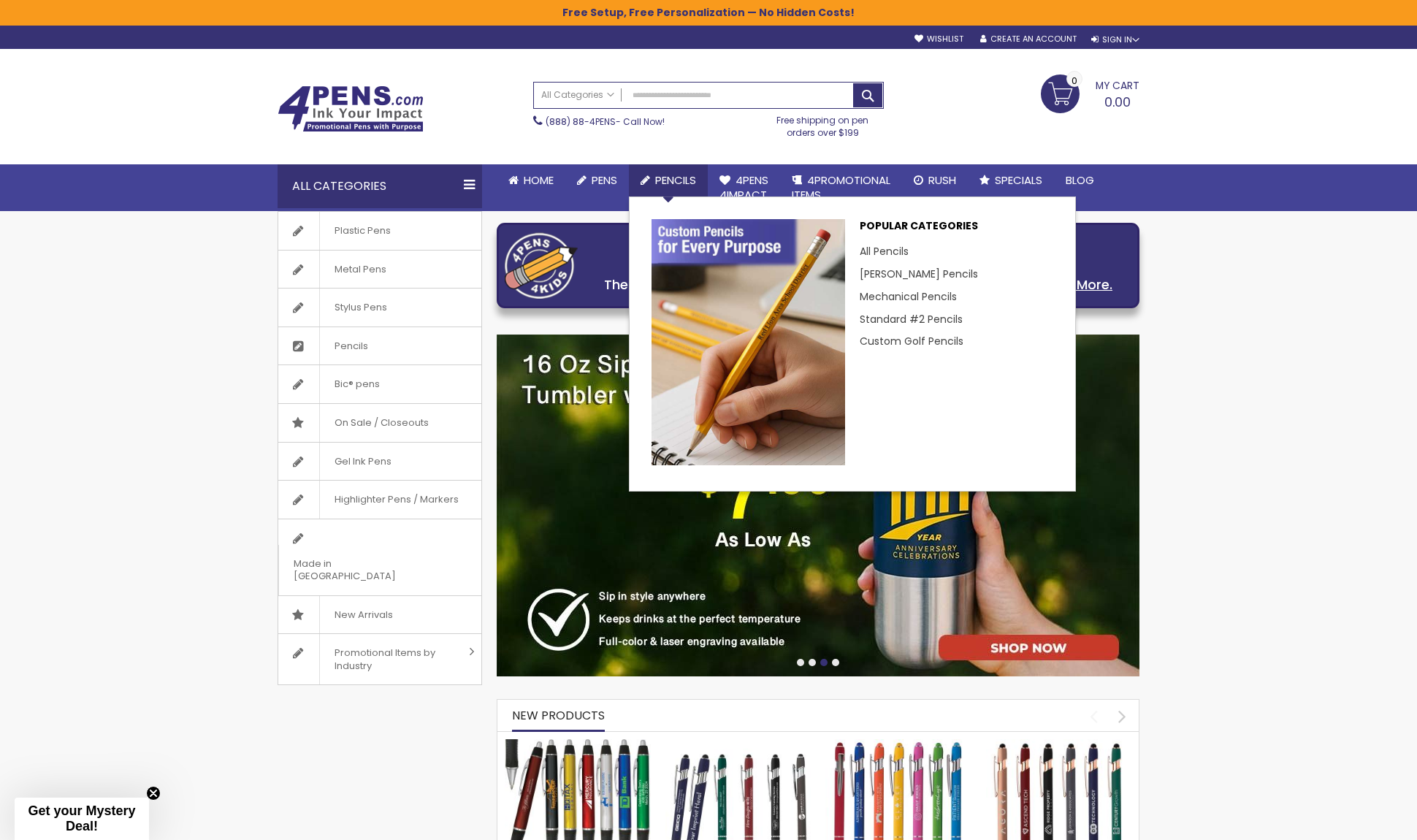
click at [678, 174] on span "Pencils" at bounding box center [675, 180] width 41 height 15
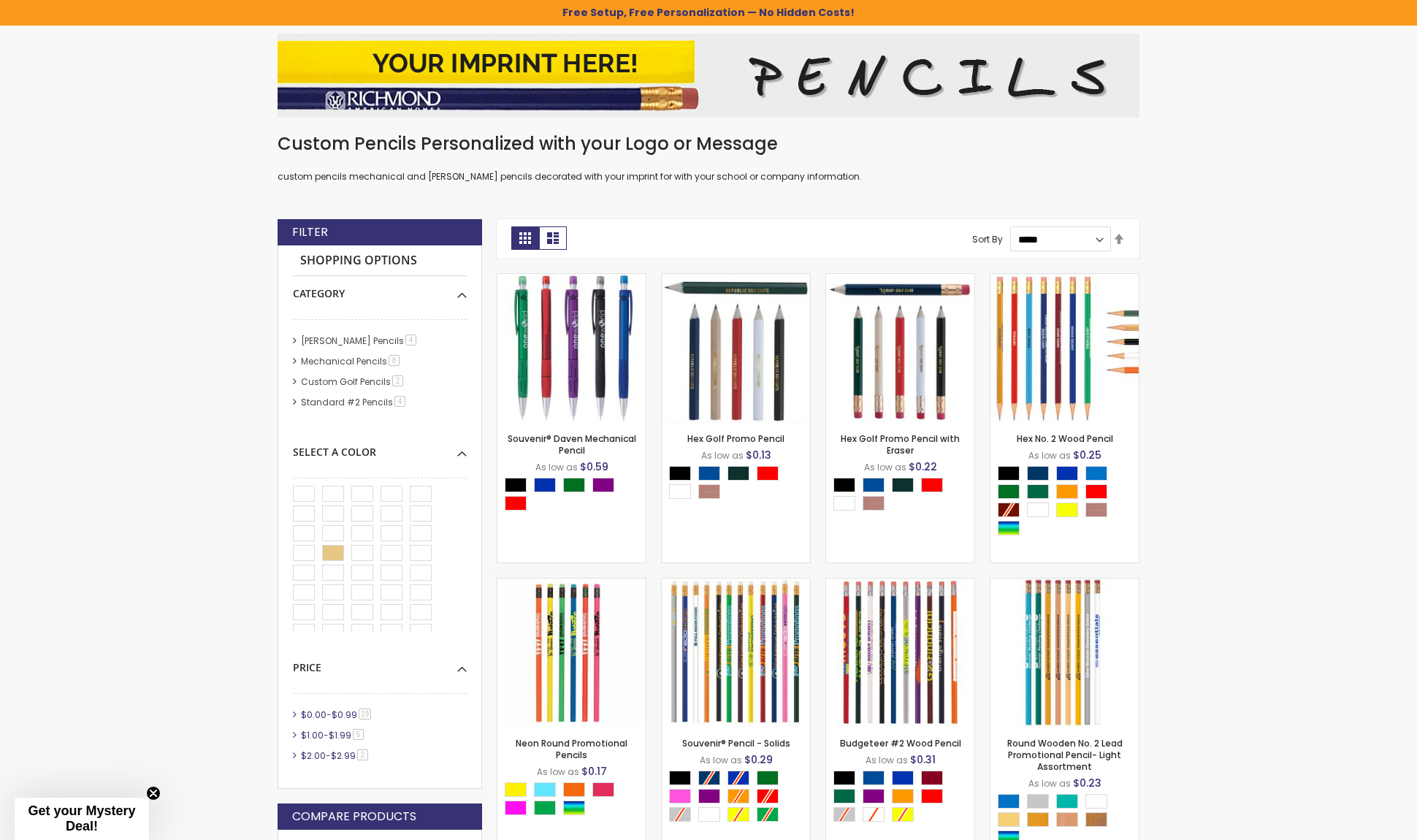
scroll to position [365, 0]
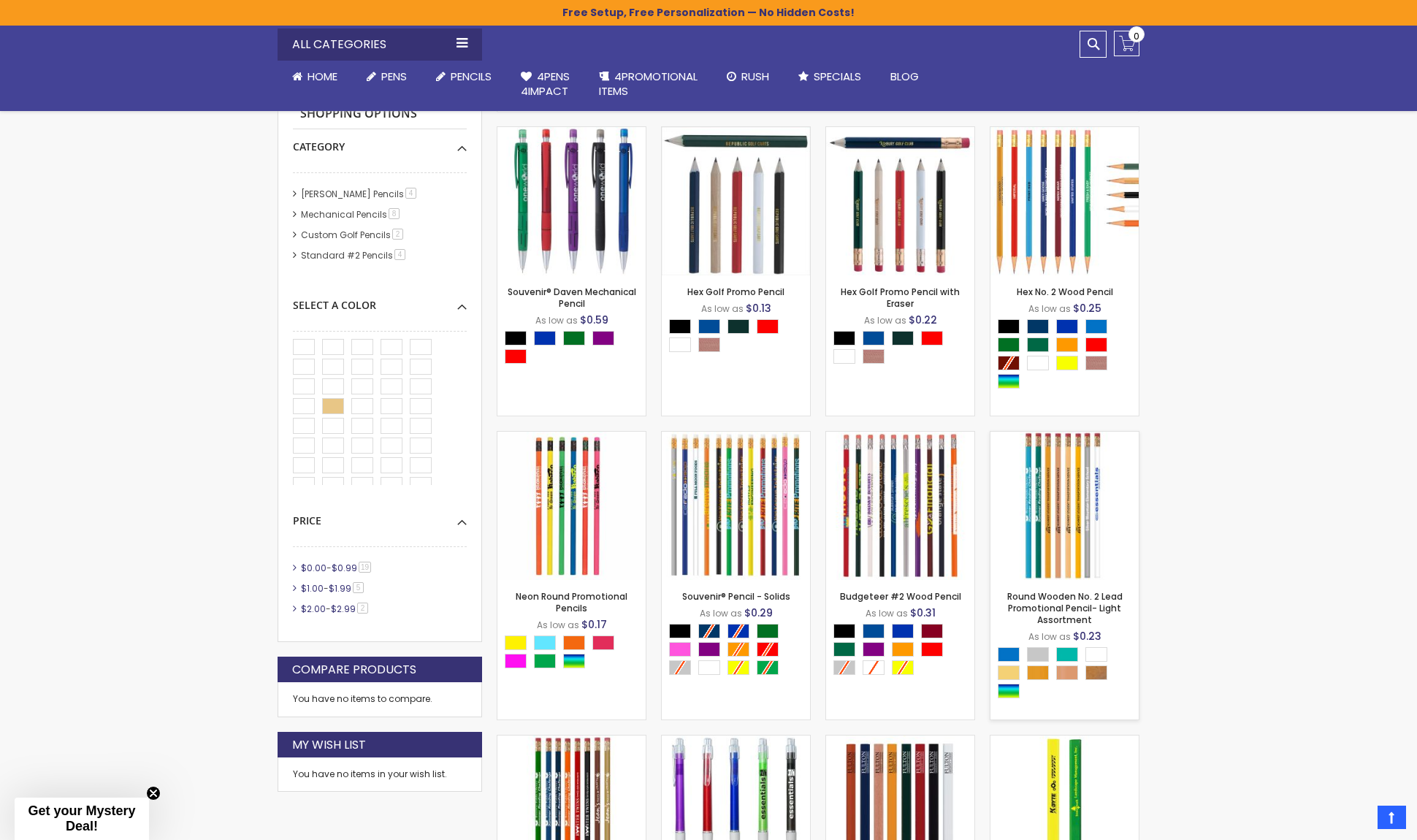
click at [914, 513] on img at bounding box center [900, 505] width 148 height 148
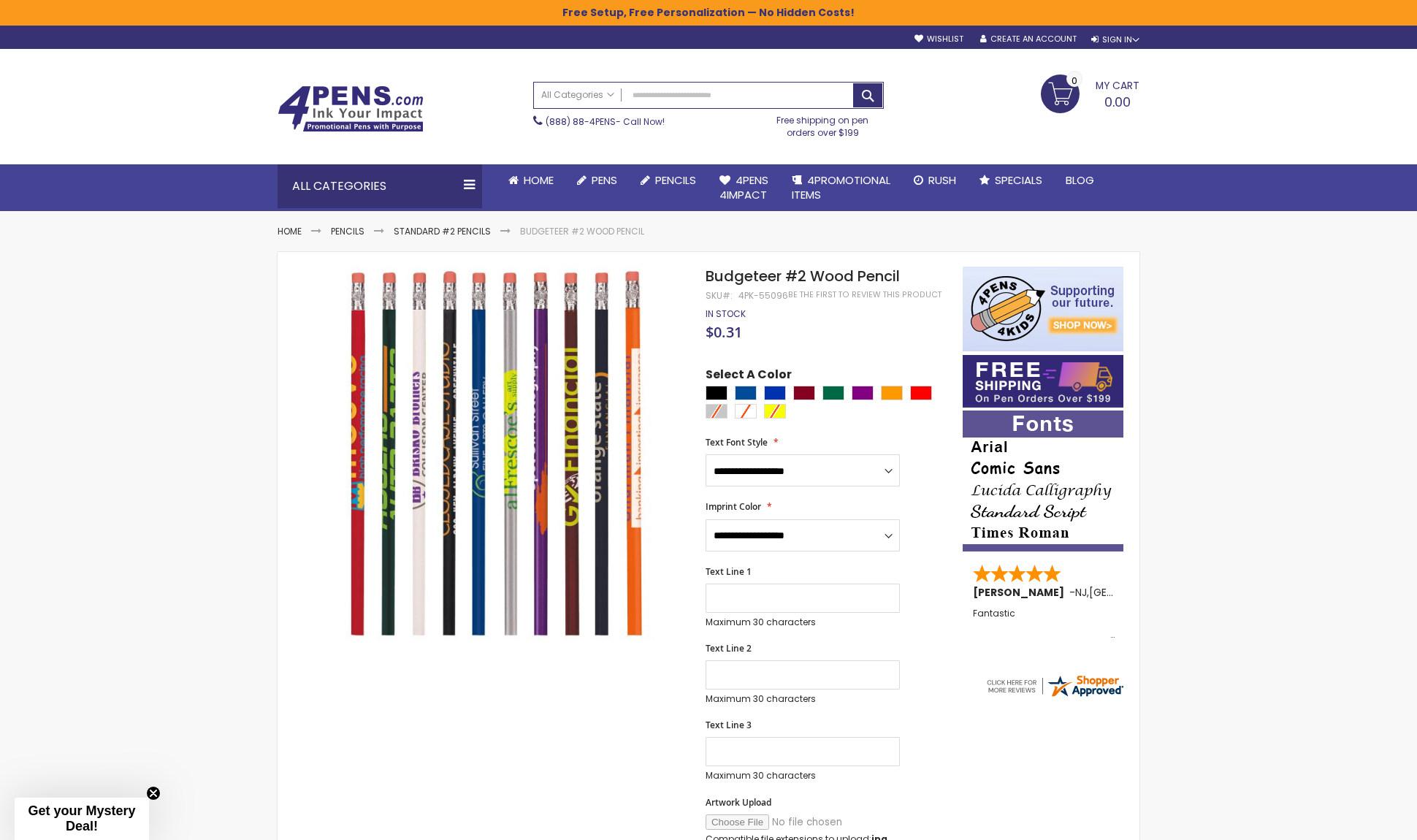
click at [344, 110] on img at bounding box center [351, 109] width 146 height 47
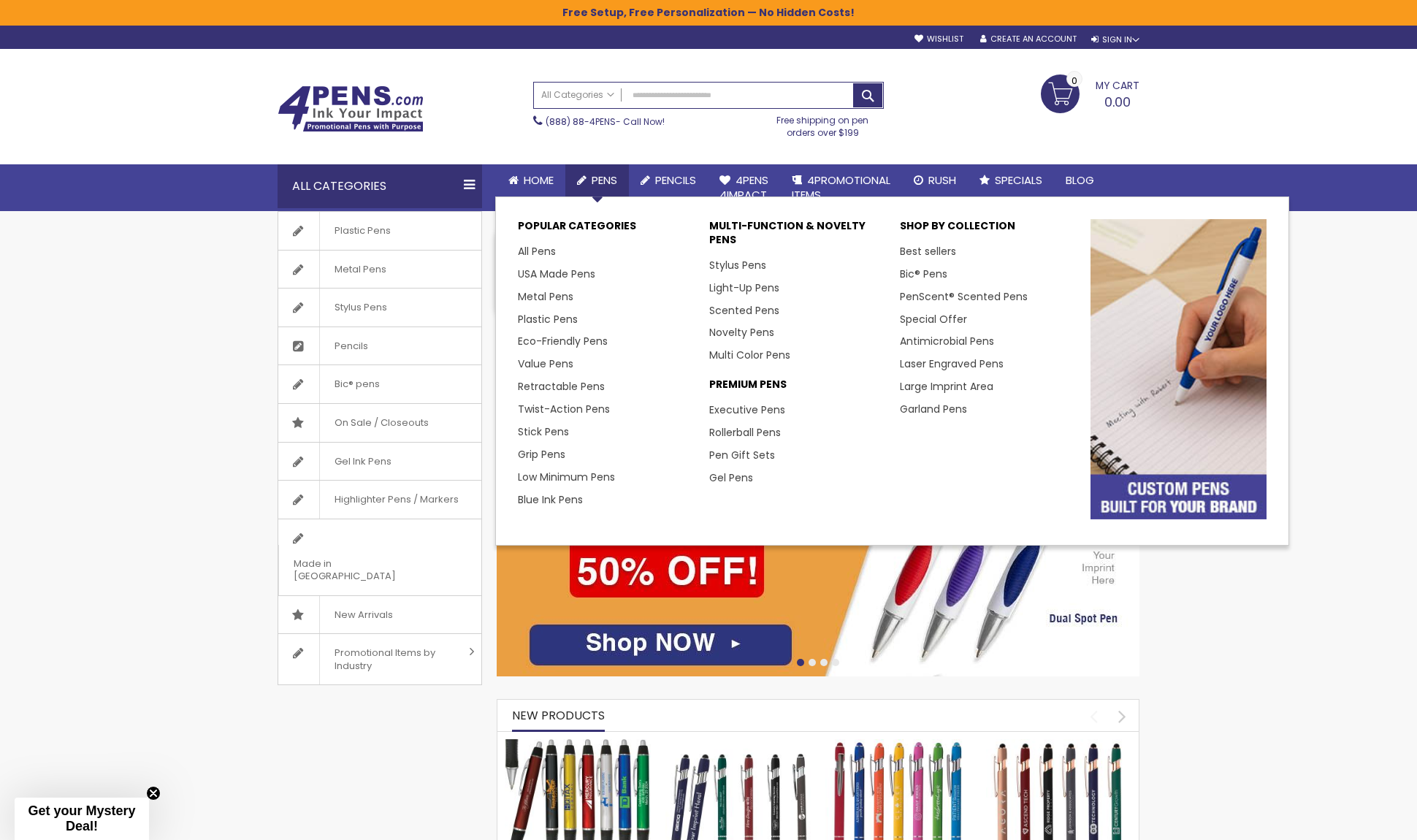
click at [603, 171] on link "Pens" at bounding box center [597, 180] width 63 height 32
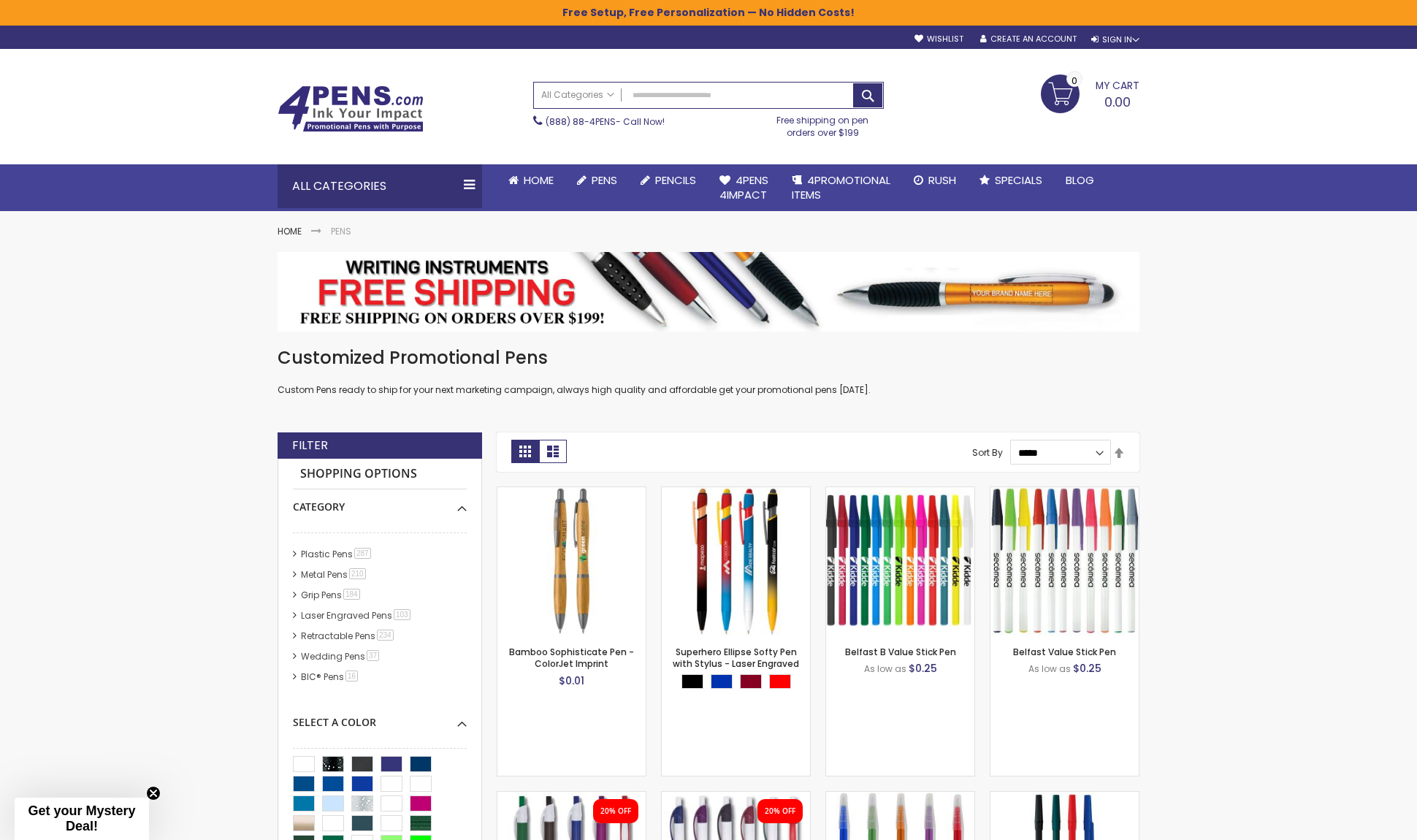
click at [357, 94] on img at bounding box center [351, 109] width 146 height 47
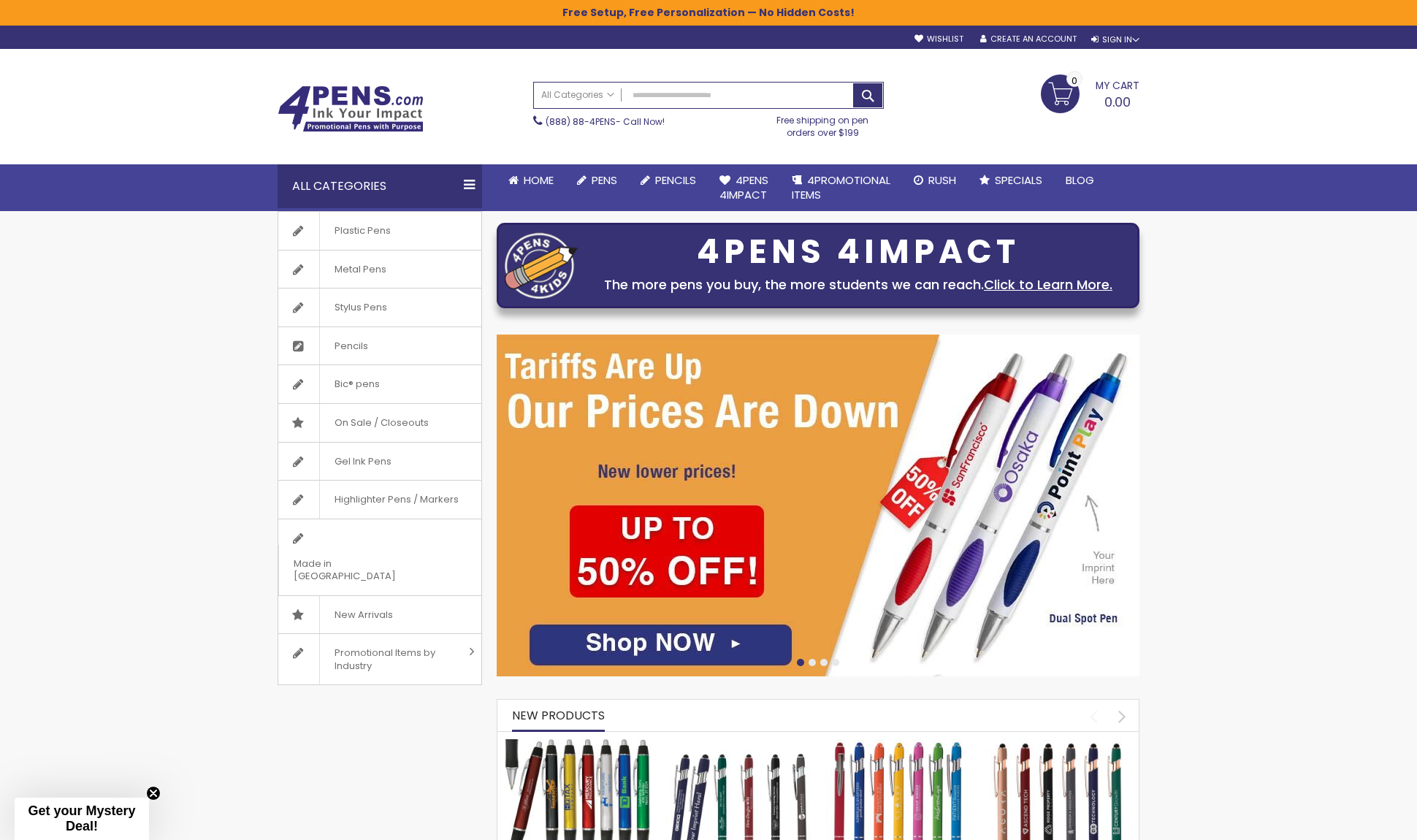
click at [327, 89] on img at bounding box center [351, 109] width 146 height 47
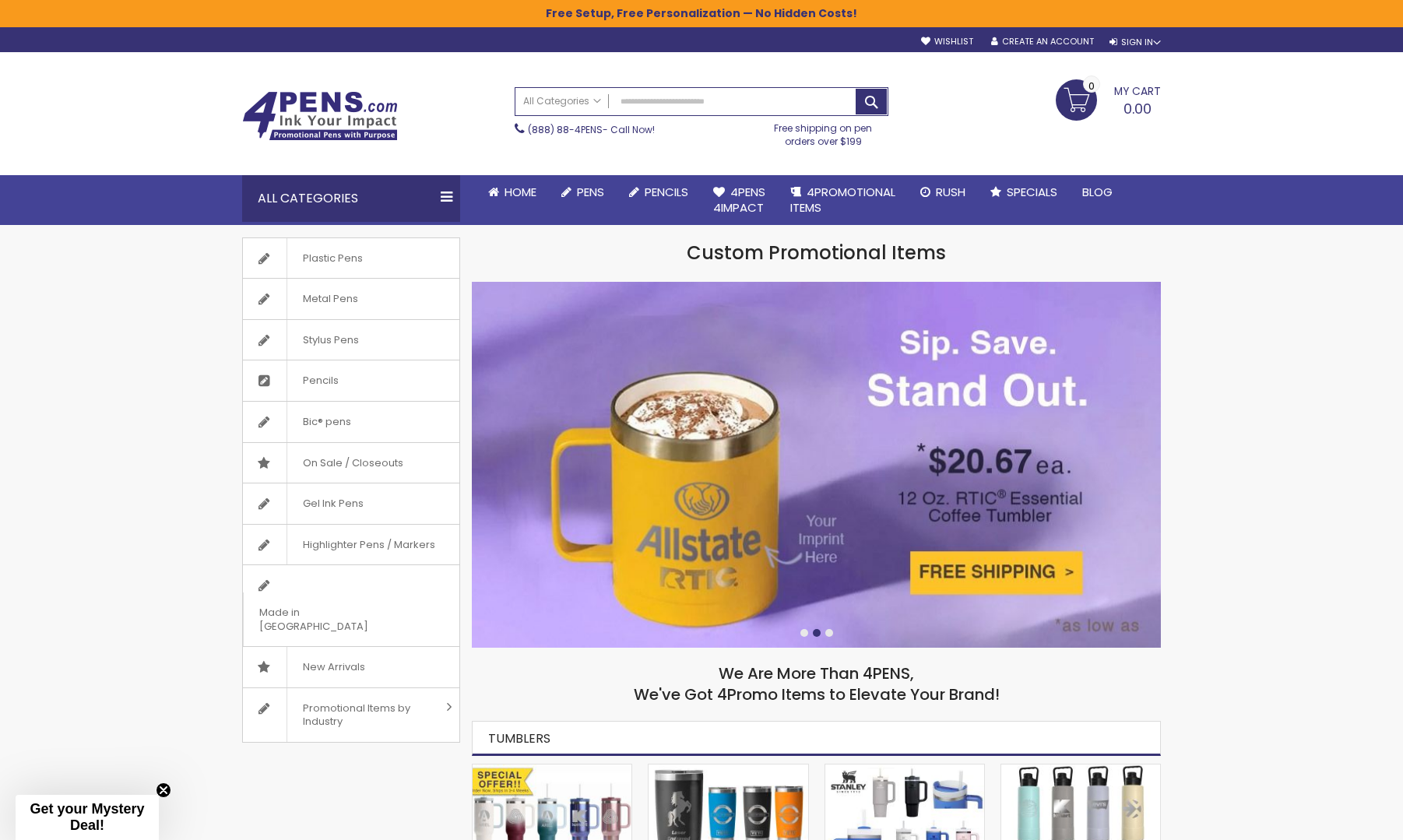
click at [296, 113] on img at bounding box center [320, 116] width 156 height 50
